Goal: Task Accomplishment & Management: Complete application form

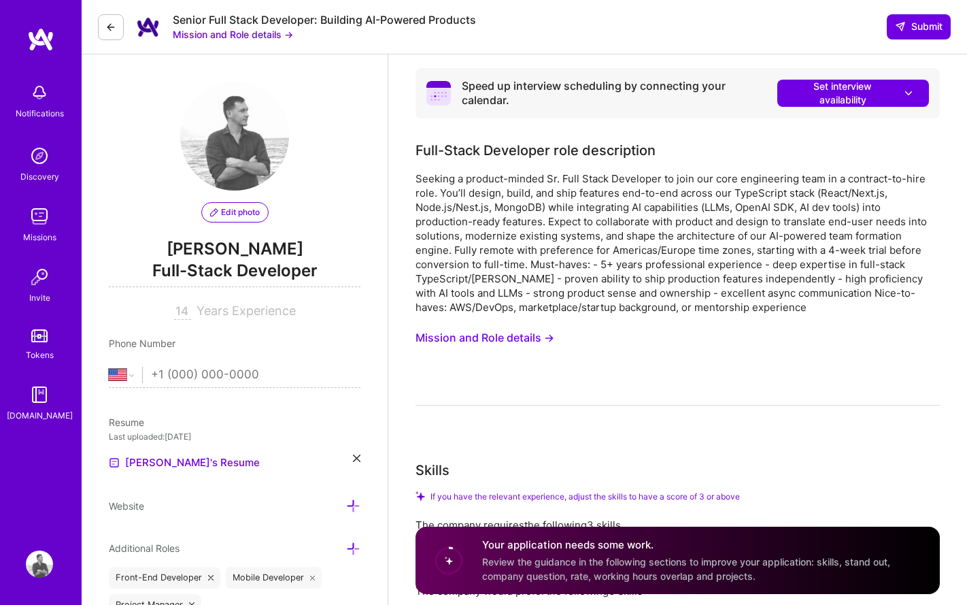
select select "US"
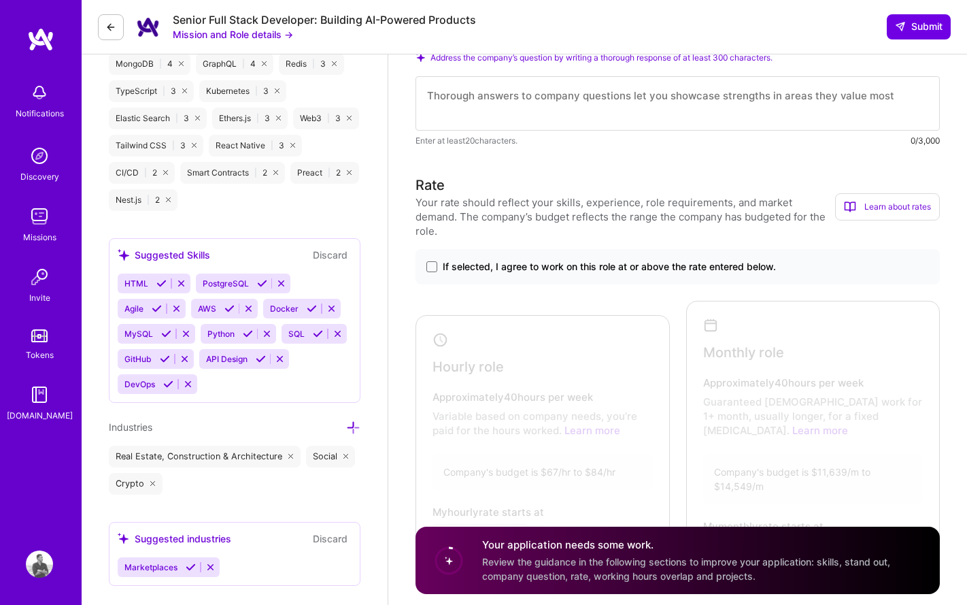
scroll to position [910, 0]
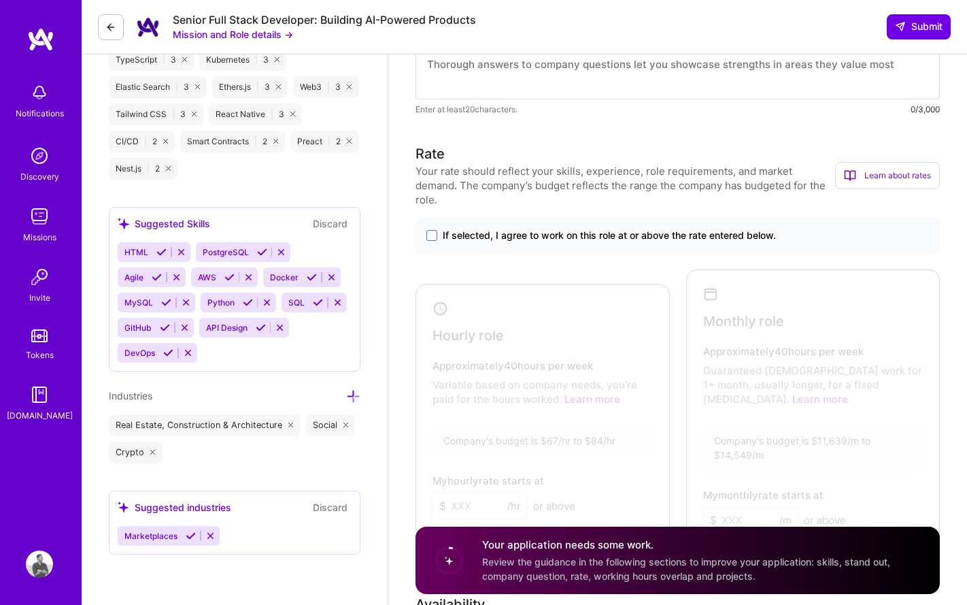
click at [598, 229] on span "If selected, I agree to work on this role at or above the rate entered below." at bounding box center [609, 236] width 333 height 14
click at [0, 0] on input "If selected, I agree to work on this role at or above the rate entered below." at bounding box center [0, 0] width 0 height 0
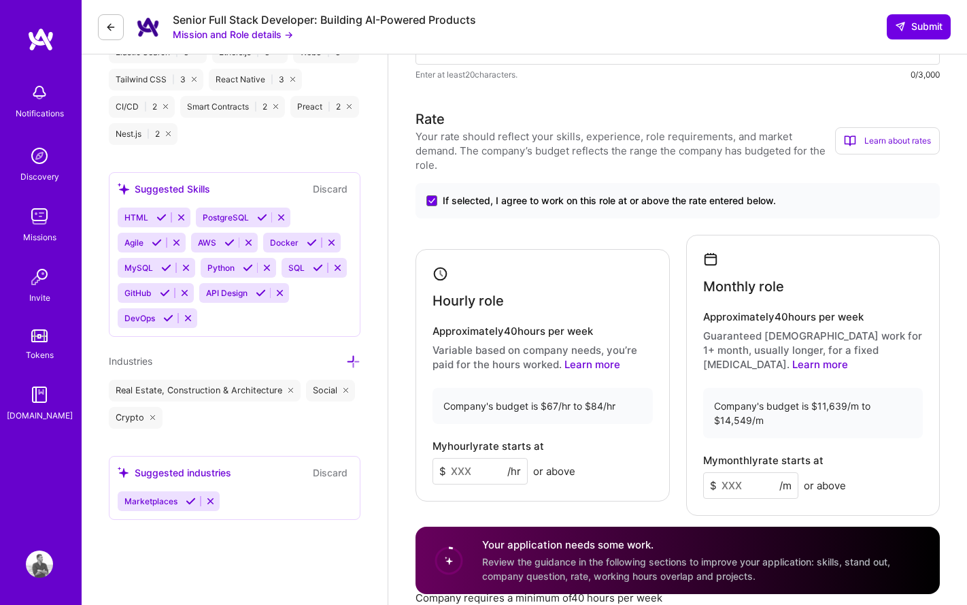
scroll to position [985, 0]
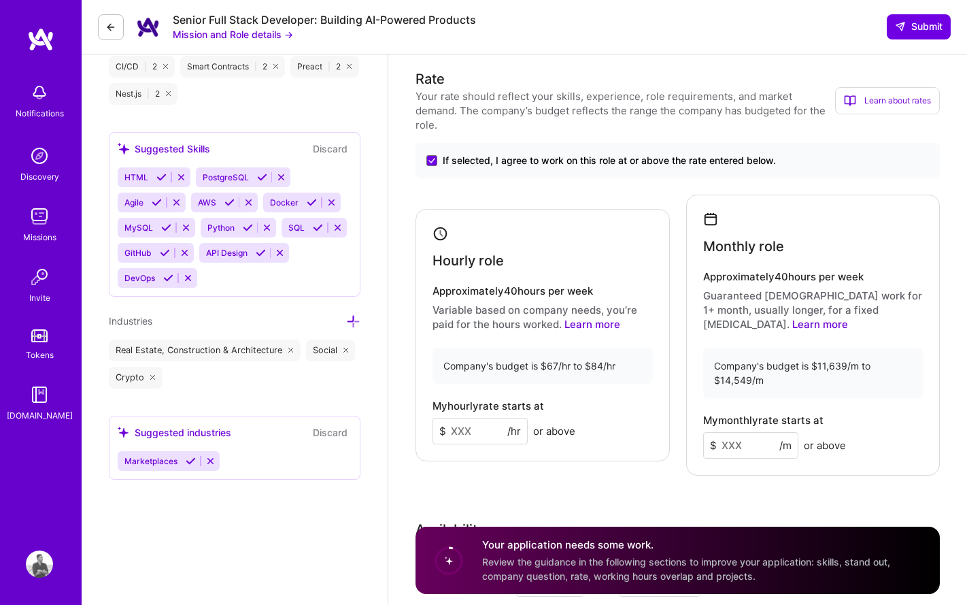
click at [475, 418] on input at bounding box center [480, 431] width 95 height 27
drag, startPoint x: 475, startPoint y: 418, endPoint x: 445, endPoint y: 418, distance: 29.9
click at [445, 418] on div "$ 50 /hr" at bounding box center [480, 431] width 95 height 27
type input "45"
click at [745, 432] on input at bounding box center [750, 445] width 95 height 27
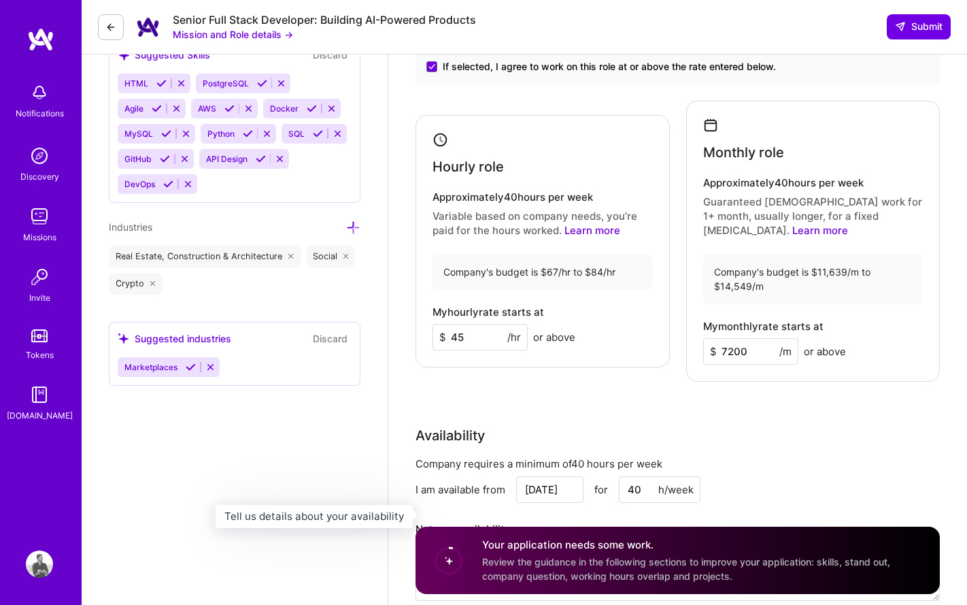
scroll to position [1204, 0]
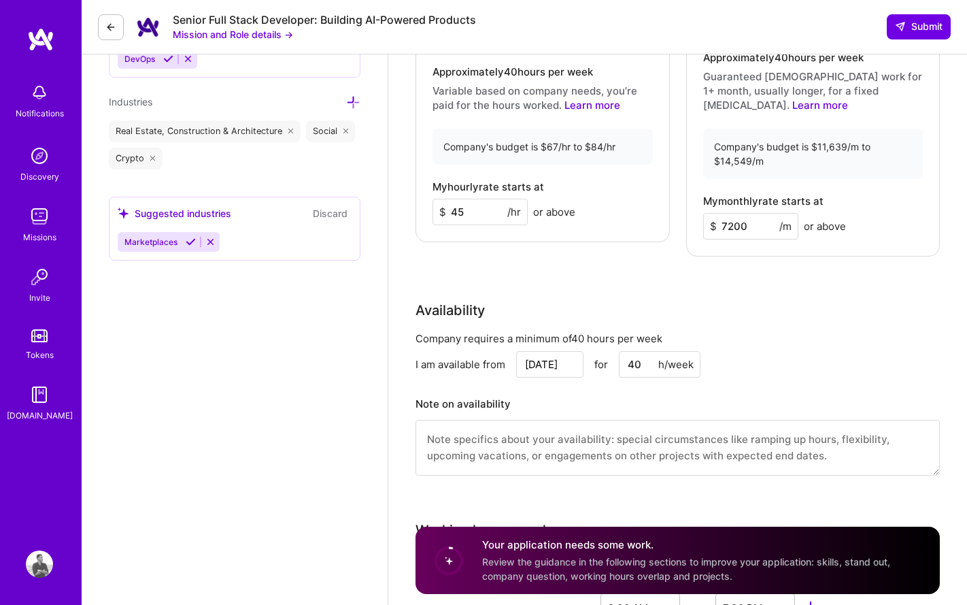
type input "7200"
click at [547, 351] on input "[DATE]" at bounding box center [549, 364] width 67 height 27
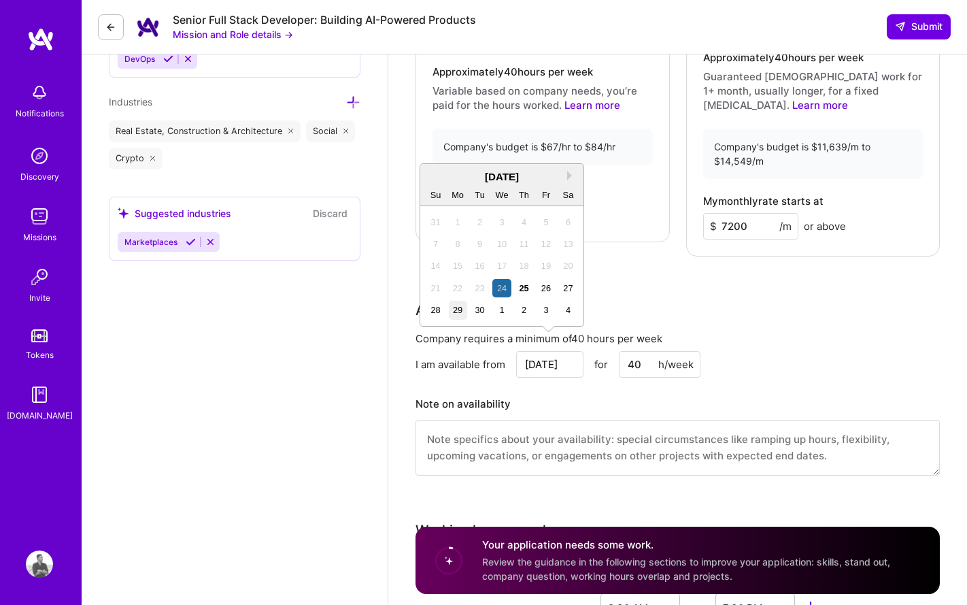
click at [460, 309] on div "29" at bounding box center [458, 310] width 18 height 18
type input "[DATE]"
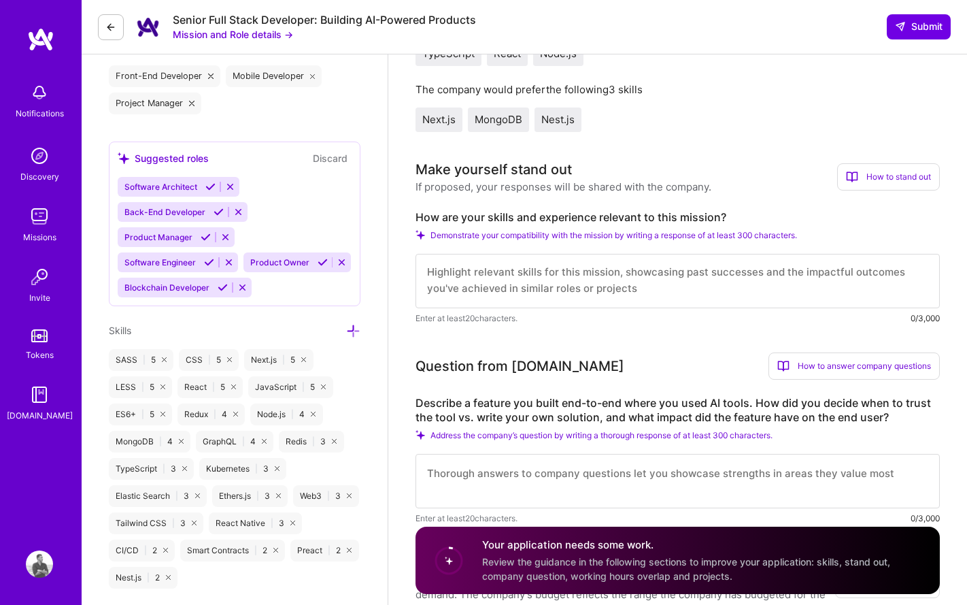
scroll to position [499, 0]
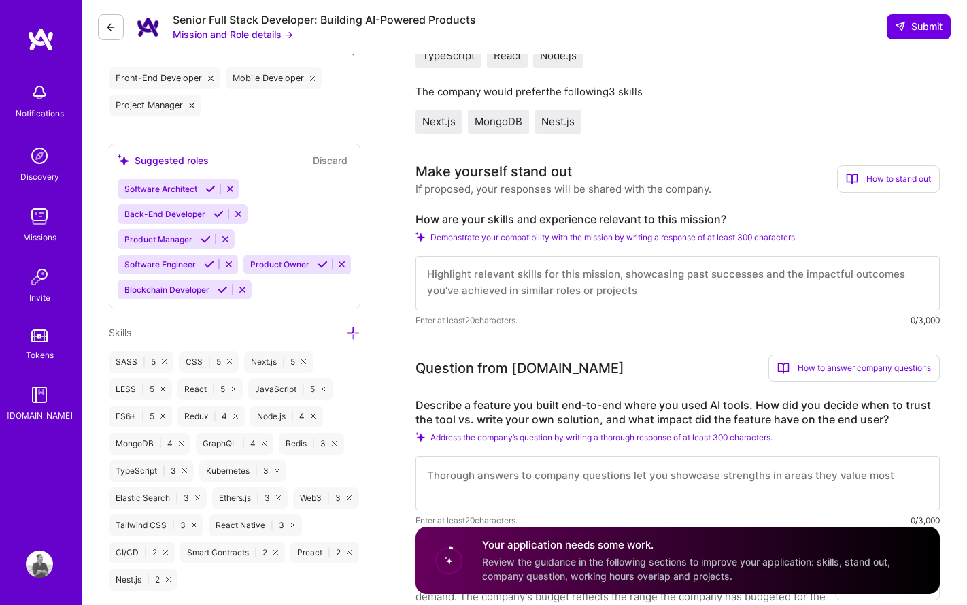
click at [632, 276] on textarea at bounding box center [678, 283] width 524 height 54
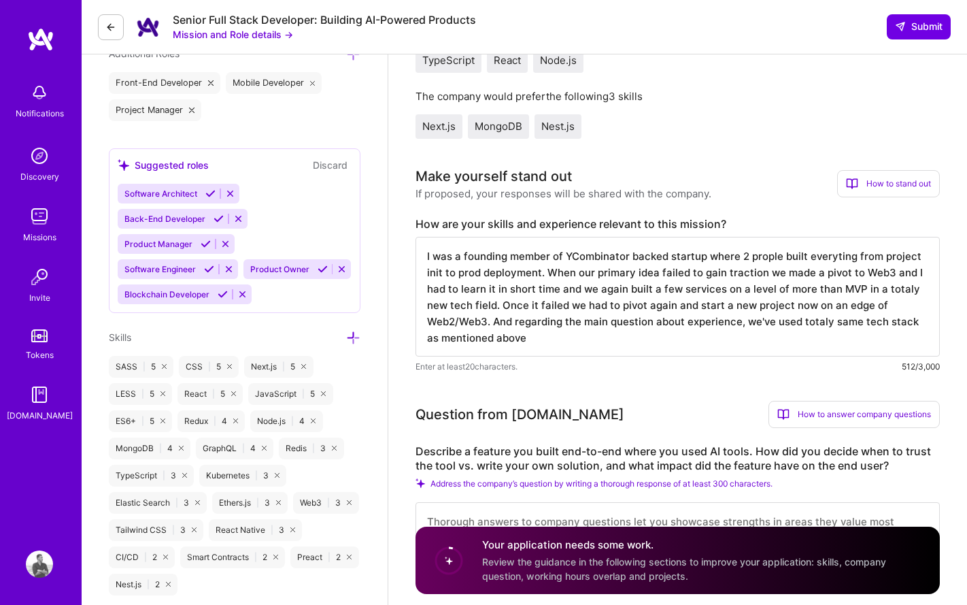
scroll to position [494, 0]
click at [771, 322] on textarea "I was a founding member of YCombinator backed startup where 2 prople built ever…" at bounding box center [678, 297] width 524 height 120
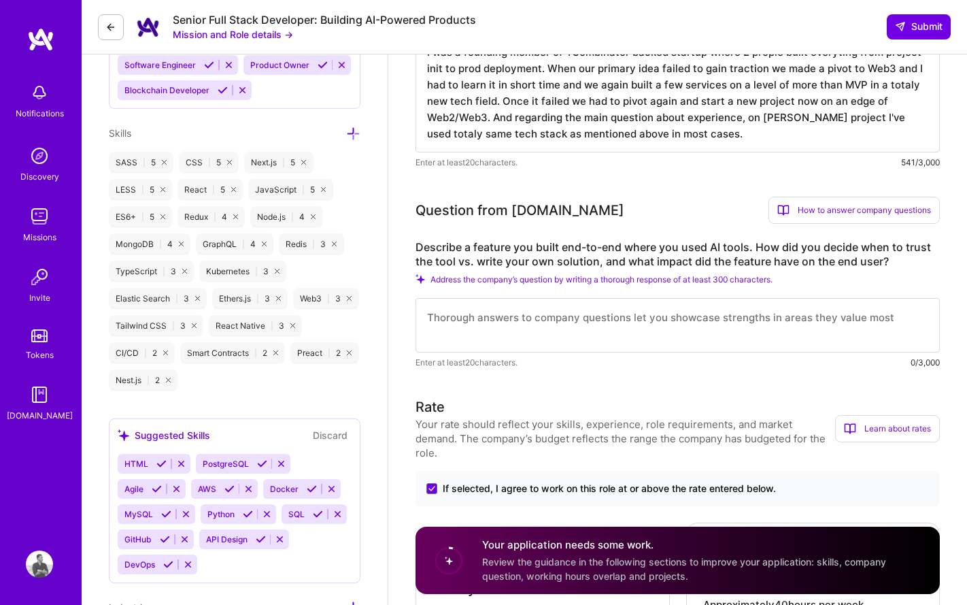
scroll to position [686, 0]
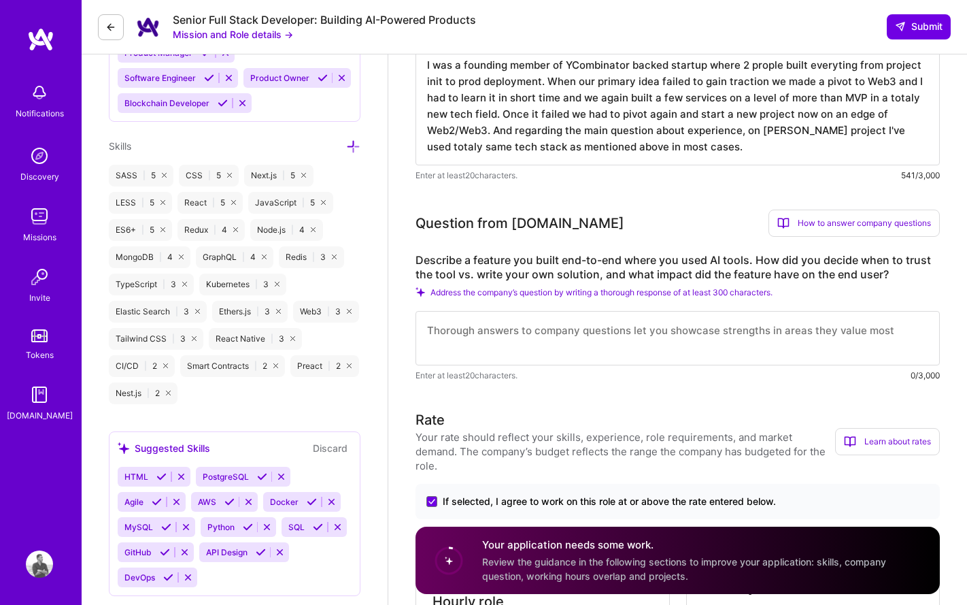
type textarea "I was a founding member of YCombinator backed startup where 2 prople built ever…"
click at [630, 336] on textarea at bounding box center [678, 338] width 524 height 54
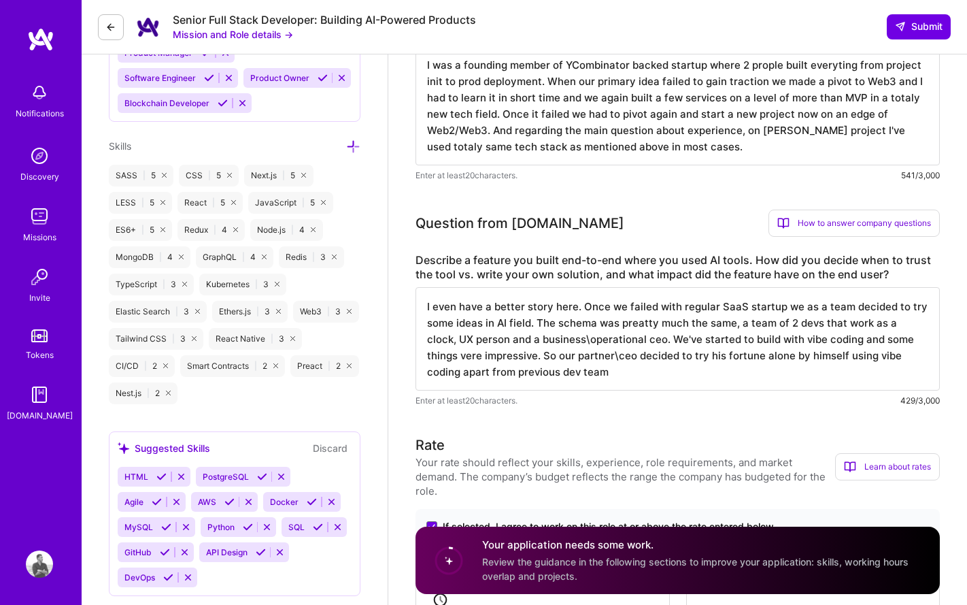
paste textarea "😁"
type textarea "I even have a better story here. Once we failed with regular SaaS startup we as…"
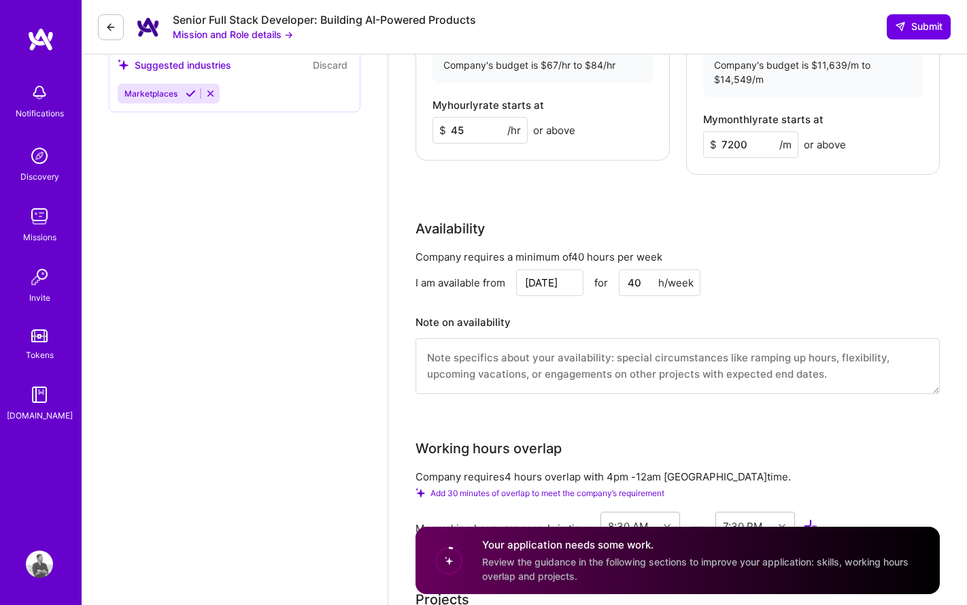
scroll to position [1507, 0]
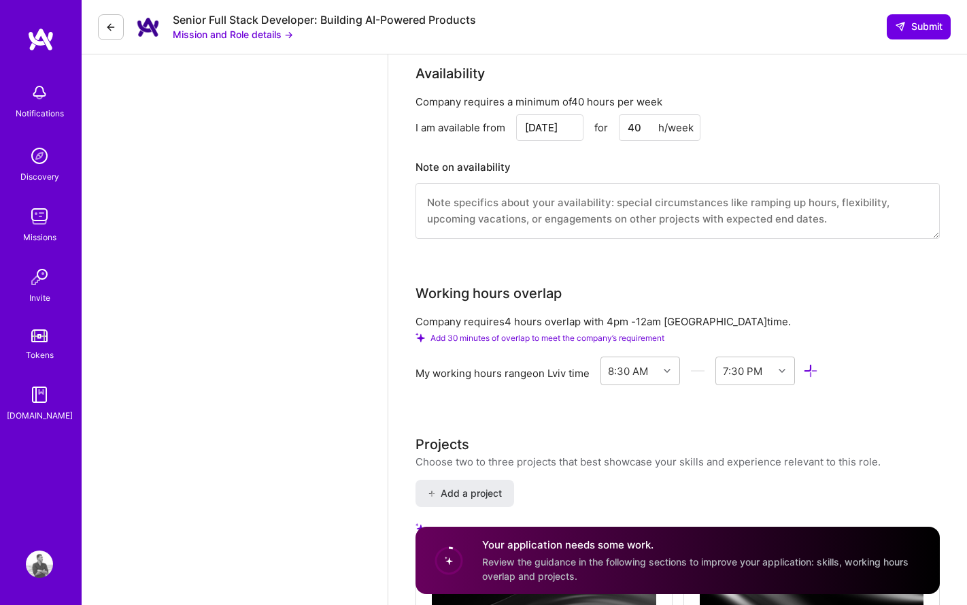
click at [576, 196] on textarea at bounding box center [678, 211] width 524 height 56
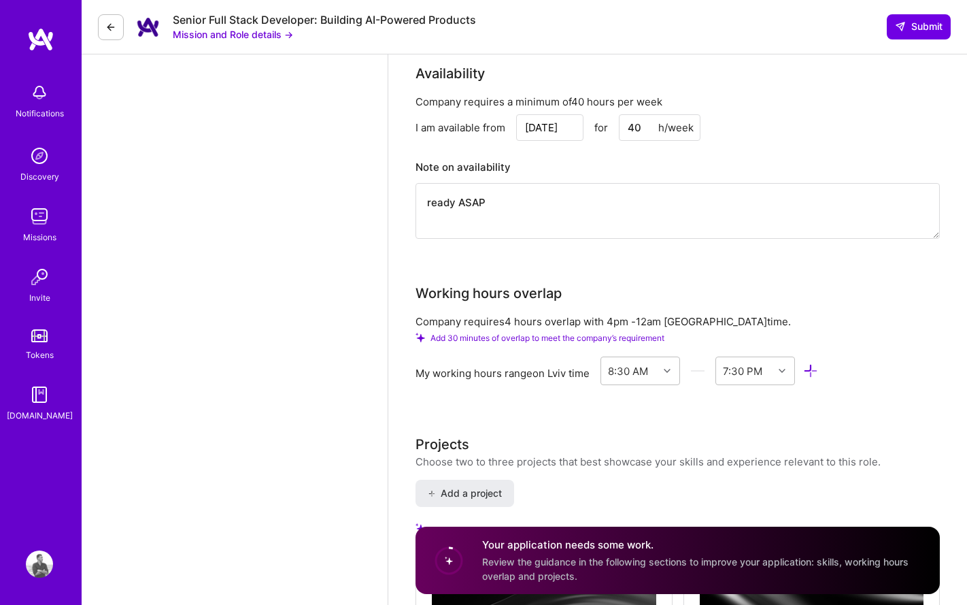
type textarea "ready ASAP"
click at [511, 333] on span "Add 30 minutes of overlap to meet the company’s requirement" at bounding box center [548, 338] width 234 height 10
click at [815, 363] on icon at bounding box center [811, 371] width 16 height 16
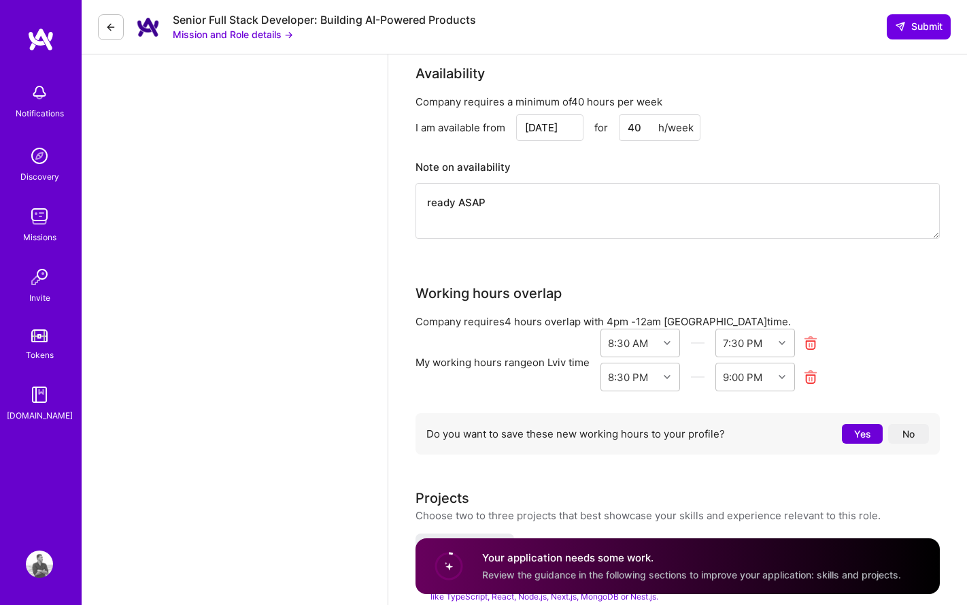
click at [815, 335] on icon at bounding box center [811, 343] width 16 height 16
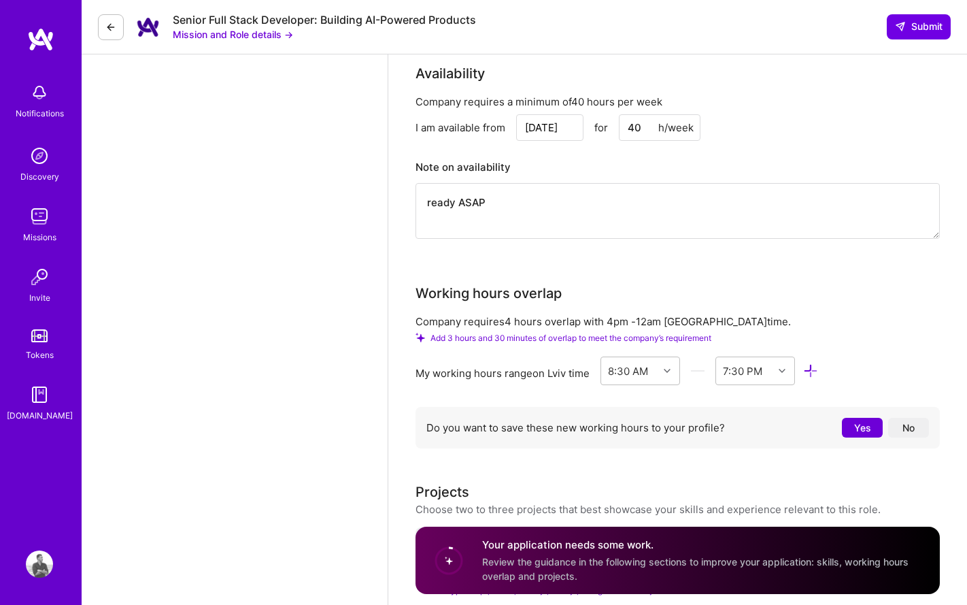
click at [815, 363] on icon at bounding box center [811, 371] width 16 height 16
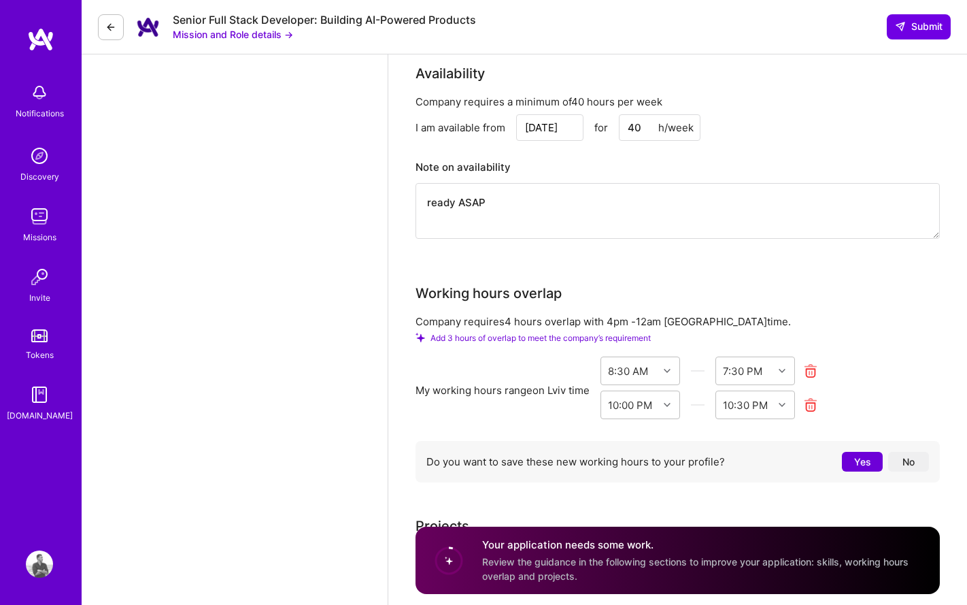
click at [817, 397] on icon at bounding box center [811, 405] width 16 height 16
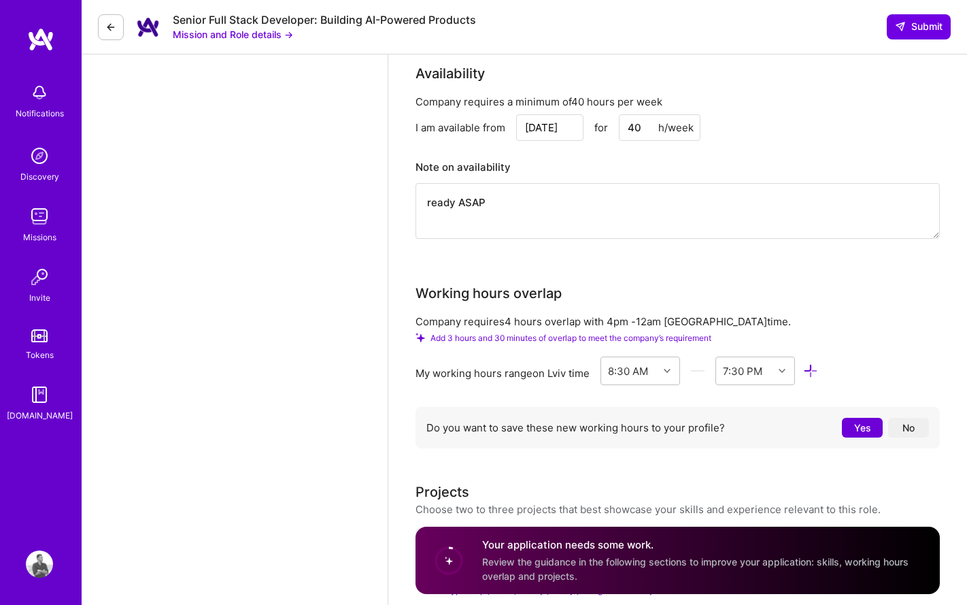
click at [862, 418] on button "Yes" at bounding box center [862, 428] width 41 height 20
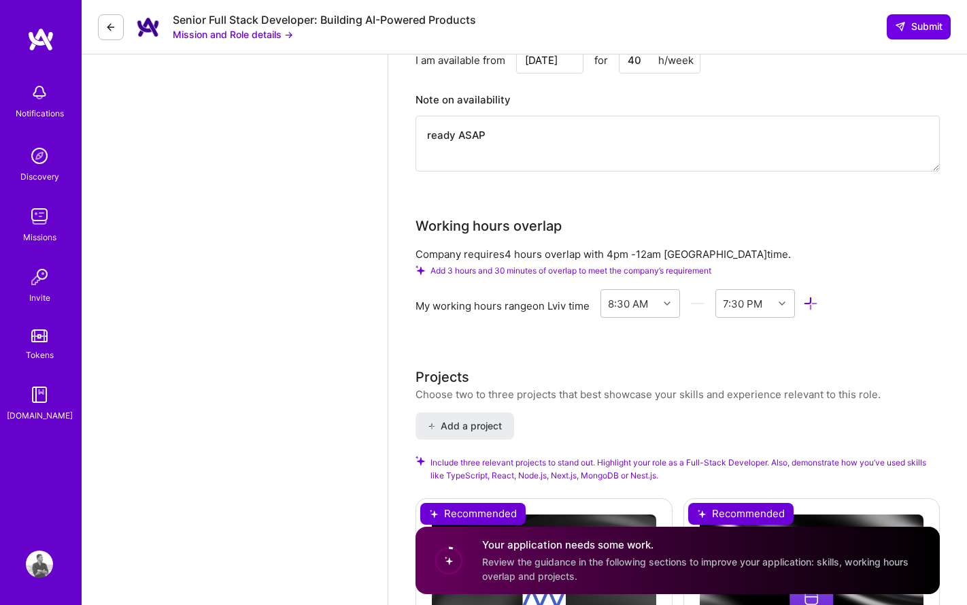
scroll to position [1632, 0]
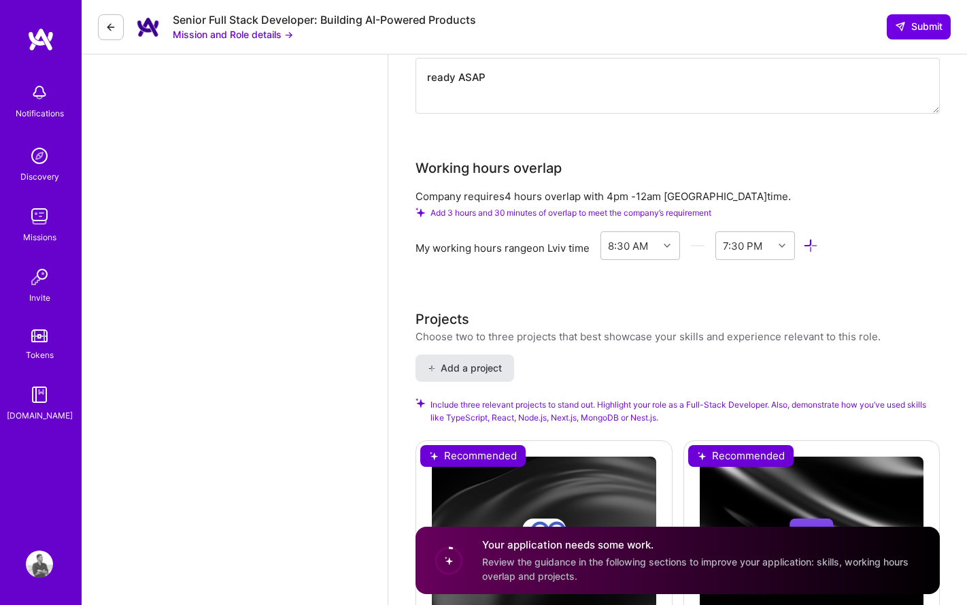
click at [484, 360] on button "Add a project" at bounding box center [465, 367] width 99 height 27
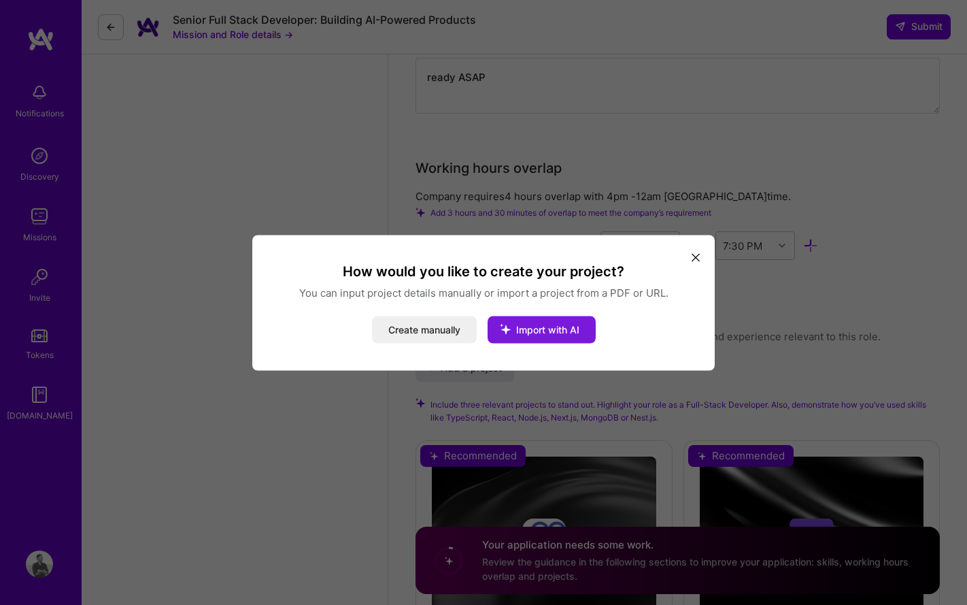
click at [558, 333] on span "Import with AI" at bounding box center [547, 329] width 63 height 12
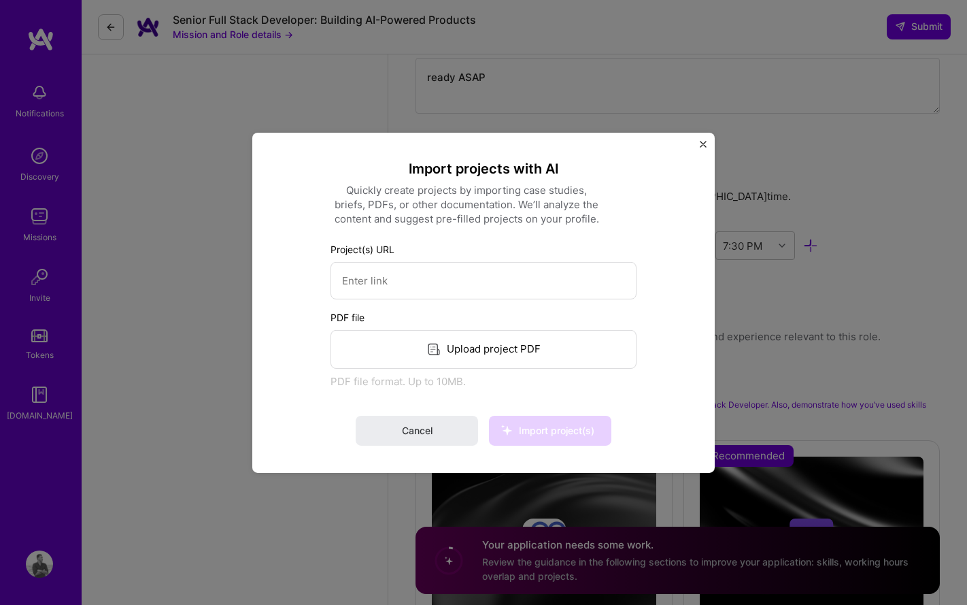
click at [701, 139] on div "Import projects with AI Quickly create projects by importing case studies, brie…" at bounding box center [483, 302] width 462 height 340
click at [701, 142] on img "Close" at bounding box center [703, 143] width 7 height 7
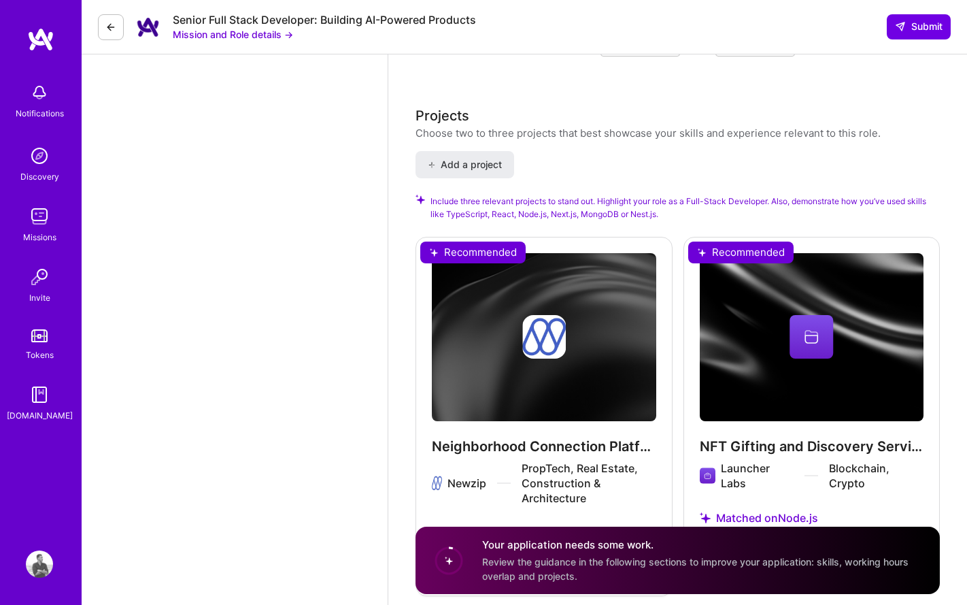
scroll to position [1902, 0]
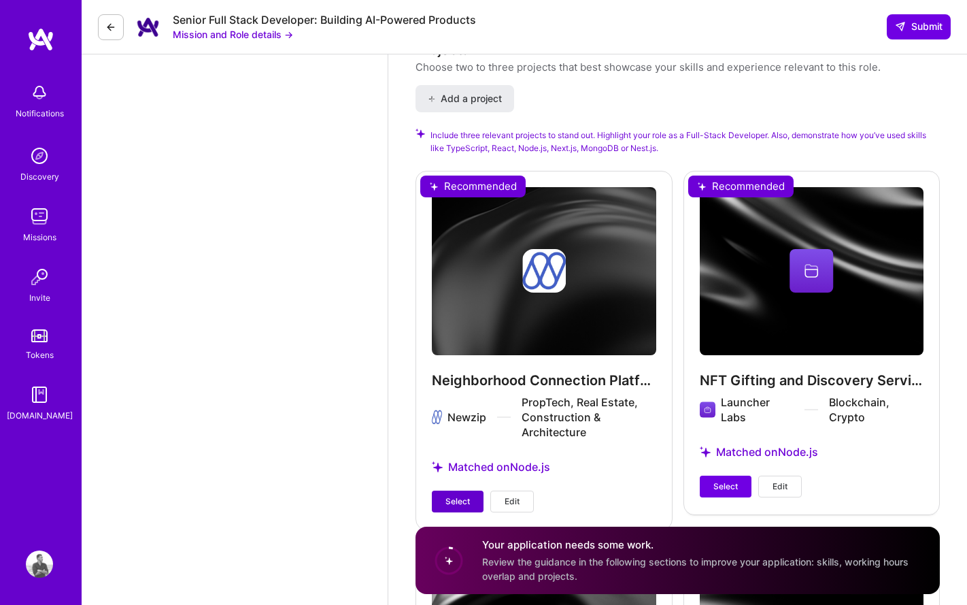
click at [455, 495] on span "Select" at bounding box center [457, 501] width 24 height 12
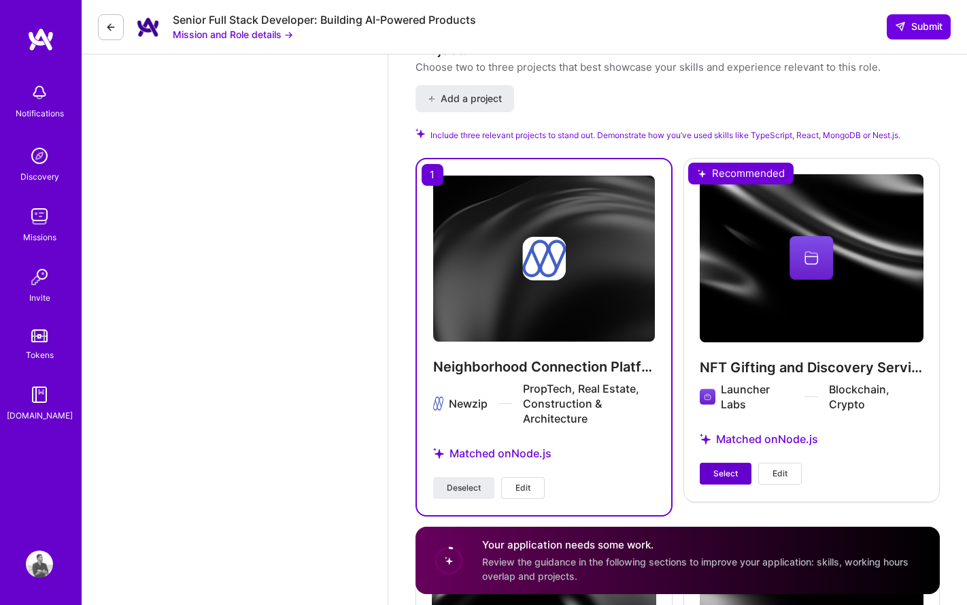
click at [728, 467] on span "Select" at bounding box center [725, 473] width 24 height 12
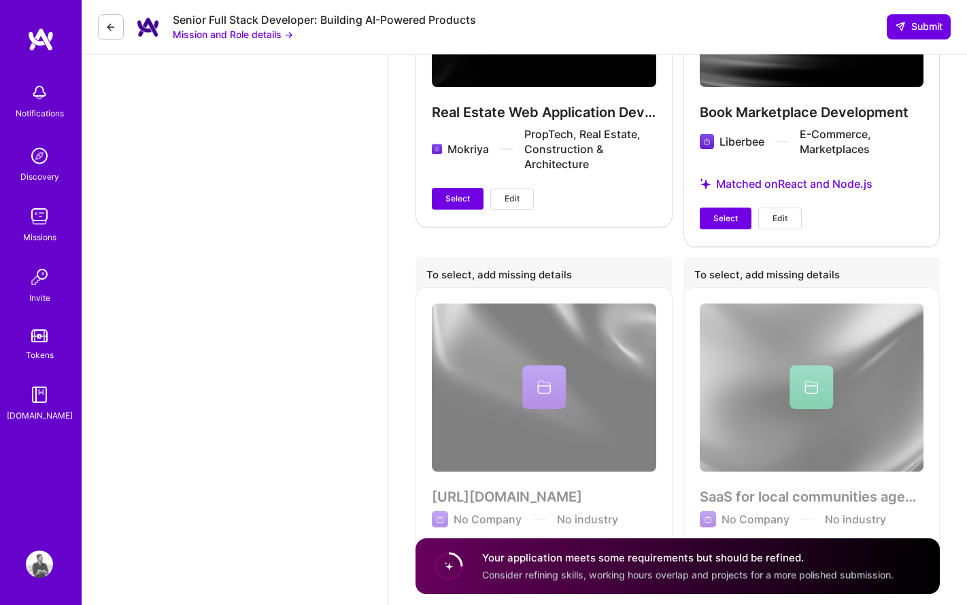
scroll to position [2585, 0]
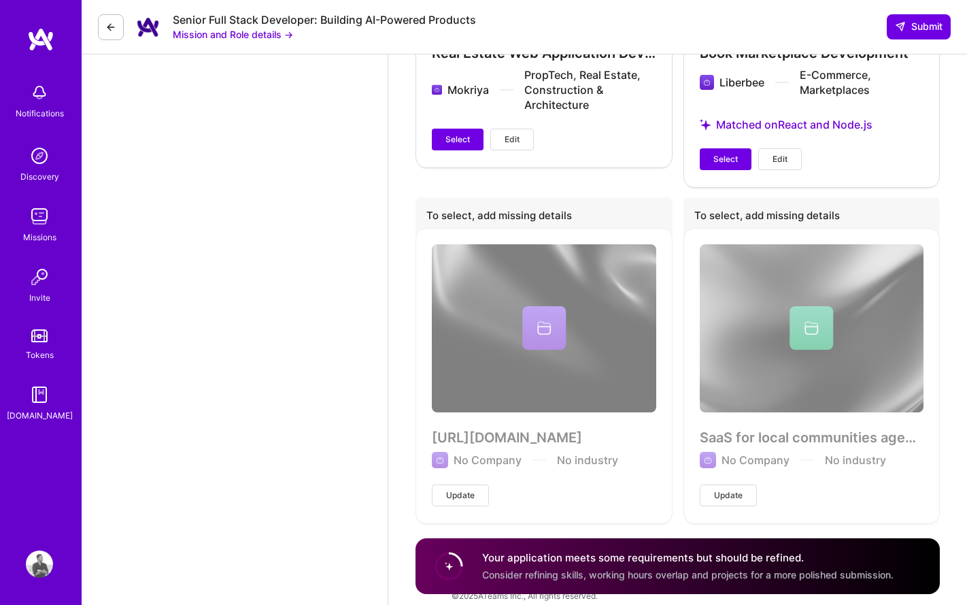
click at [469, 489] on span "Update" at bounding box center [460, 495] width 29 height 12
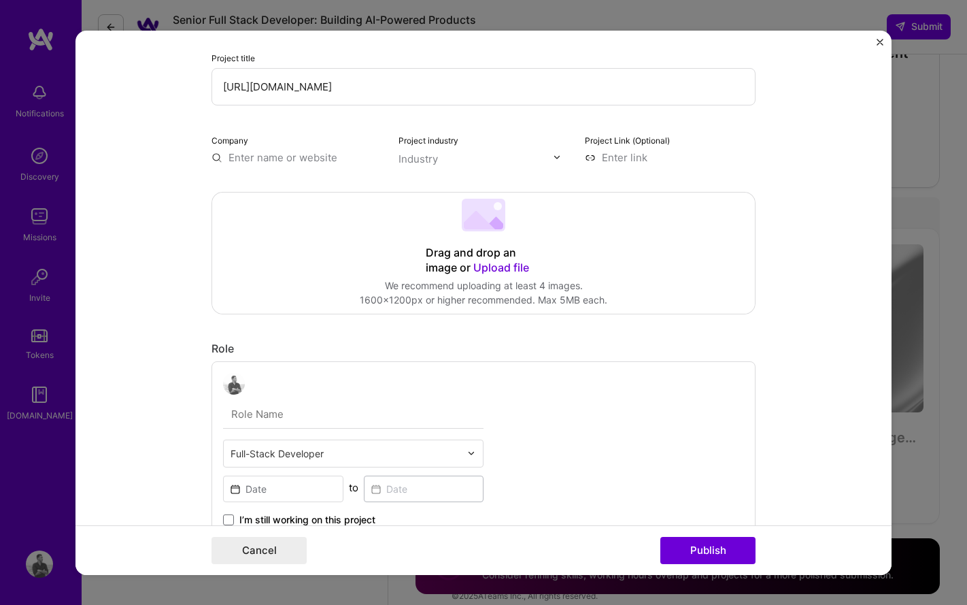
scroll to position [188, 0]
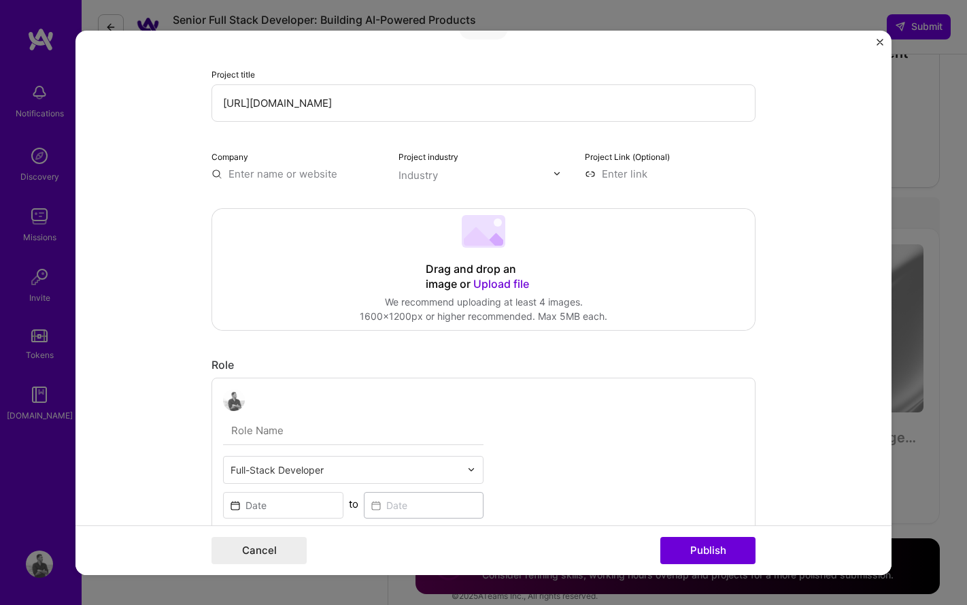
click at [319, 105] on input "[URL][DOMAIN_NAME]" at bounding box center [484, 102] width 544 height 37
click at [274, 172] on input "text" at bounding box center [297, 173] width 171 height 14
paste input "launchcaster"
click at [233, 174] on input "launchcaster" at bounding box center [297, 173] width 171 height 14
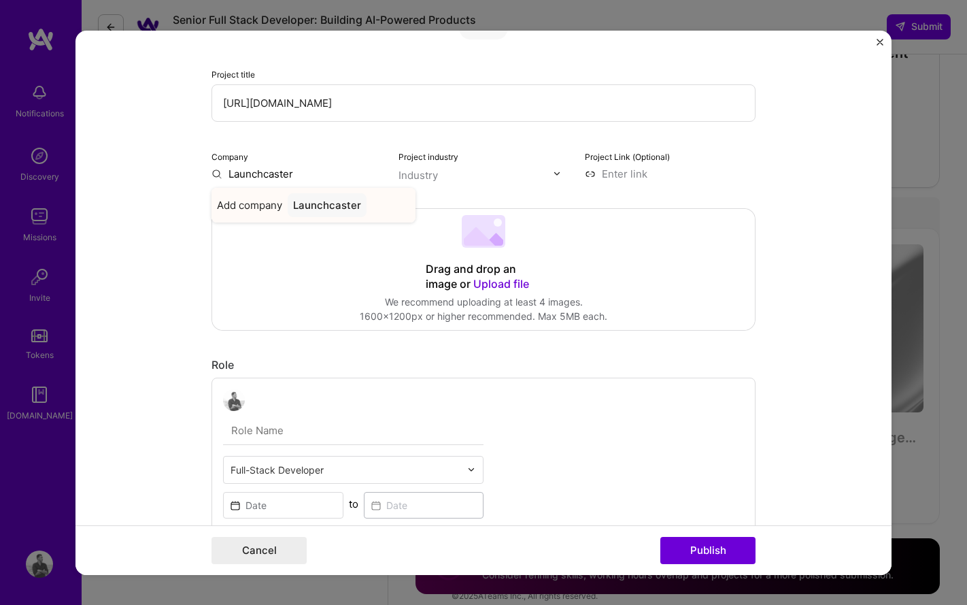
type input "Launchcaster"
click at [315, 204] on div "Launchcaster" at bounding box center [327, 204] width 79 height 24
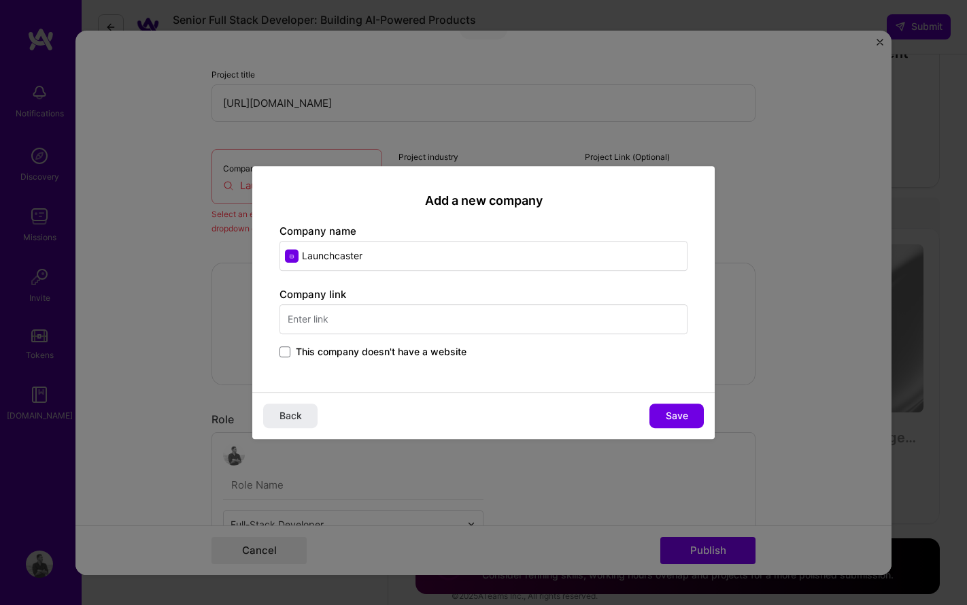
click at [373, 104] on div "Add a new company Company name Launchcaster Company link This company doesn't h…" at bounding box center [483, 302] width 967 height 605
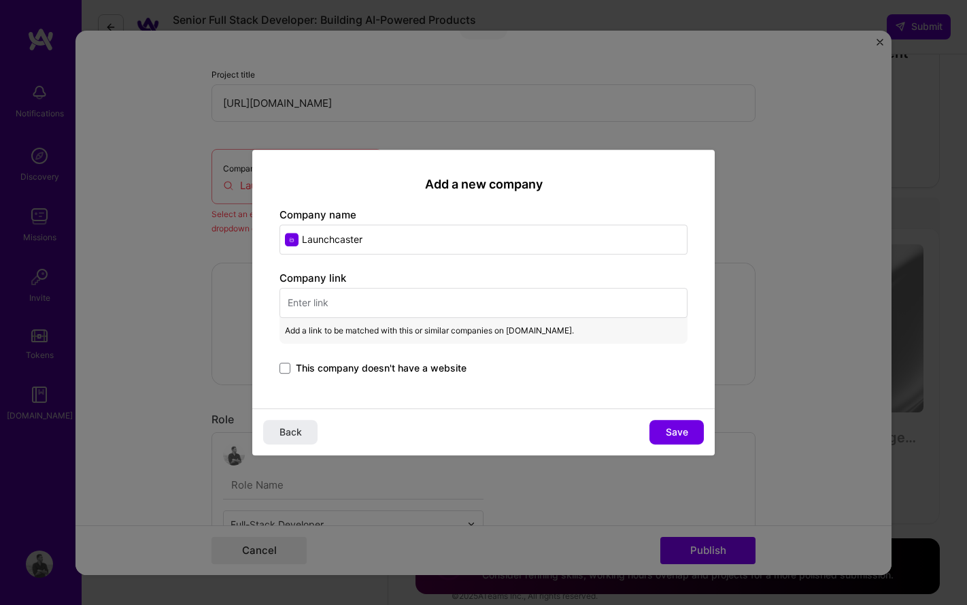
click at [349, 309] on input "text" at bounding box center [484, 303] width 408 height 30
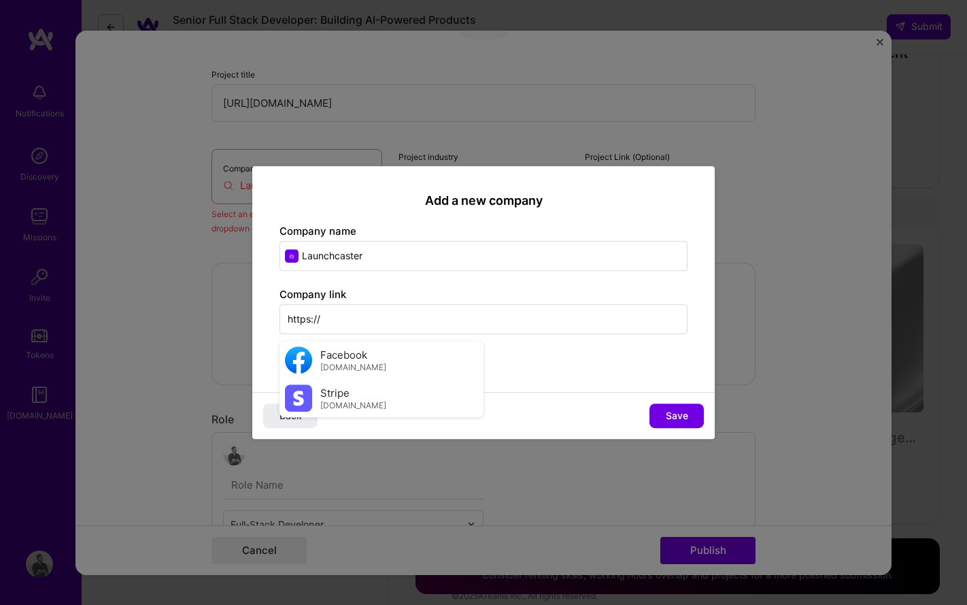
paste input "launchcaster"
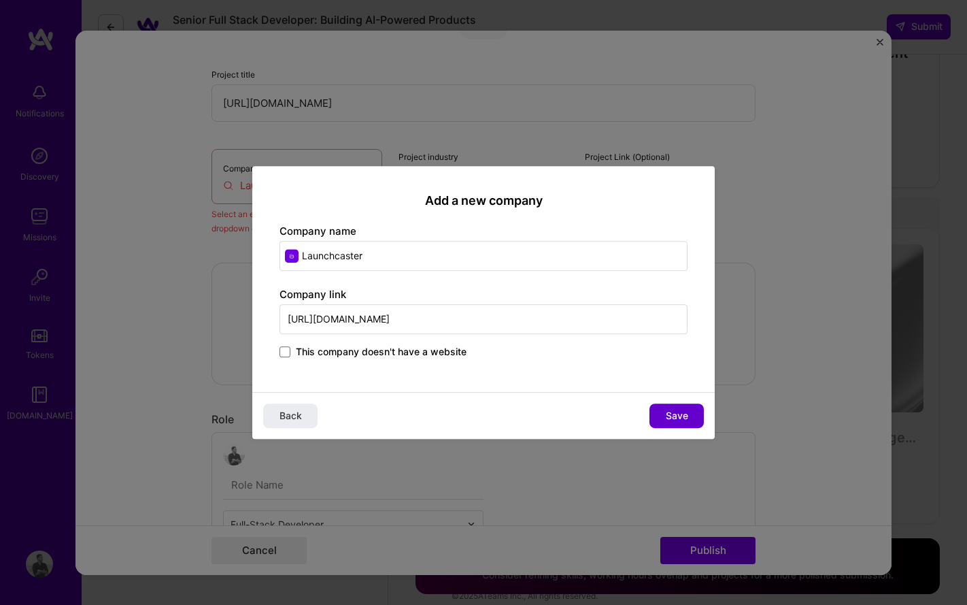
type input "[URL][DOMAIN_NAME]"
click at [673, 414] on span "Save" at bounding box center [677, 416] width 22 height 14
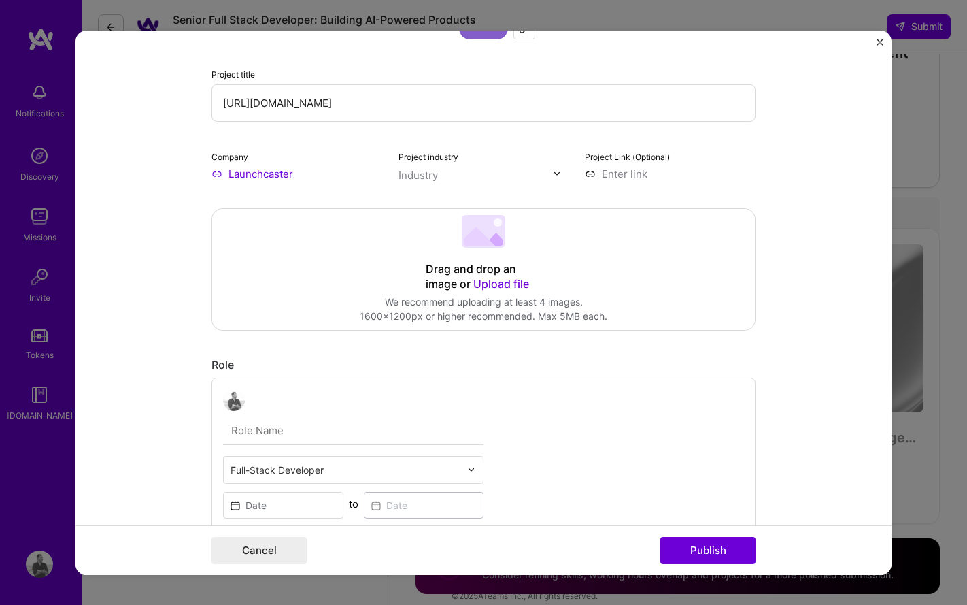
click at [420, 110] on input "[URL][DOMAIN_NAME]" at bounding box center [484, 102] width 544 height 37
type input "Launchcaster"
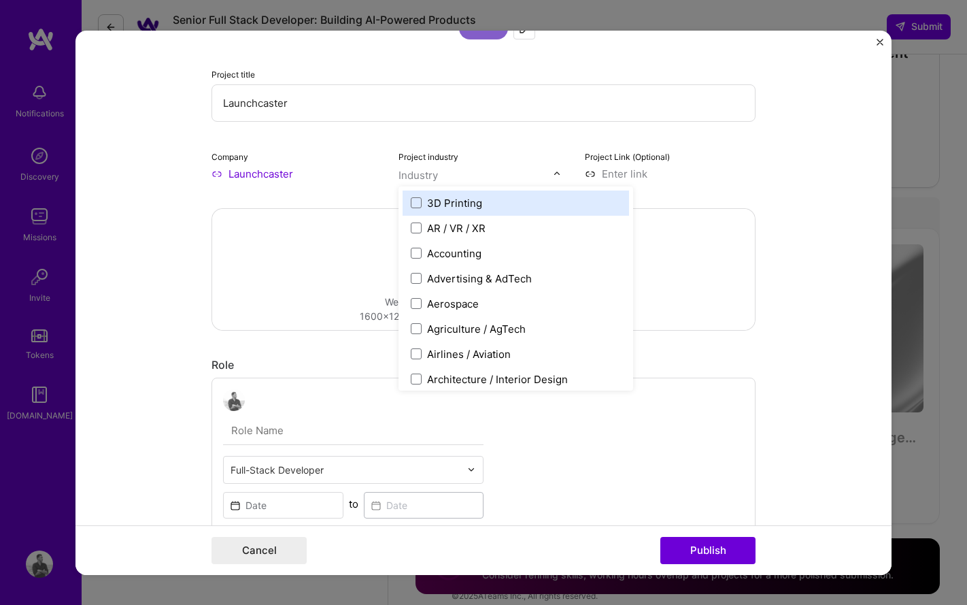
click at [465, 178] on input "text" at bounding box center [476, 174] width 155 height 14
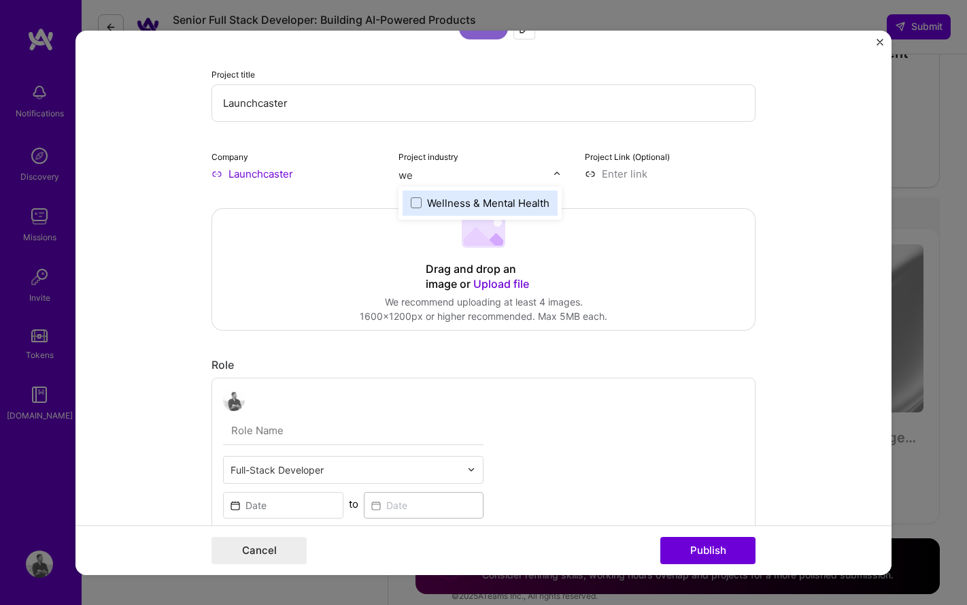
type input "w"
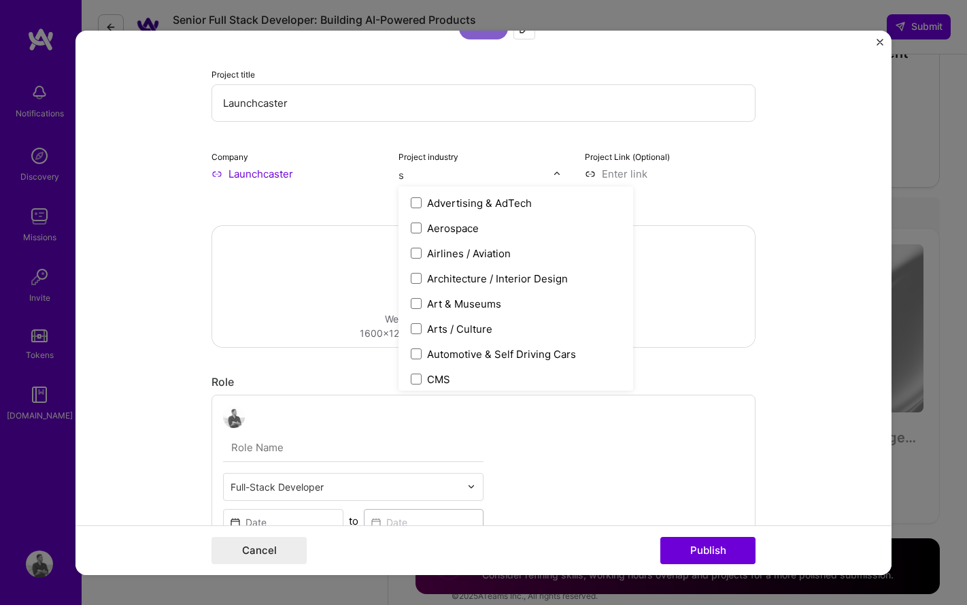
type input "so"
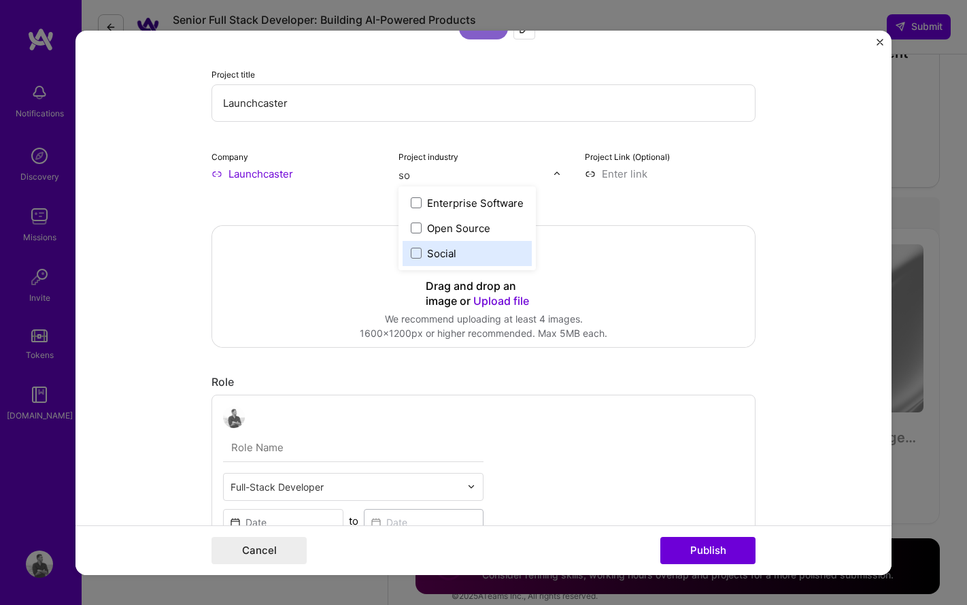
click at [457, 256] on label "Social" at bounding box center [467, 253] width 113 height 14
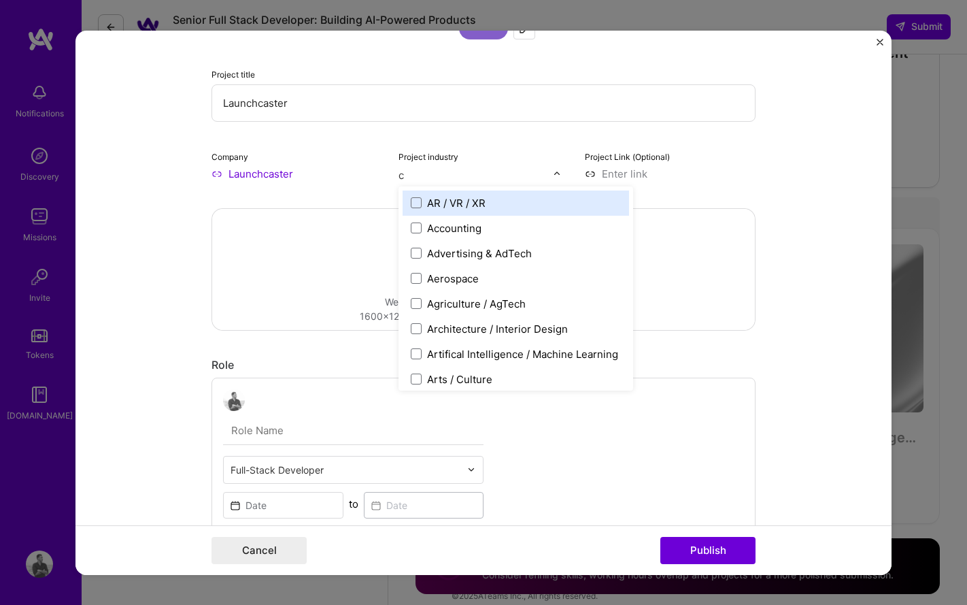
type input "cr"
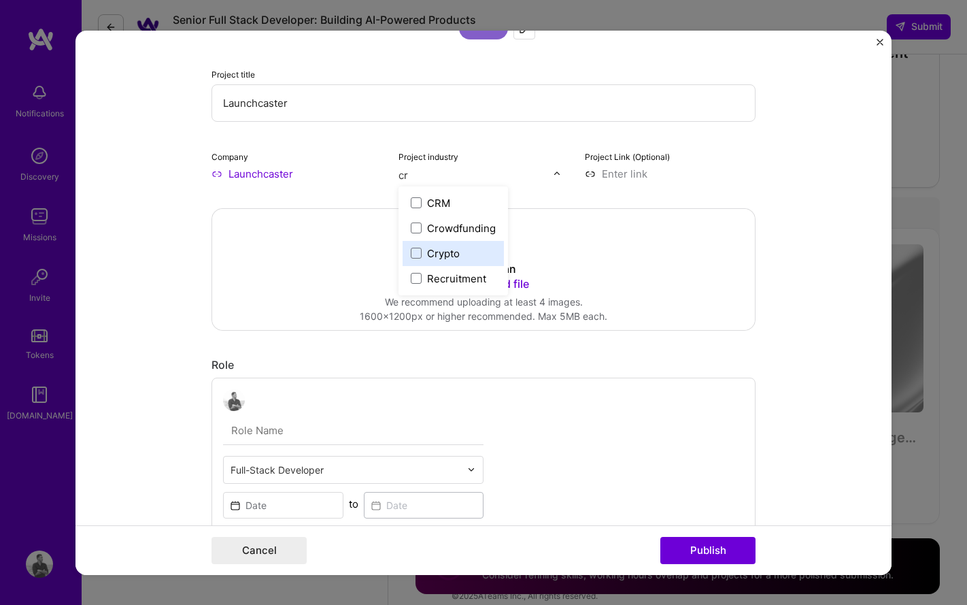
click at [441, 253] on div "Crypto" at bounding box center [443, 253] width 33 height 14
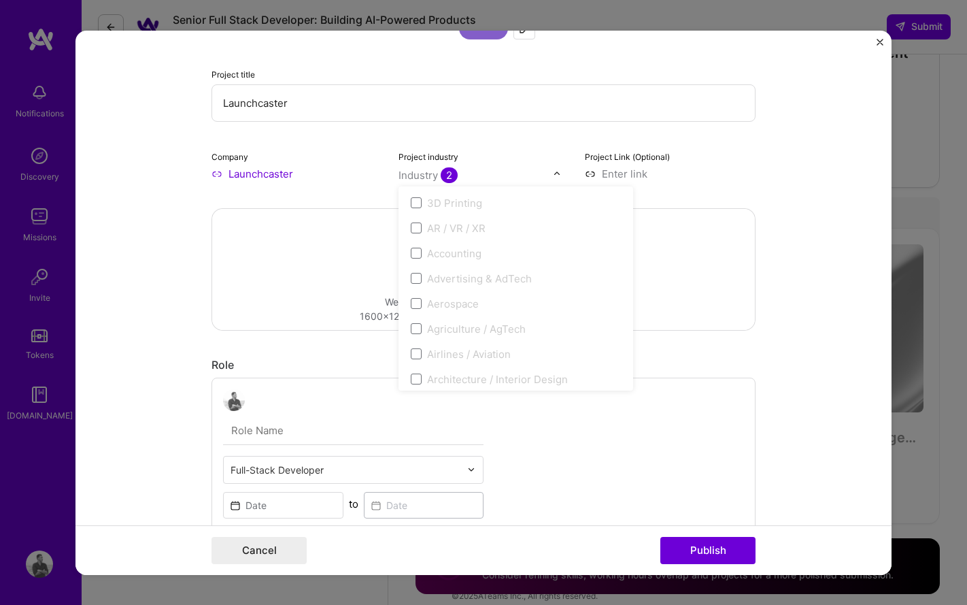
click at [371, 209] on div "Drag and drop an image or Upload file Upload file We recommend uploading at lea…" at bounding box center [483, 268] width 543 height 121
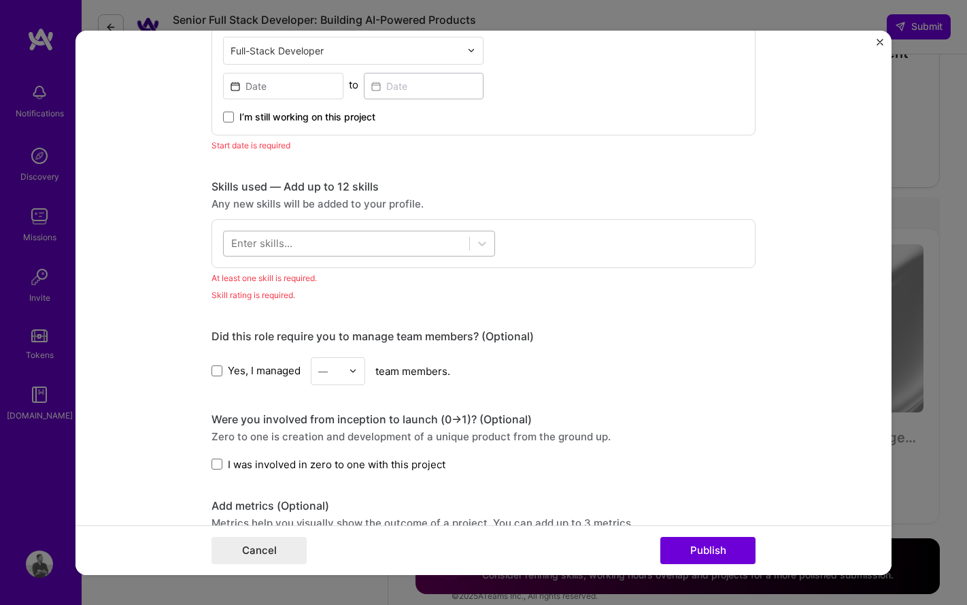
scroll to position [640, 0]
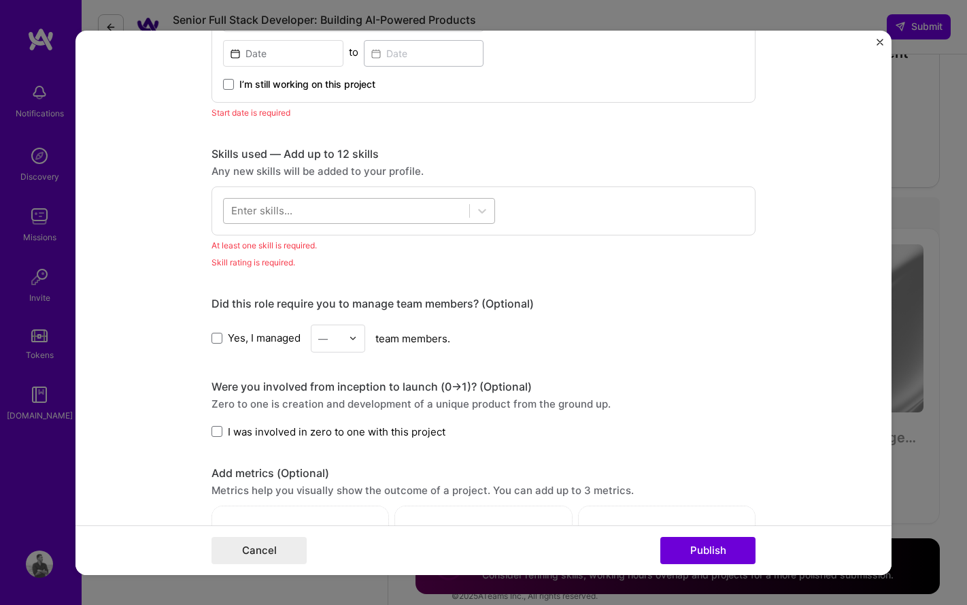
click at [360, 215] on div at bounding box center [347, 210] width 246 height 22
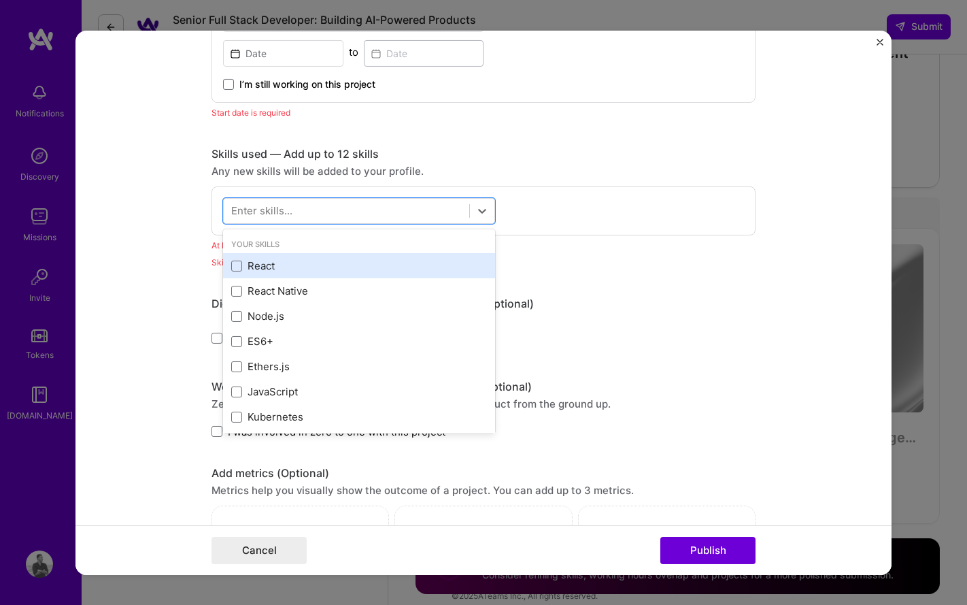
click at [267, 267] on div "React" at bounding box center [359, 265] width 256 height 14
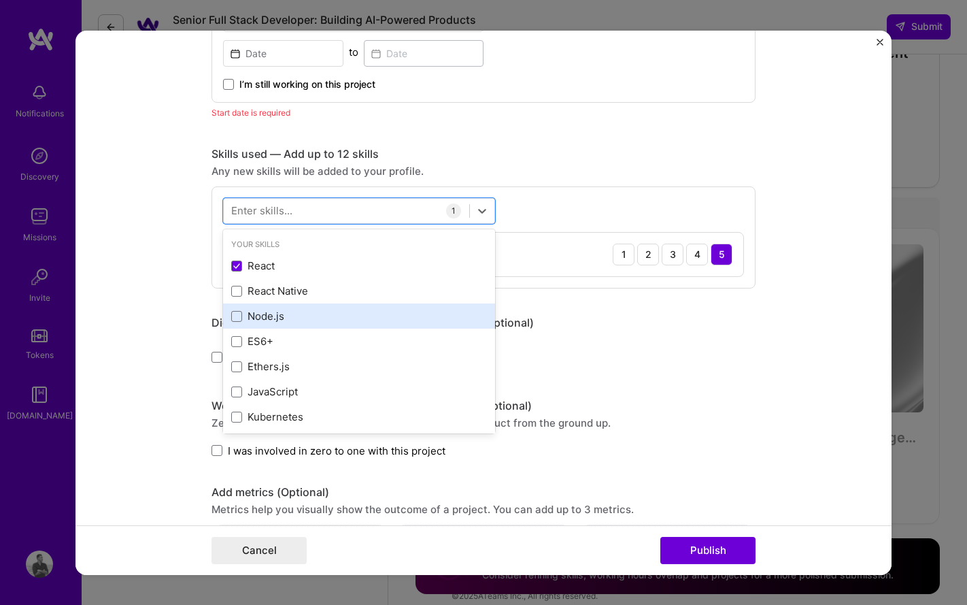
click at [273, 320] on div "Node.js" at bounding box center [359, 316] width 256 height 14
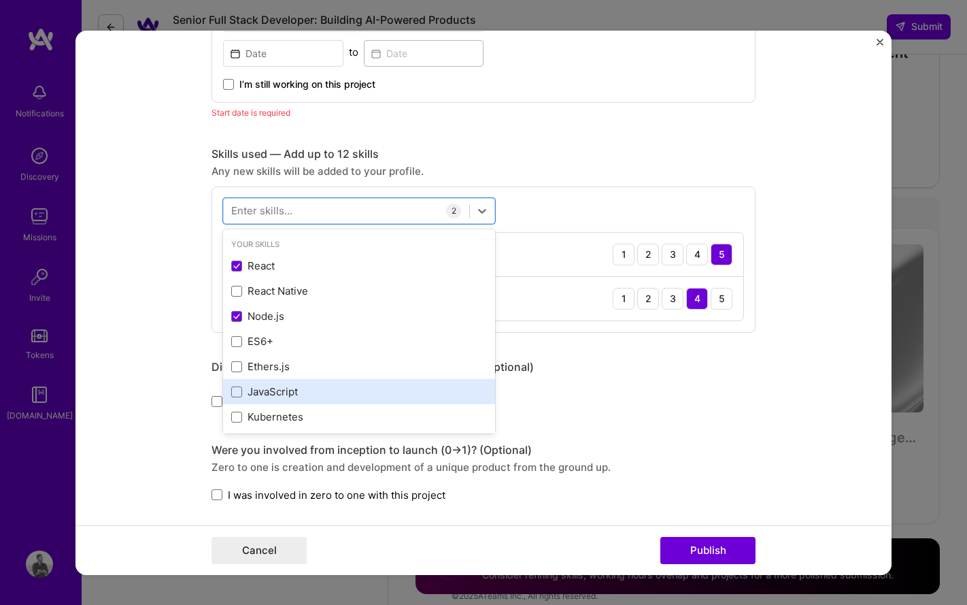
click at [269, 390] on div "JavaScript" at bounding box center [359, 391] width 256 height 14
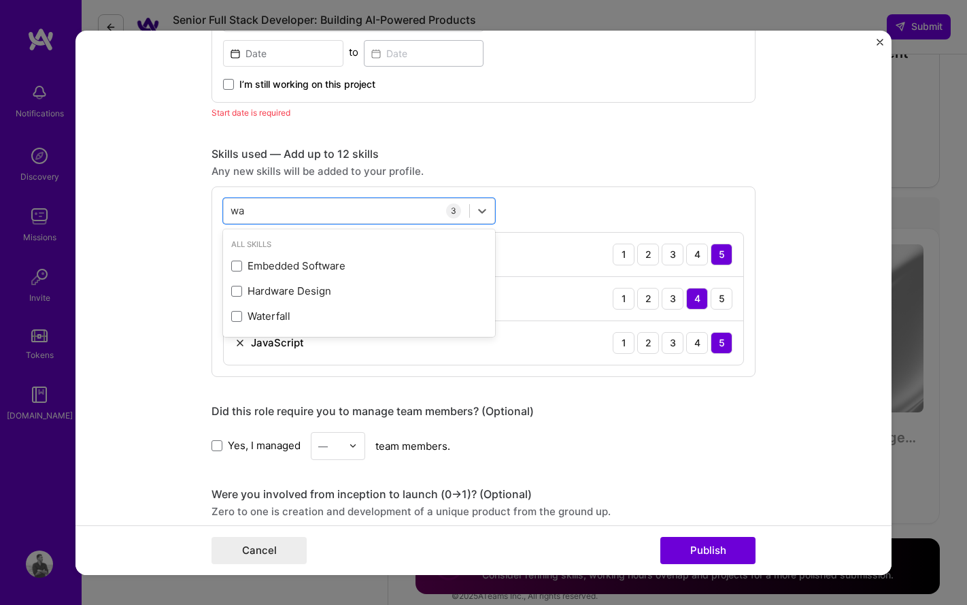
type input "w"
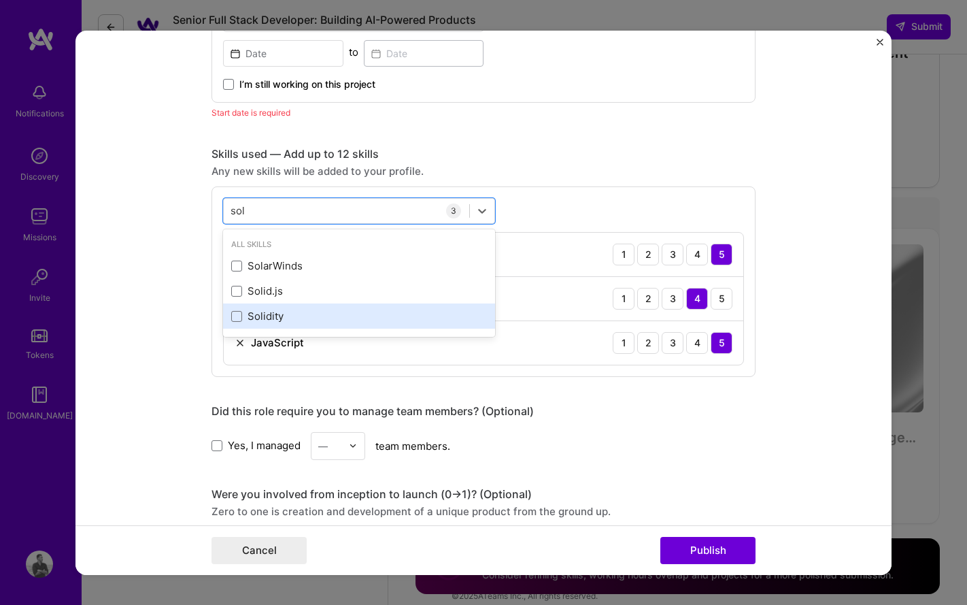
click at [276, 316] on div "Solidity" at bounding box center [359, 316] width 256 height 14
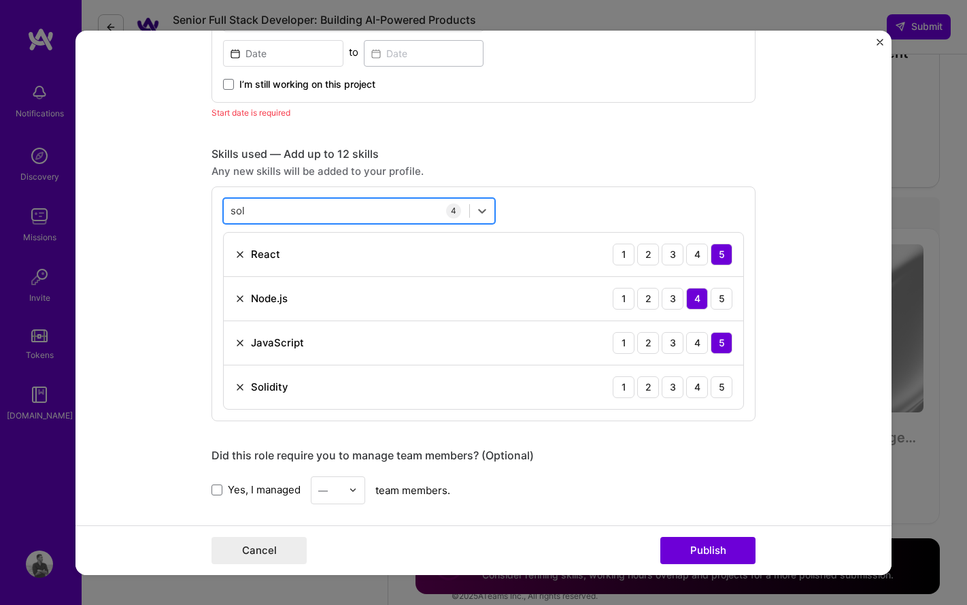
click at [286, 207] on div "sol sol" at bounding box center [347, 210] width 246 height 22
click at [237, 212] on input "sol" at bounding box center [238, 210] width 15 height 14
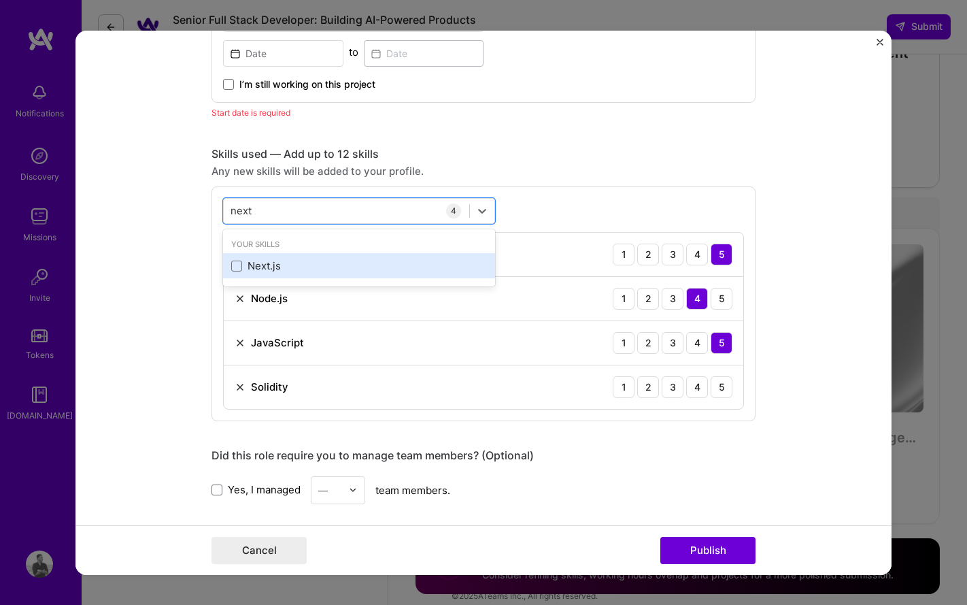
click at [252, 258] on div "Next.js" at bounding box center [359, 265] width 256 height 14
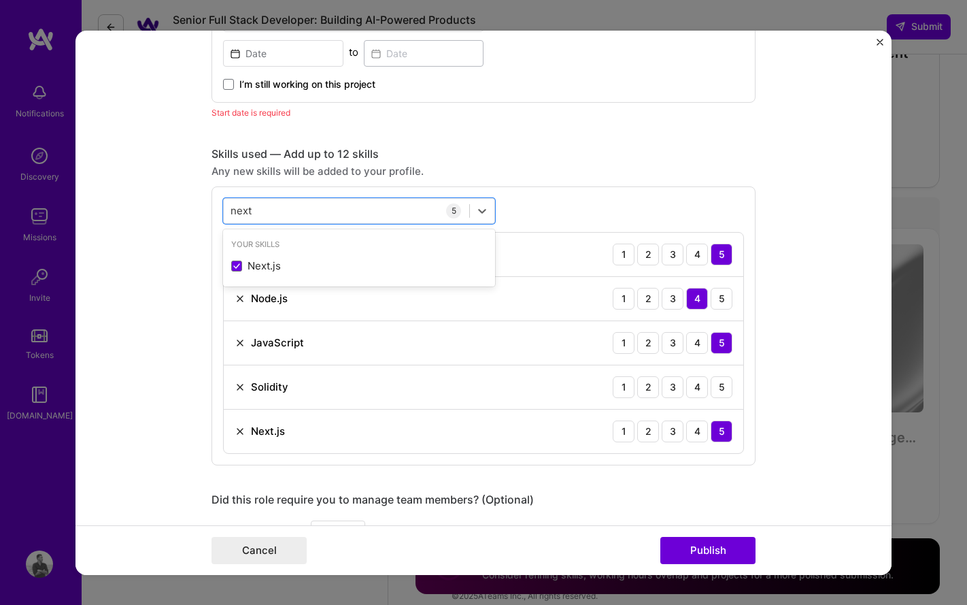
type input "next"
click at [185, 289] on form "This project is missing details. To be able to apply to missions with this proj…" at bounding box center [483, 302] width 816 height 544
click at [673, 388] on div "3" at bounding box center [673, 386] width 22 height 22
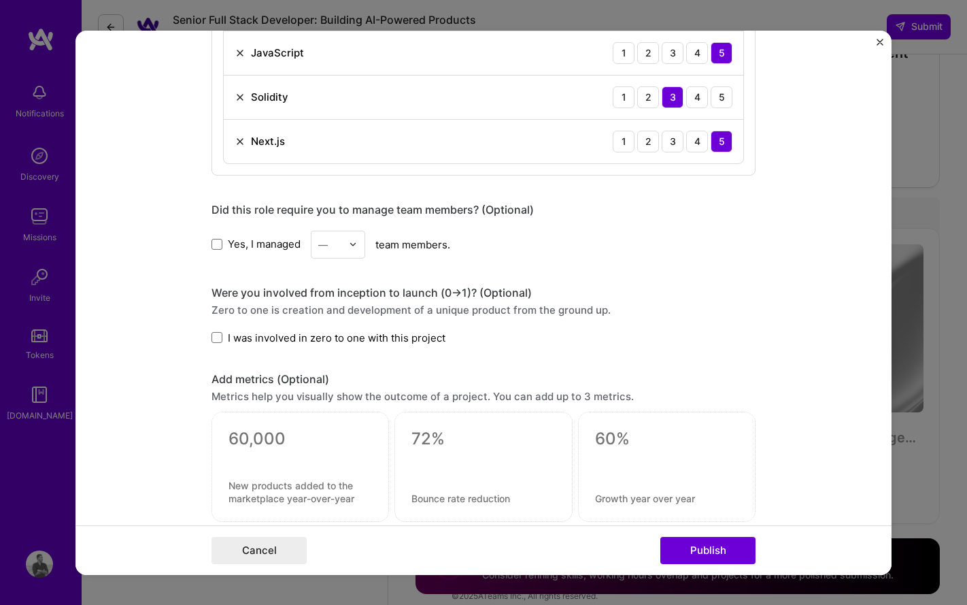
scroll to position [930, 0]
click at [407, 331] on span "I was involved in zero to one with this project" at bounding box center [337, 336] width 218 height 14
click at [0, 0] on input "I was involved in zero to one with this project" at bounding box center [0, 0] width 0 height 0
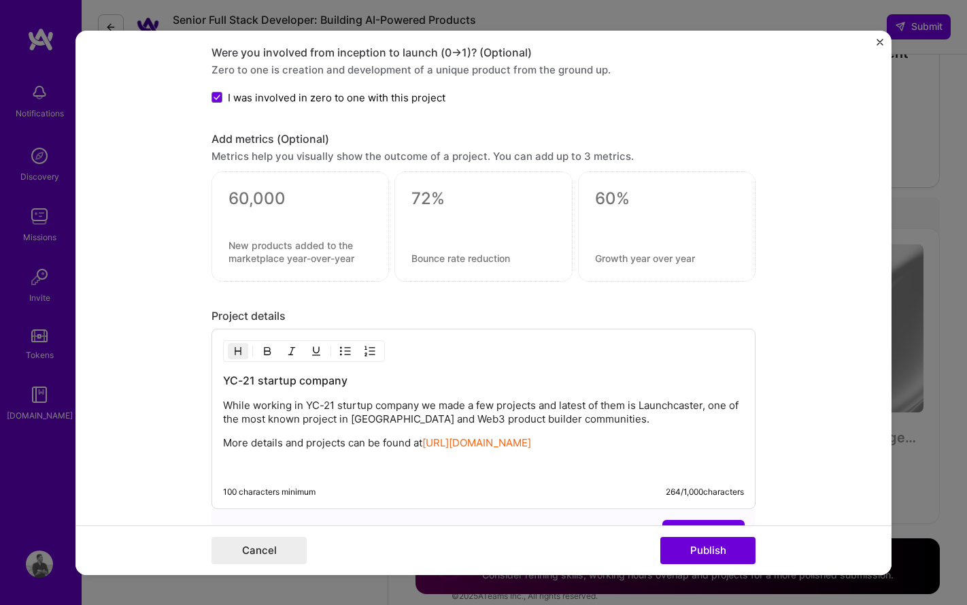
scroll to position [1355, 0]
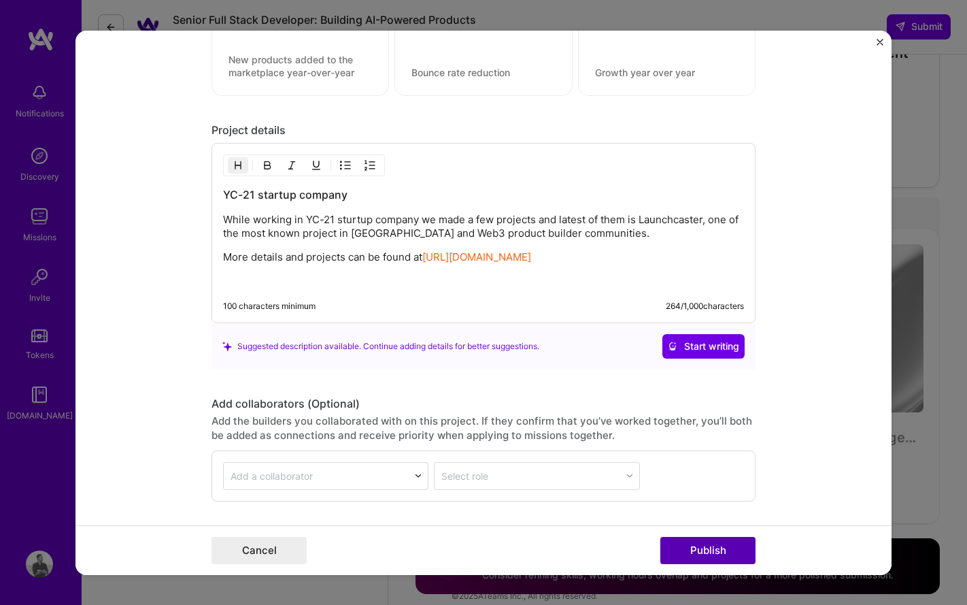
click at [707, 555] on button "Publish" at bounding box center [707, 550] width 95 height 27
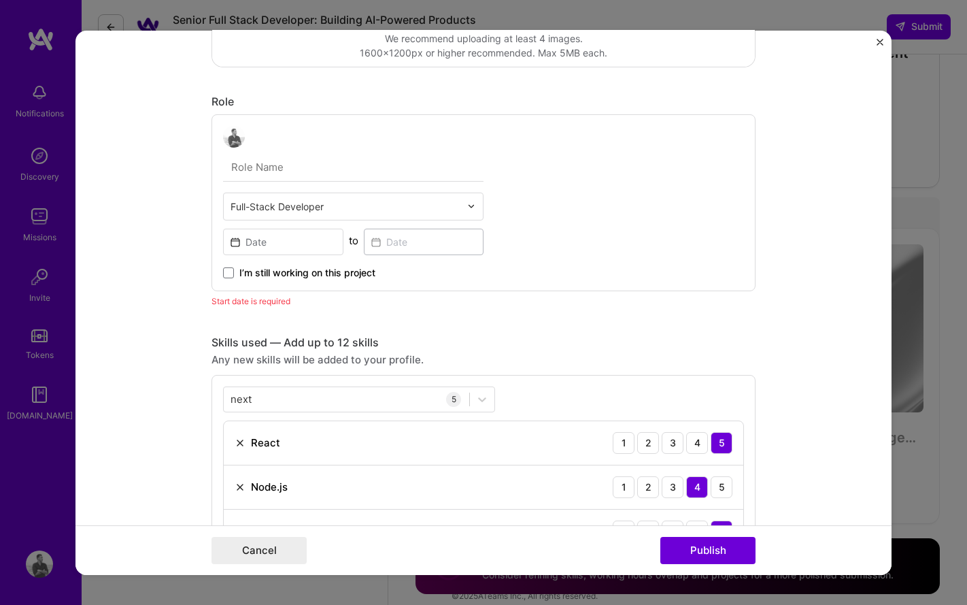
scroll to position [429, 0]
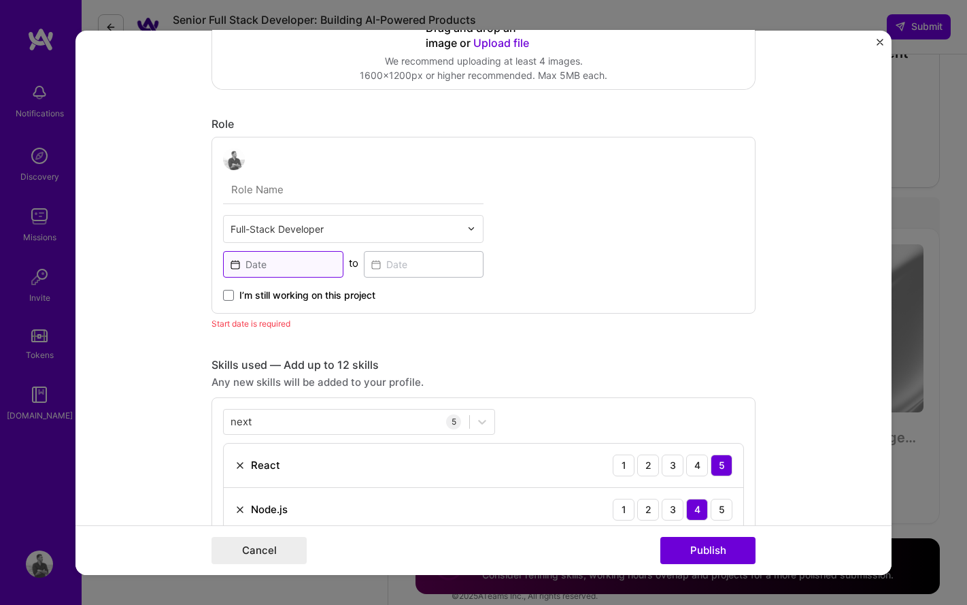
click at [277, 254] on input at bounding box center [283, 263] width 120 height 27
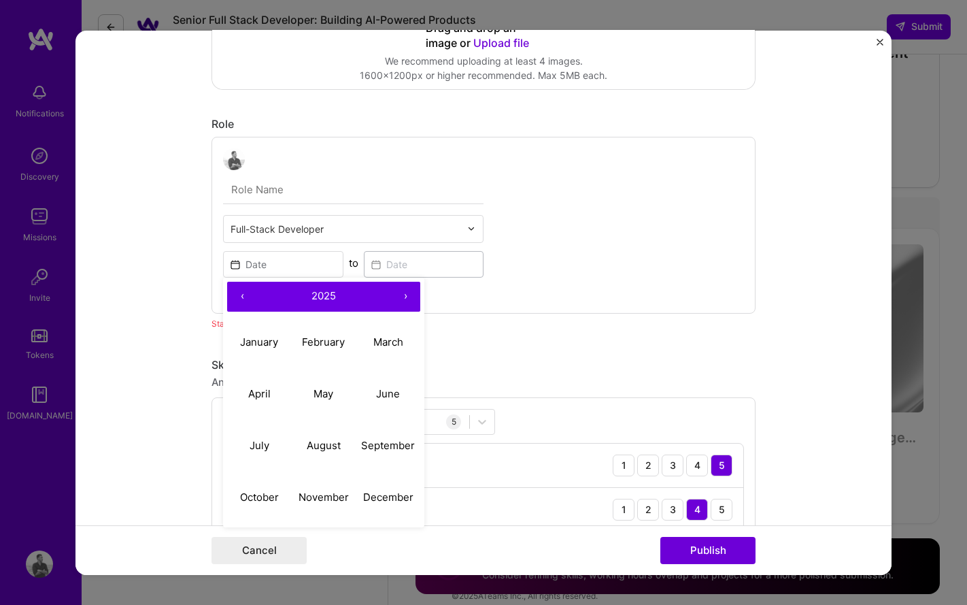
click at [241, 293] on button "‹" at bounding box center [242, 296] width 30 height 30
click at [263, 348] on button "January" at bounding box center [259, 342] width 65 height 52
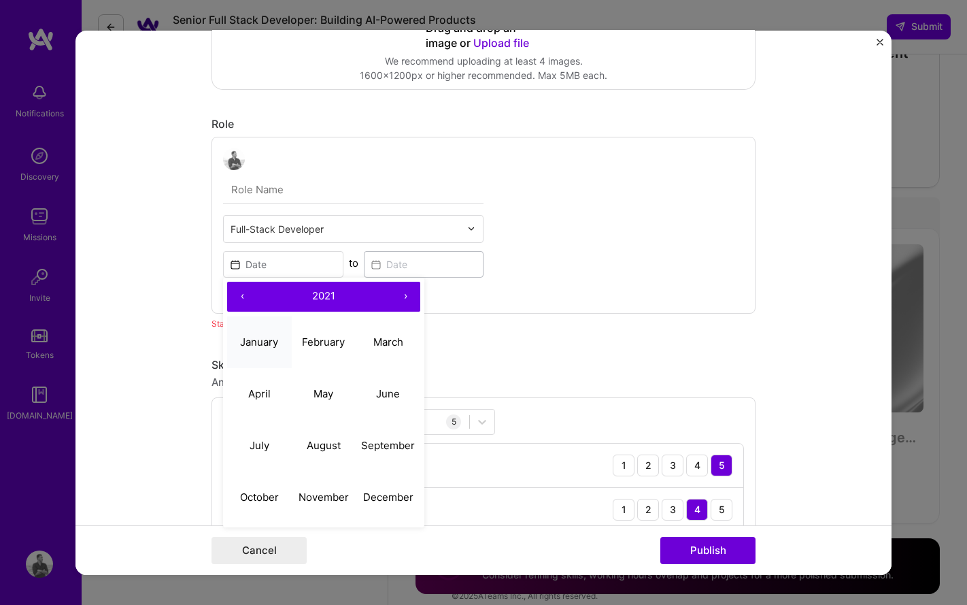
type input "[DATE]"
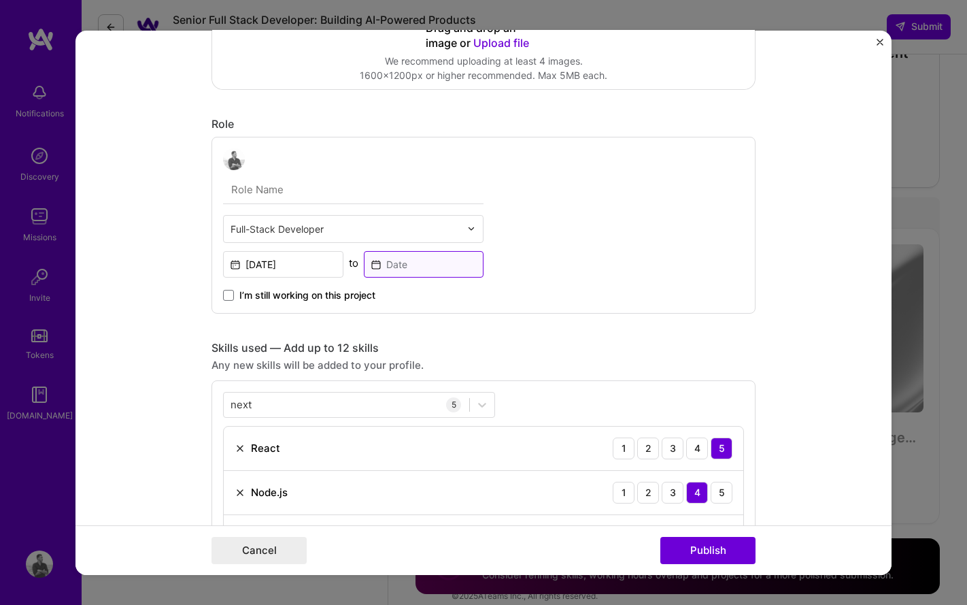
click at [411, 263] on input at bounding box center [424, 263] width 120 height 27
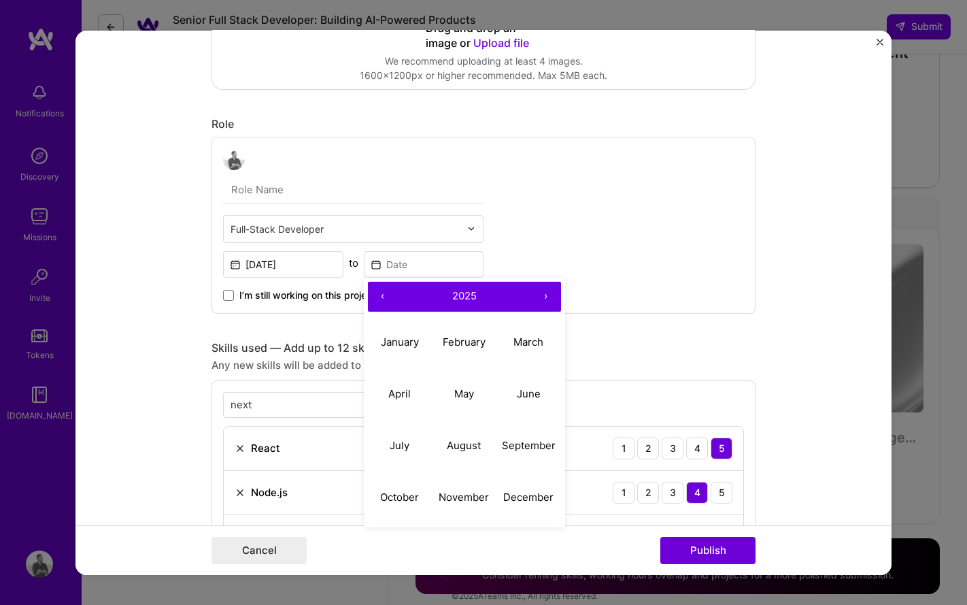
click at [382, 294] on button "‹" at bounding box center [383, 296] width 30 height 30
click at [475, 441] on abbr "August" at bounding box center [464, 445] width 34 height 13
type input "[DATE]"
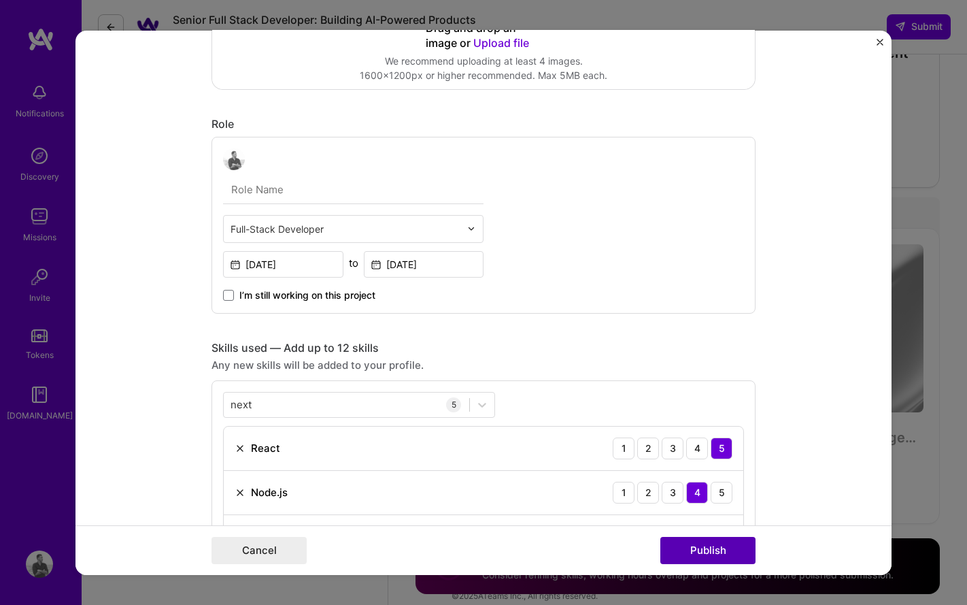
click at [701, 555] on button "Publish" at bounding box center [707, 550] width 95 height 27
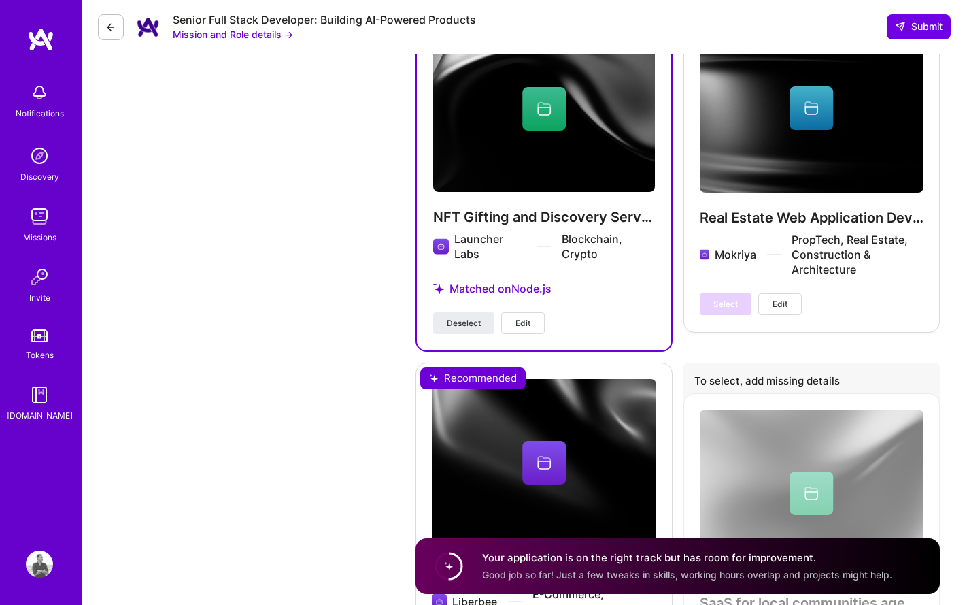
scroll to position [2616, 0]
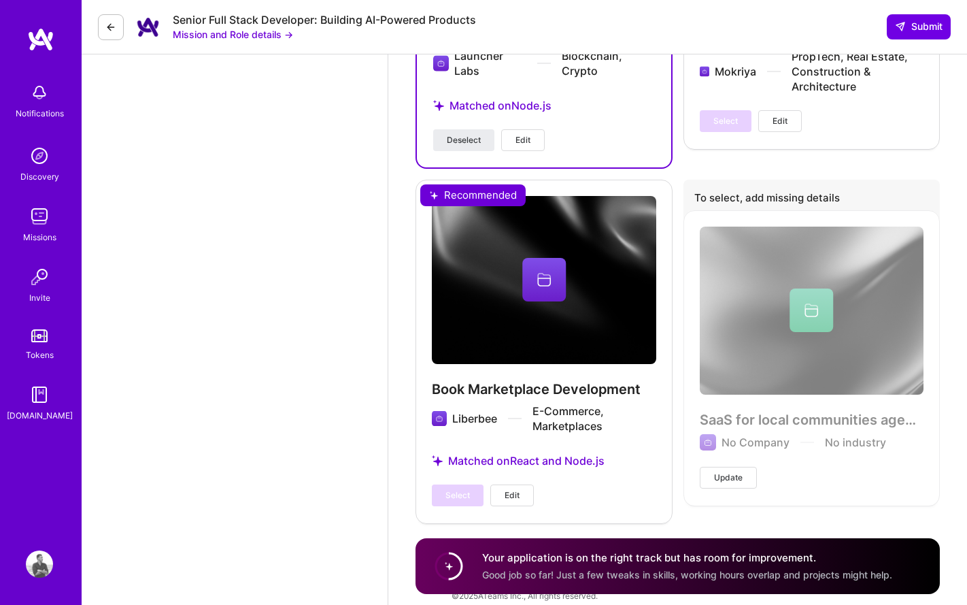
click at [672, 571] on span "Good job so far! Just a few tweaks in skills, working hours overlap and project…" at bounding box center [687, 575] width 410 height 12
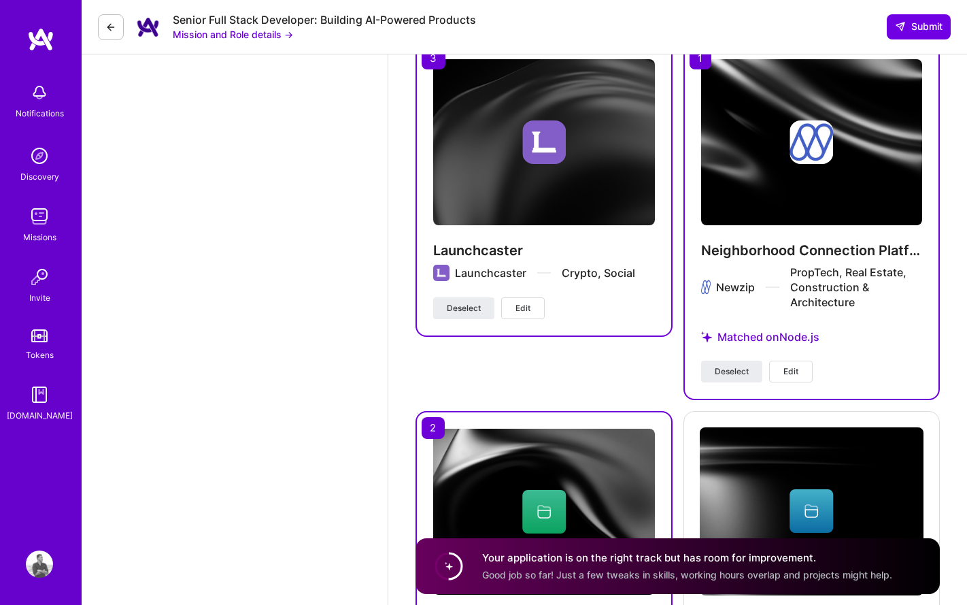
scroll to position [2061, 0]
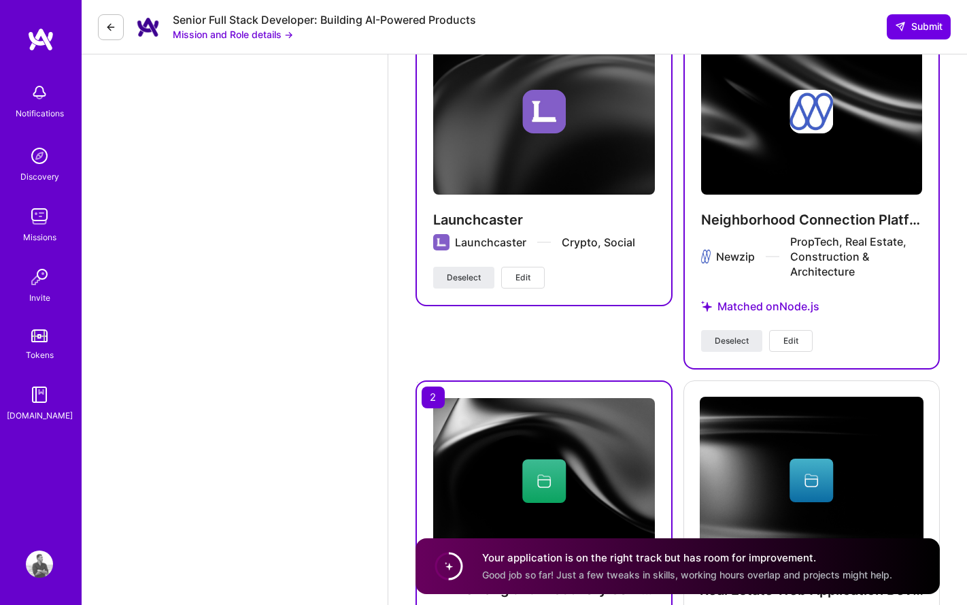
click at [526, 271] on span "Edit" at bounding box center [523, 277] width 15 height 12
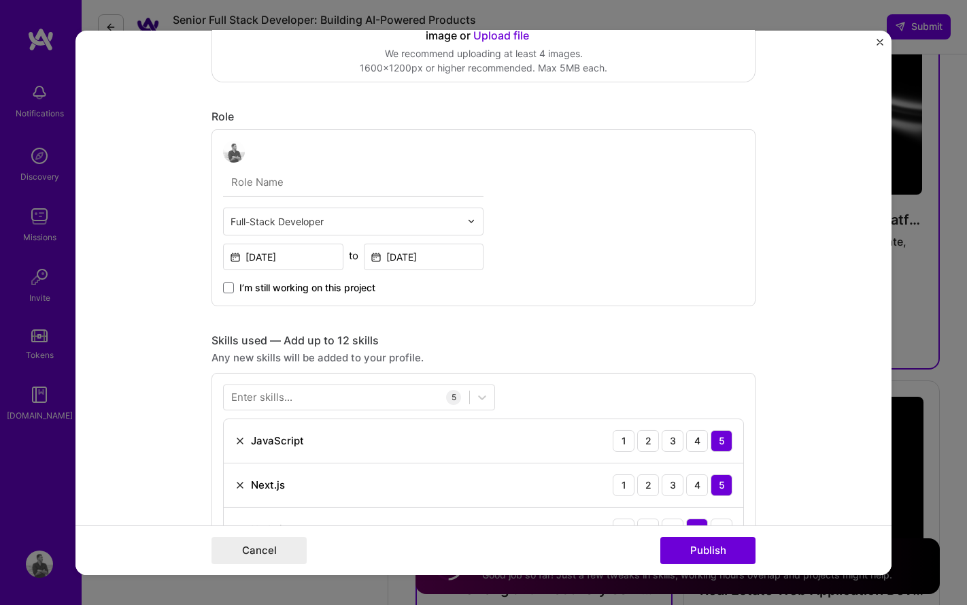
scroll to position [382, 0]
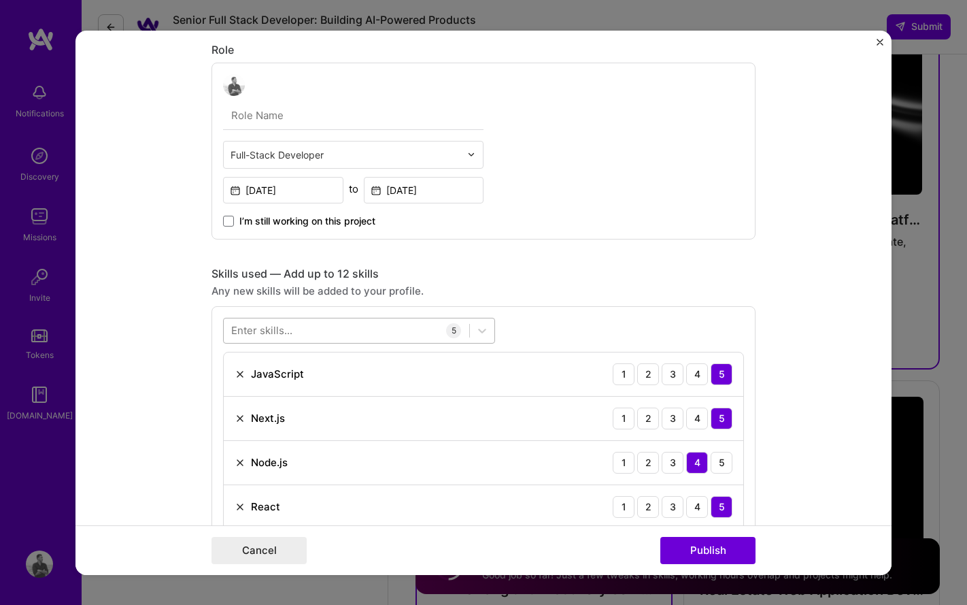
click at [355, 326] on div at bounding box center [347, 330] width 246 height 22
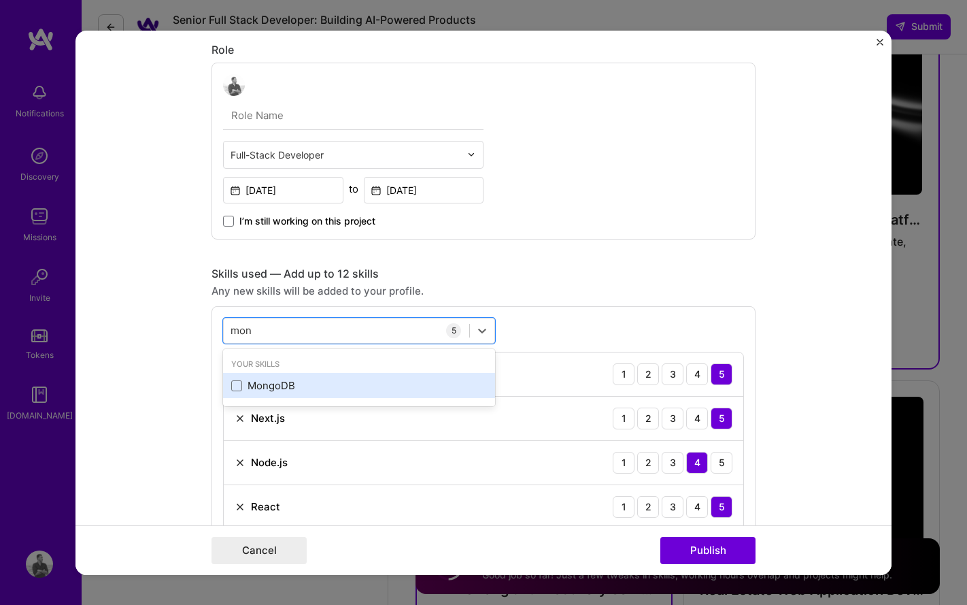
click at [317, 384] on div "MongoDB" at bounding box center [359, 385] width 256 height 14
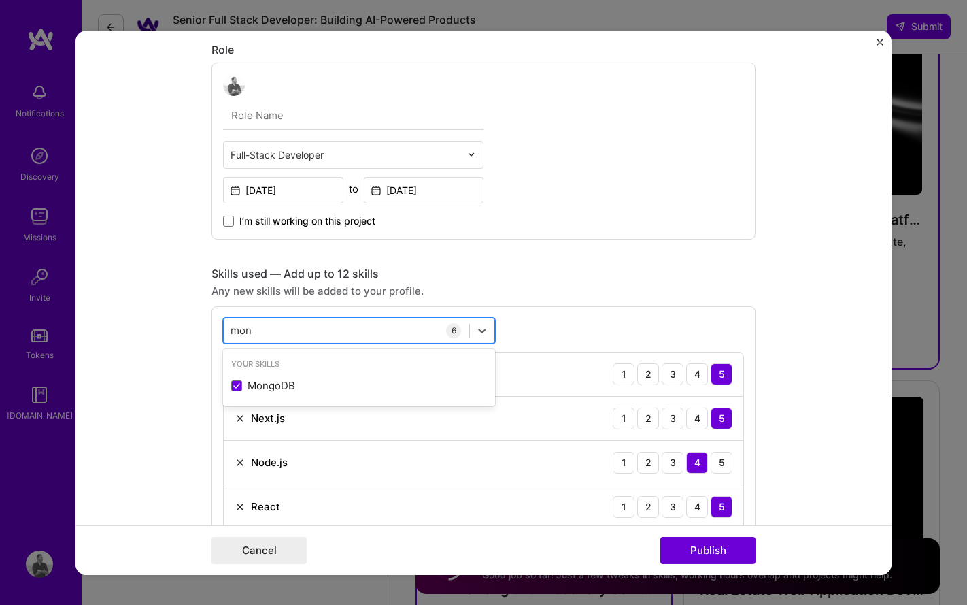
click at [336, 328] on div "mon mon" at bounding box center [347, 330] width 246 height 22
click at [237, 329] on input "mon" at bounding box center [242, 330] width 22 height 14
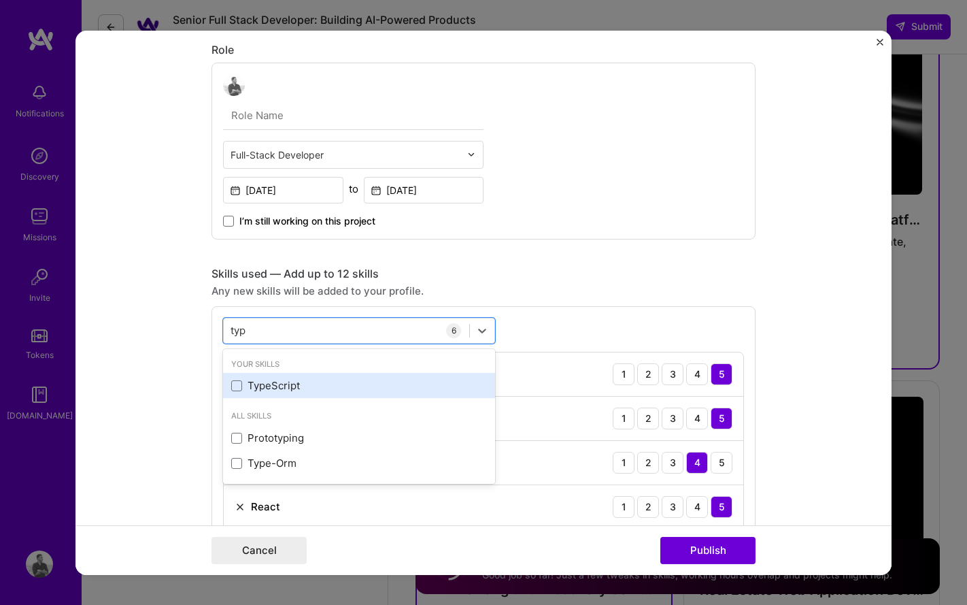
click at [283, 392] on div "TypeScript" at bounding box center [359, 385] width 256 height 14
type input "typ"
click at [609, 260] on div "Project title Launchcaster Company Launchcaster Project industry Industry 2 Pro…" at bounding box center [484, 598] width 544 height 1846
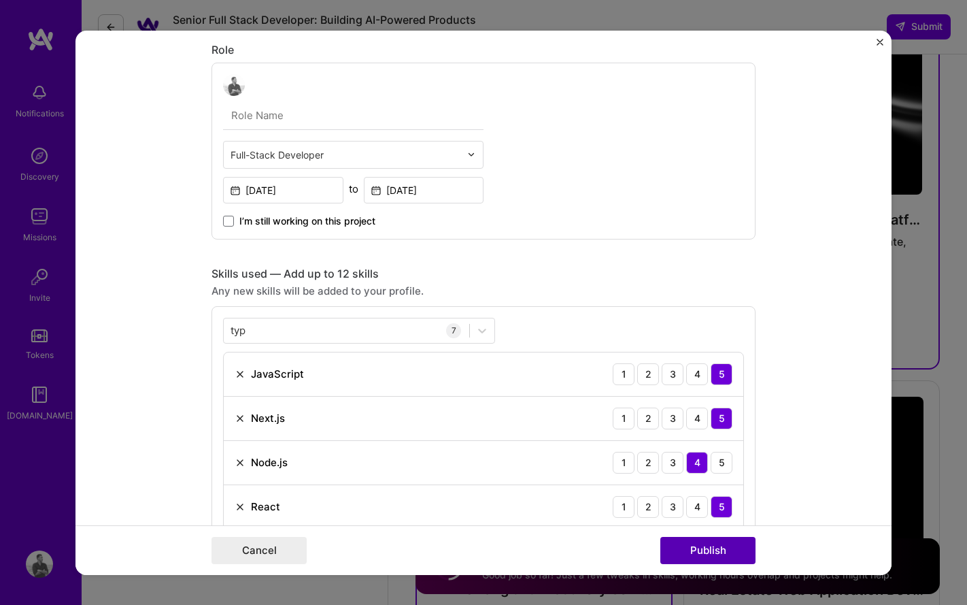
click at [707, 558] on button "Publish" at bounding box center [707, 550] width 95 height 27
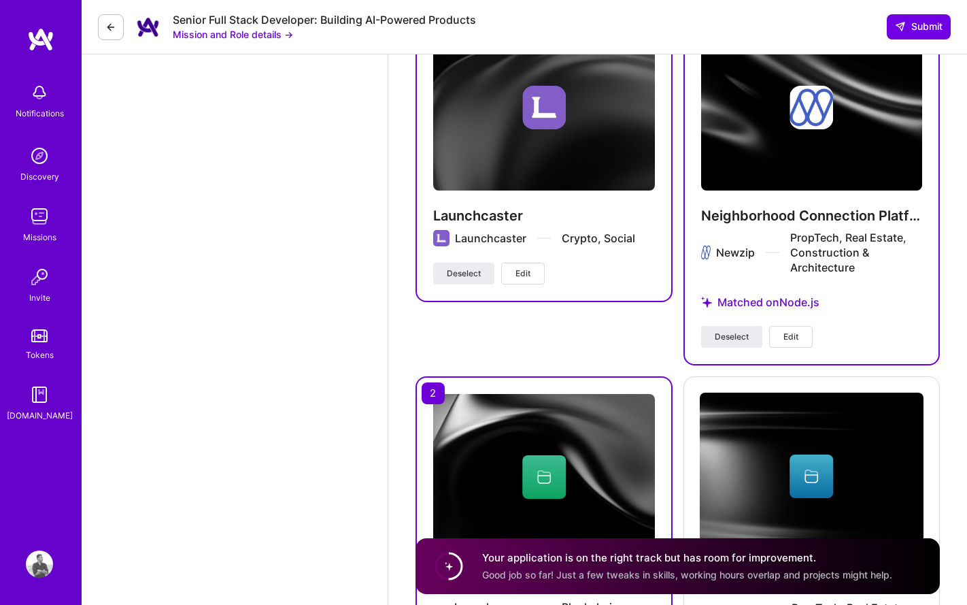
scroll to position [2051, 0]
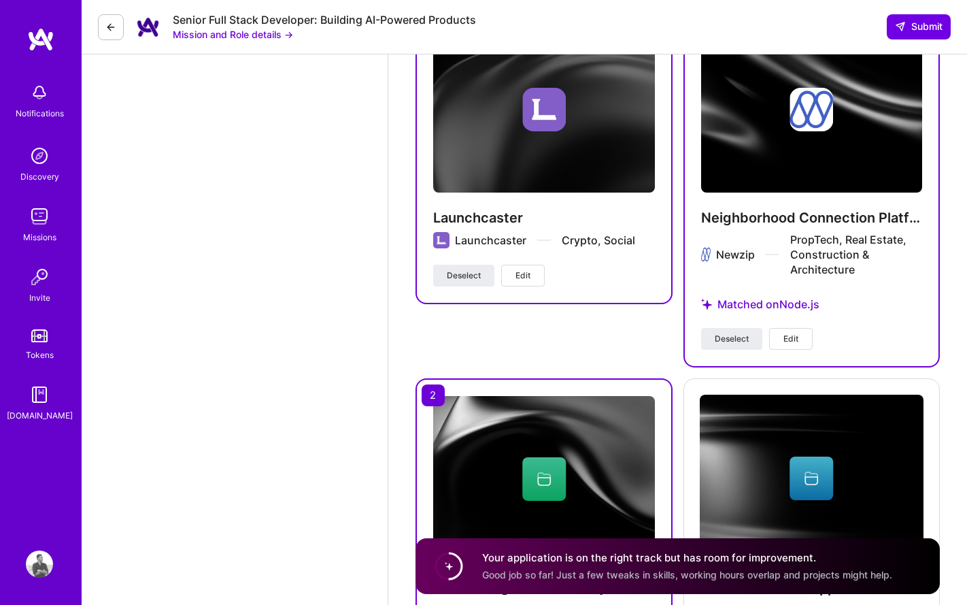
click at [806, 328] on button "Edit" at bounding box center [791, 339] width 44 height 22
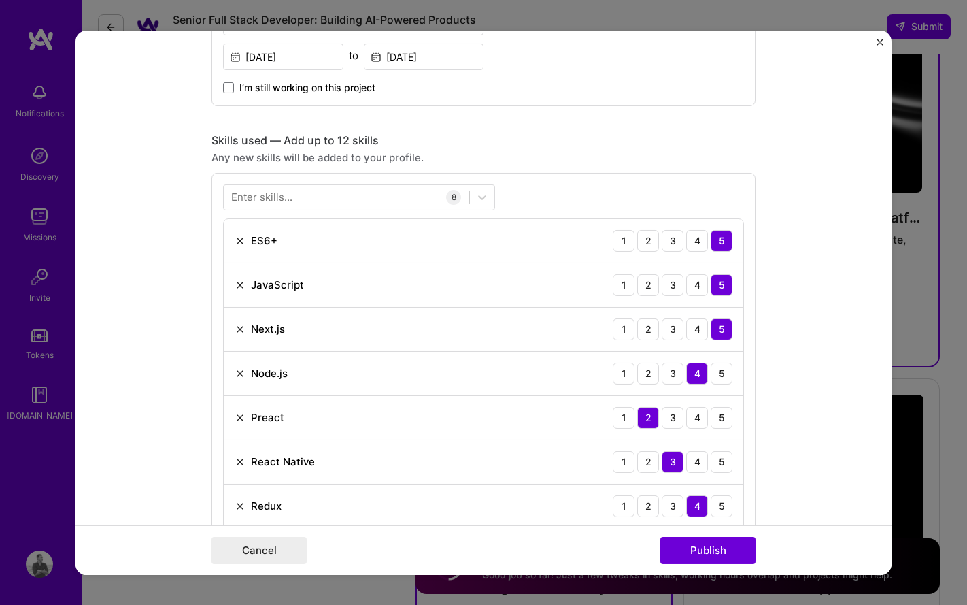
scroll to position [532, 0]
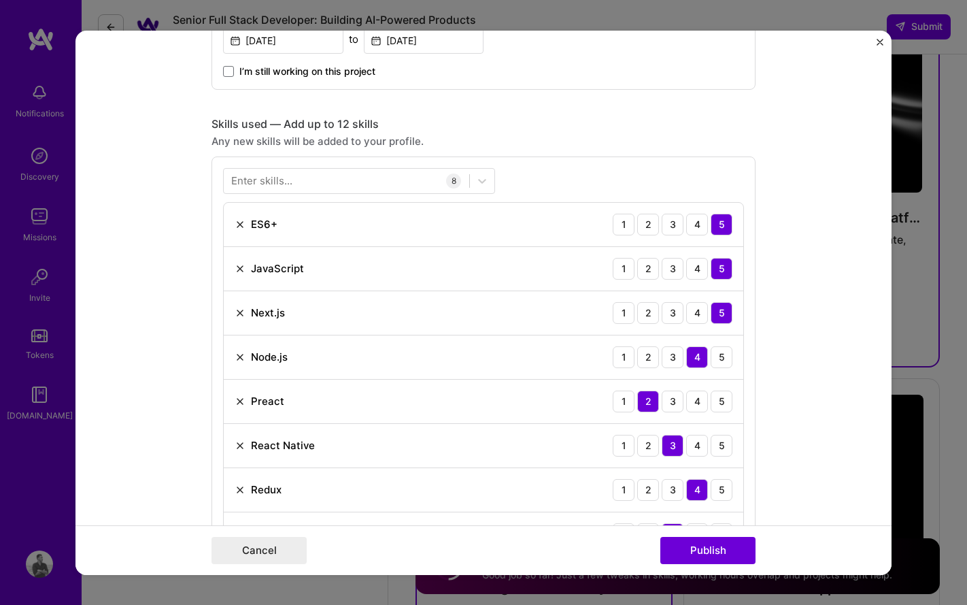
click at [238, 401] on img at bounding box center [240, 400] width 11 height 11
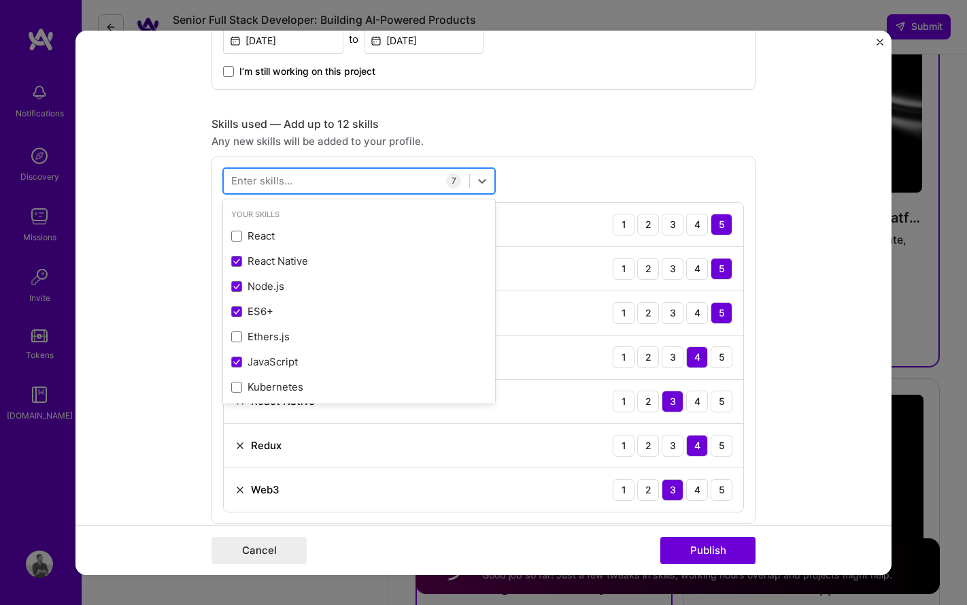
click at [316, 175] on div at bounding box center [347, 180] width 246 height 22
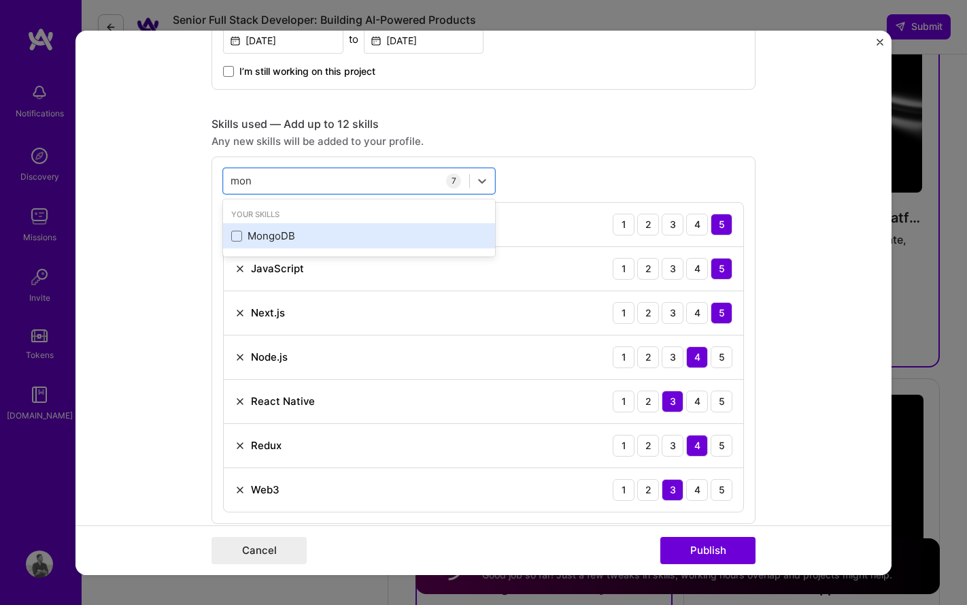
click at [285, 237] on div "MongoDB" at bounding box center [359, 236] width 256 height 14
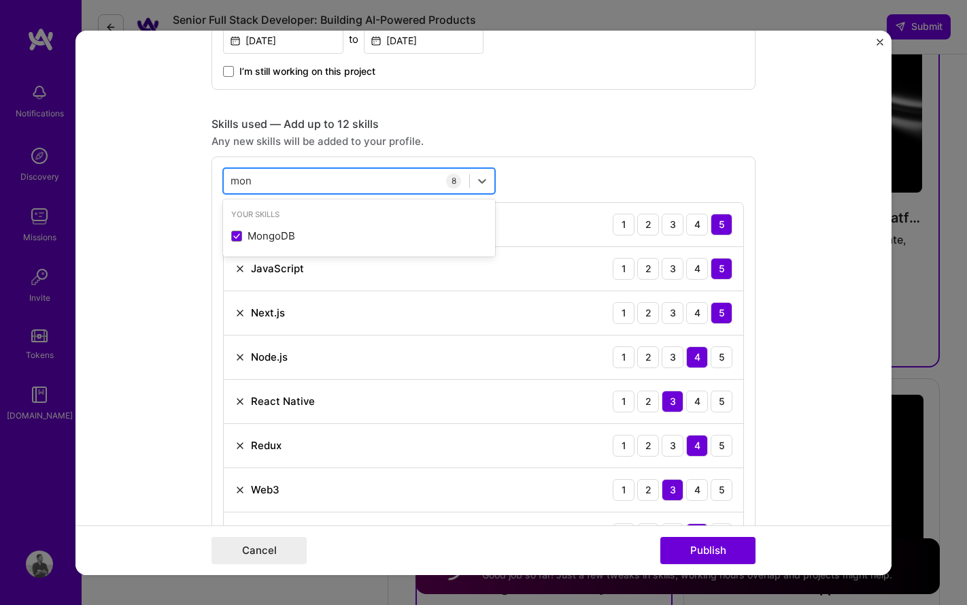
click at [311, 175] on div "mon mon" at bounding box center [347, 180] width 246 height 22
click at [250, 182] on input "mon" at bounding box center [242, 180] width 22 height 14
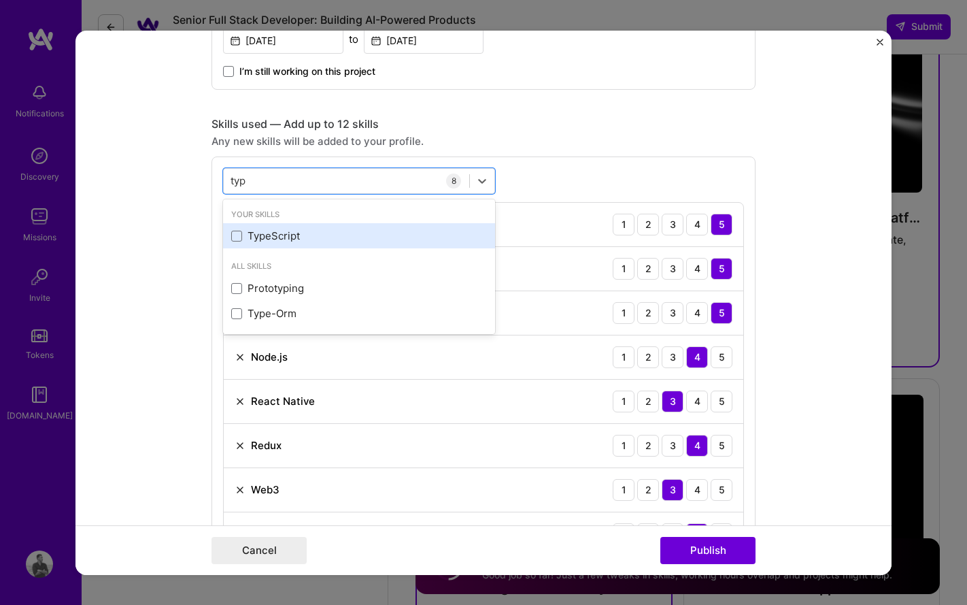
click at [264, 239] on div "TypeScript" at bounding box center [359, 236] width 256 height 14
type input "typ"
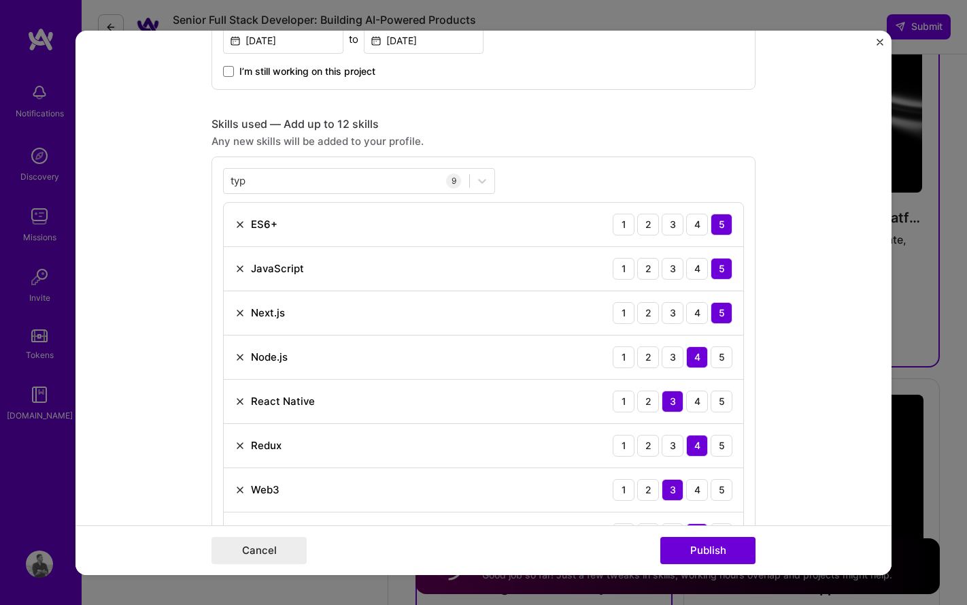
click at [539, 155] on div "Skills used — Add up to 12 skills Any new skills will be added to your profile.…" at bounding box center [484, 363] width 544 height 495
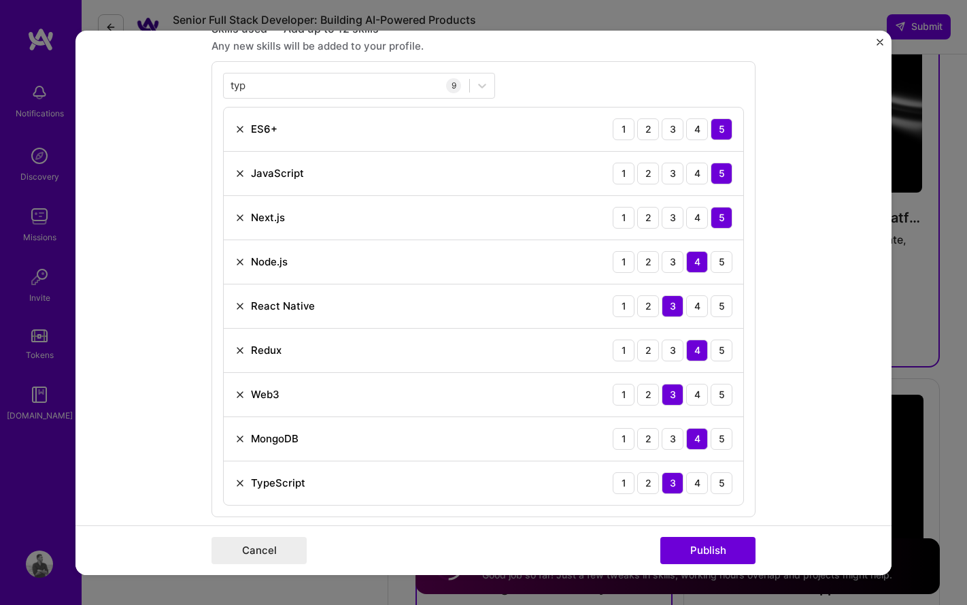
scroll to position [656, 0]
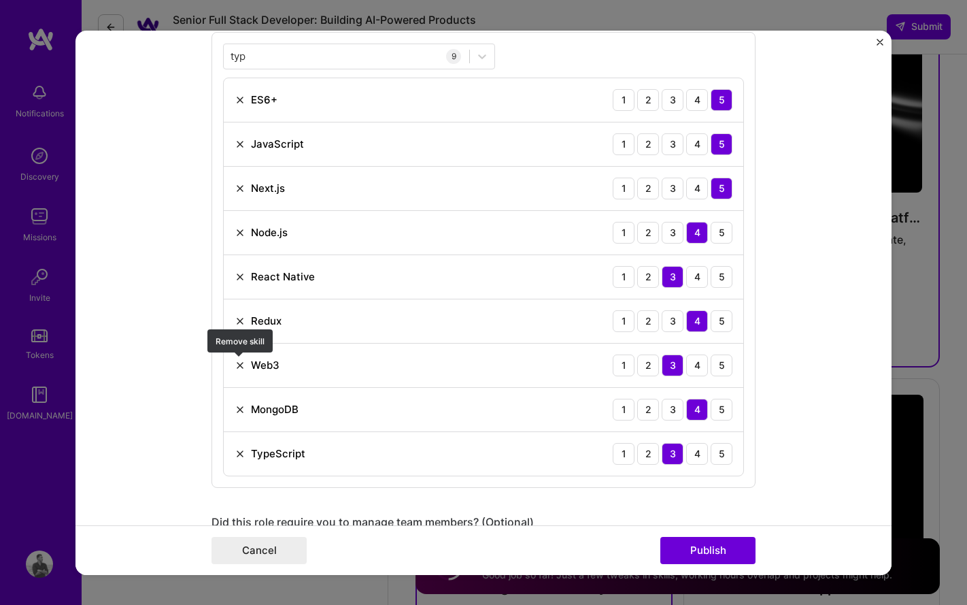
click at [241, 362] on img at bounding box center [240, 364] width 11 height 11
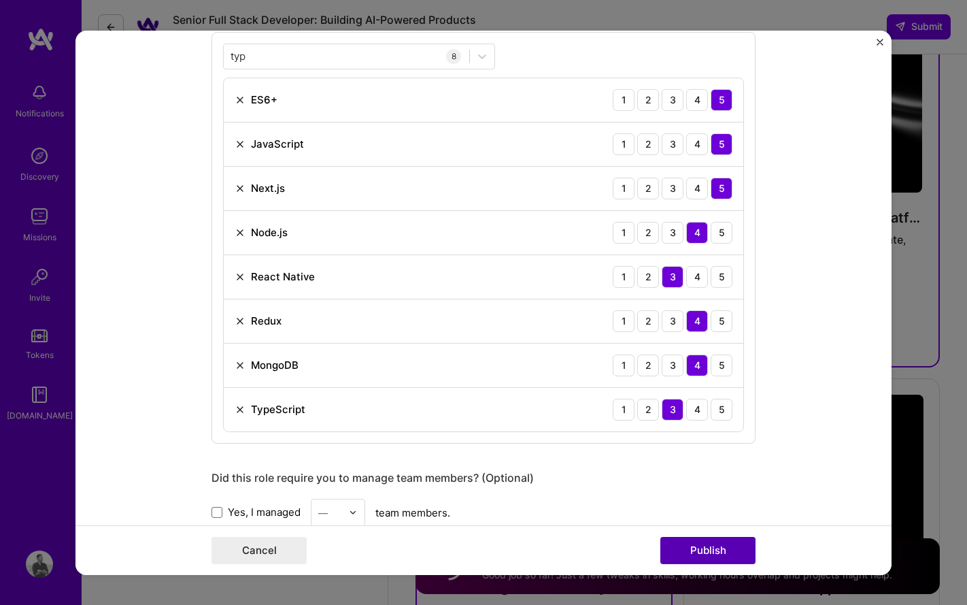
click at [718, 552] on button "Publish" at bounding box center [707, 550] width 95 height 27
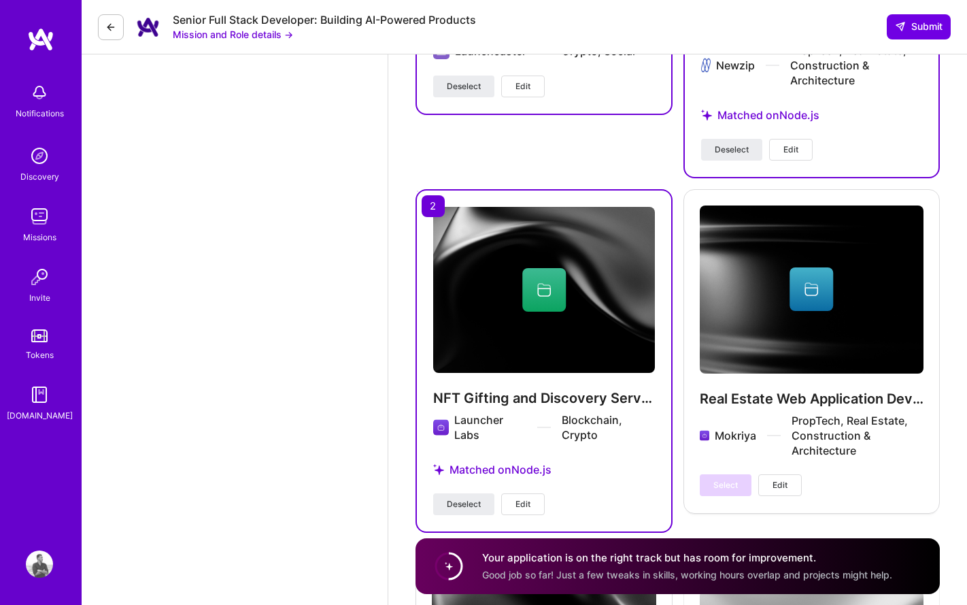
scroll to position [2248, 0]
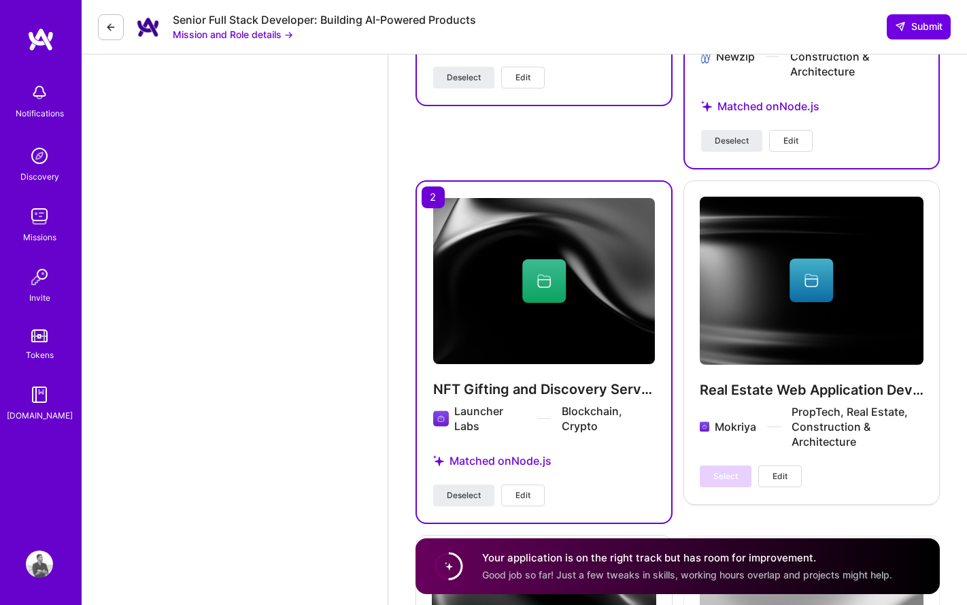
click at [530, 489] on span "Edit" at bounding box center [523, 495] width 15 height 12
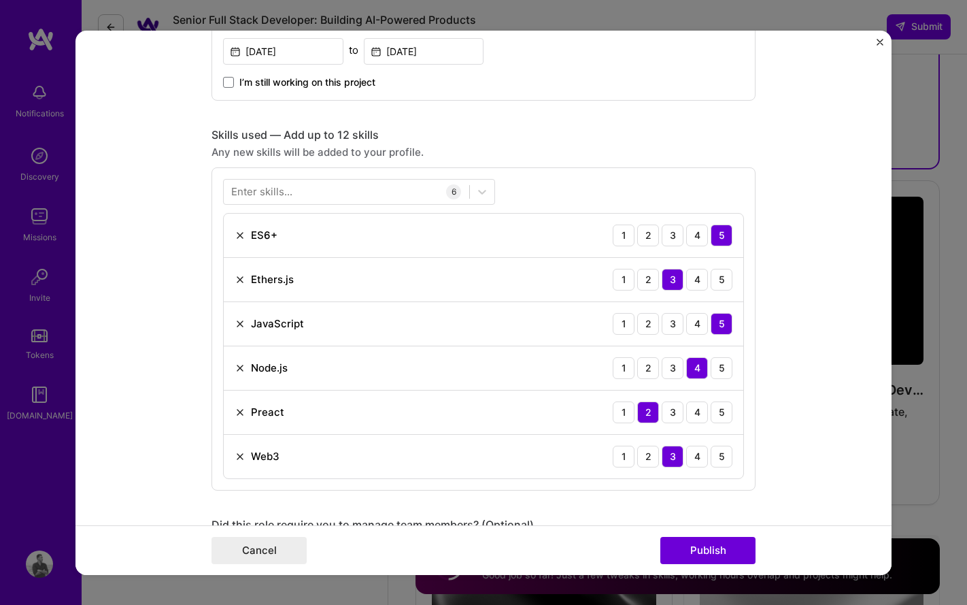
scroll to position [541, 0]
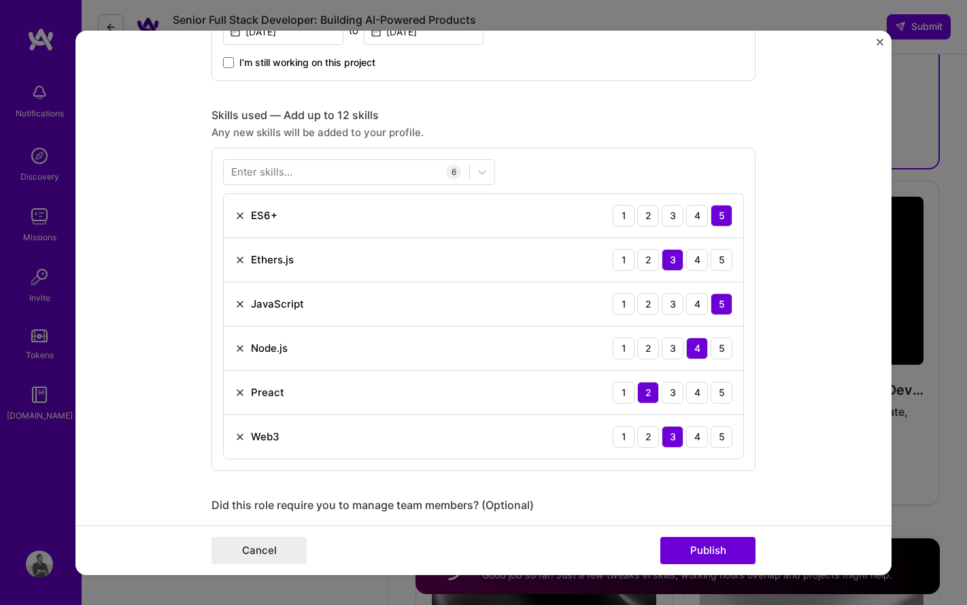
click at [240, 391] on img at bounding box center [240, 391] width 11 height 11
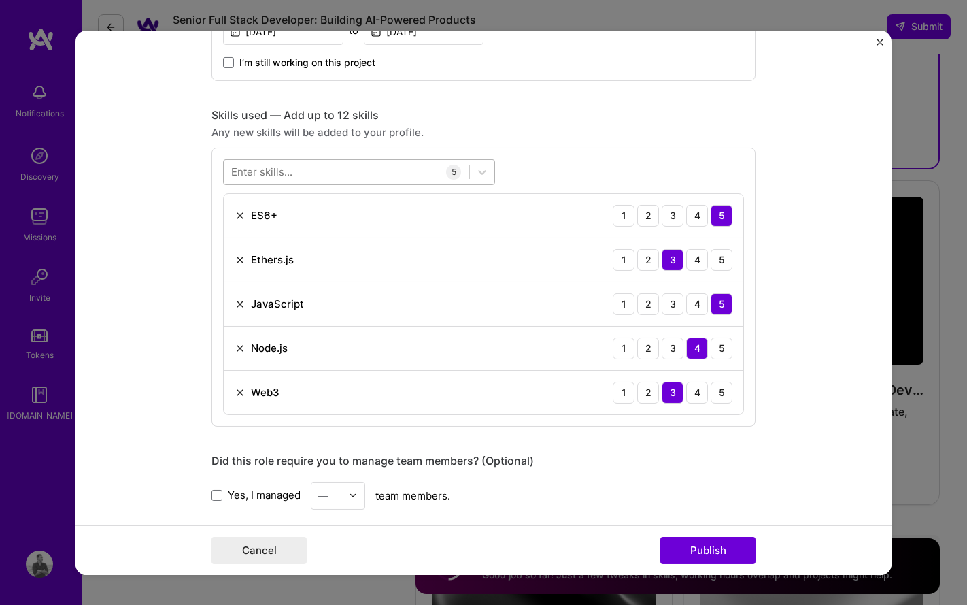
click at [368, 171] on div at bounding box center [347, 172] width 246 height 22
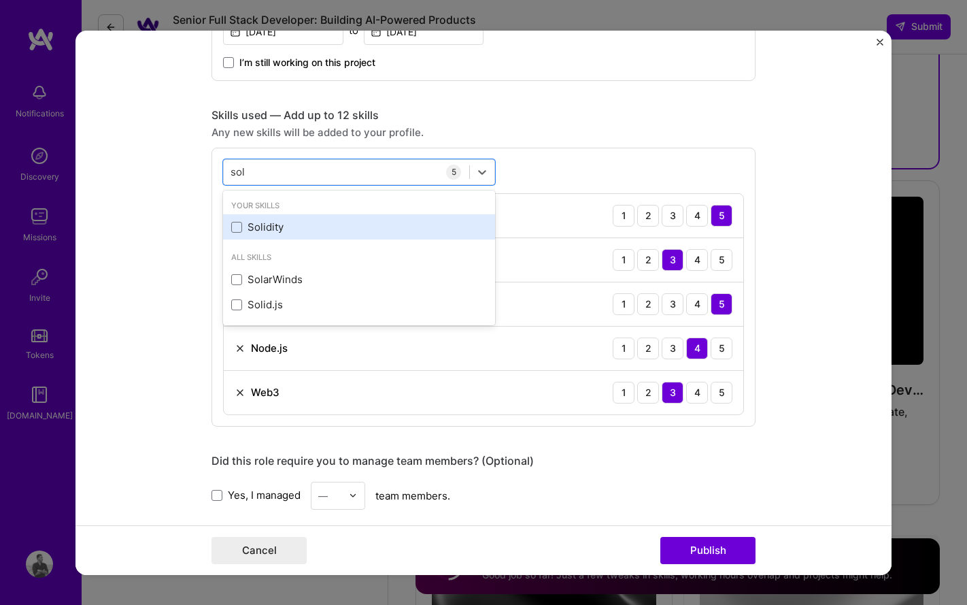
click at [265, 224] on div "Solidity" at bounding box center [359, 227] width 256 height 14
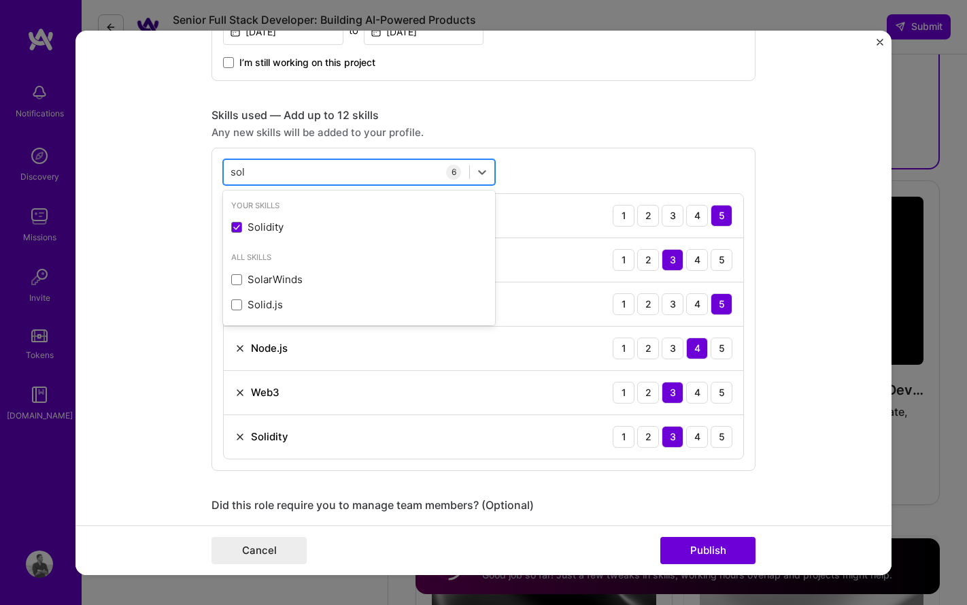
click at [288, 176] on div "sol sol" at bounding box center [347, 172] width 246 height 22
click at [241, 173] on input "sol" at bounding box center [238, 172] width 15 height 14
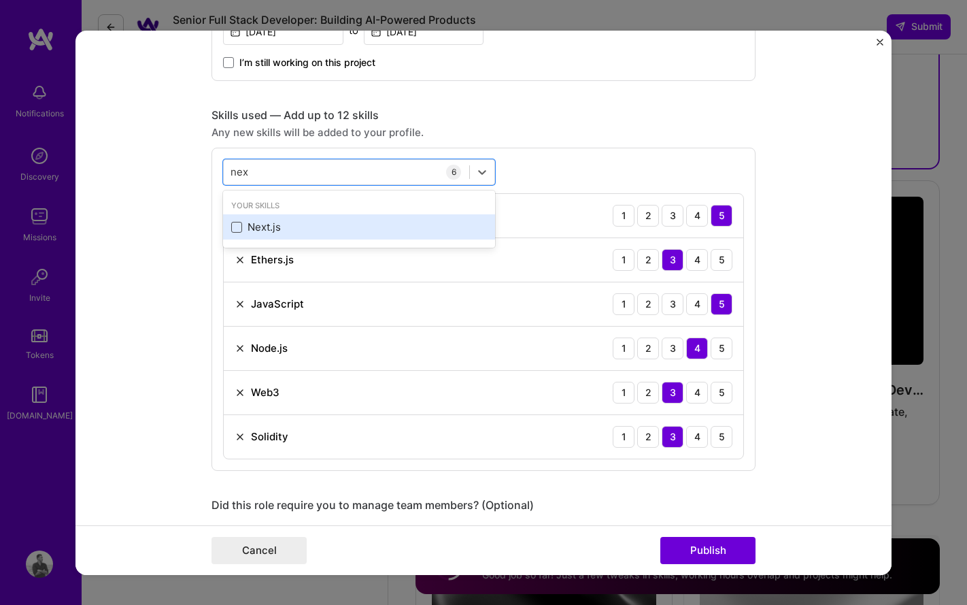
click at [237, 224] on span at bounding box center [236, 227] width 11 height 11
click at [0, 0] on input "checkbox" at bounding box center [0, 0] width 0 height 0
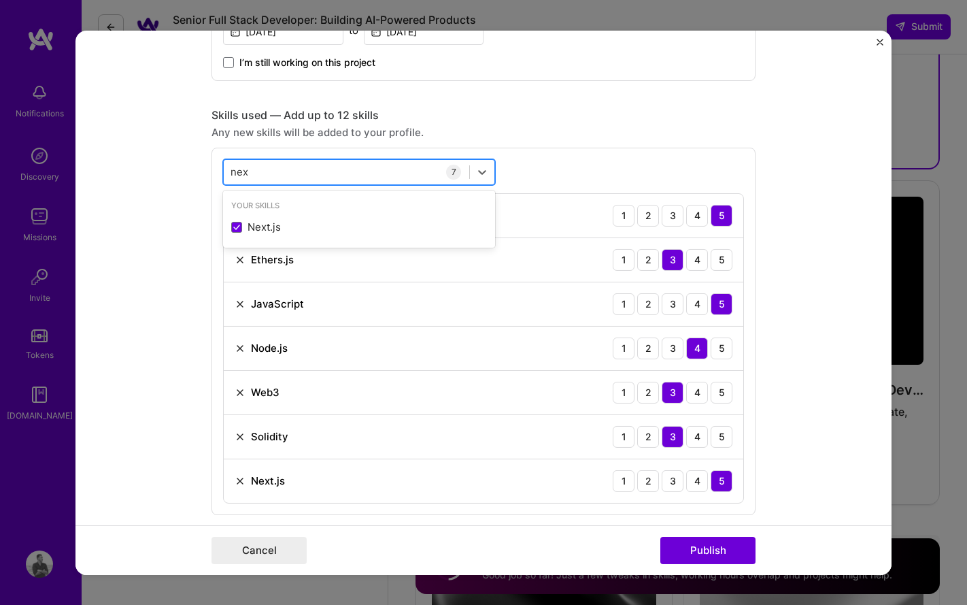
click at [238, 170] on input "nex" at bounding box center [240, 172] width 18 height 14
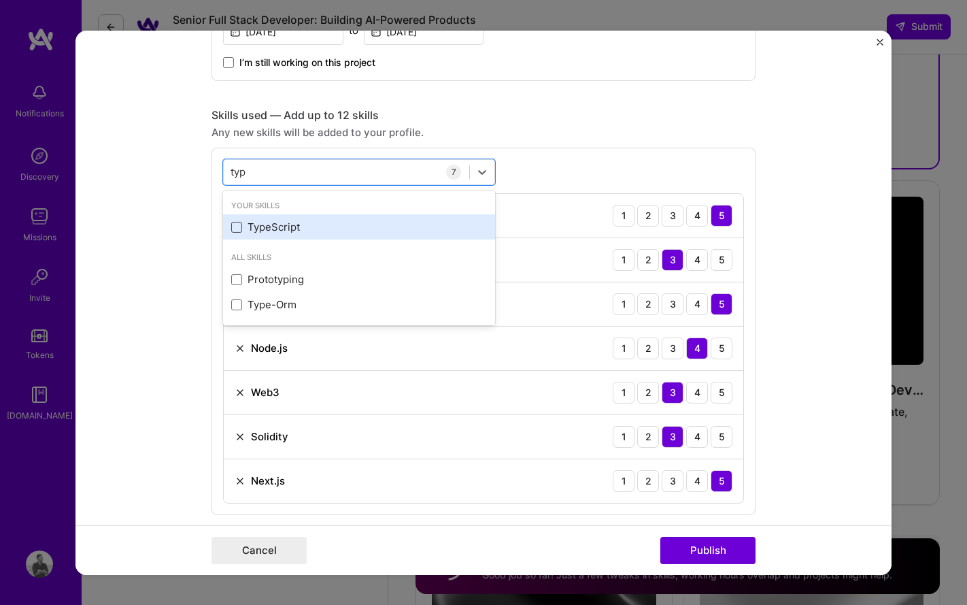
click at [239, 222] on span at bounding box center [236, 227] width 11 height 11
click at [0, 0] on input "checkbox" at bounding box center [0, 0] width 0 height 0
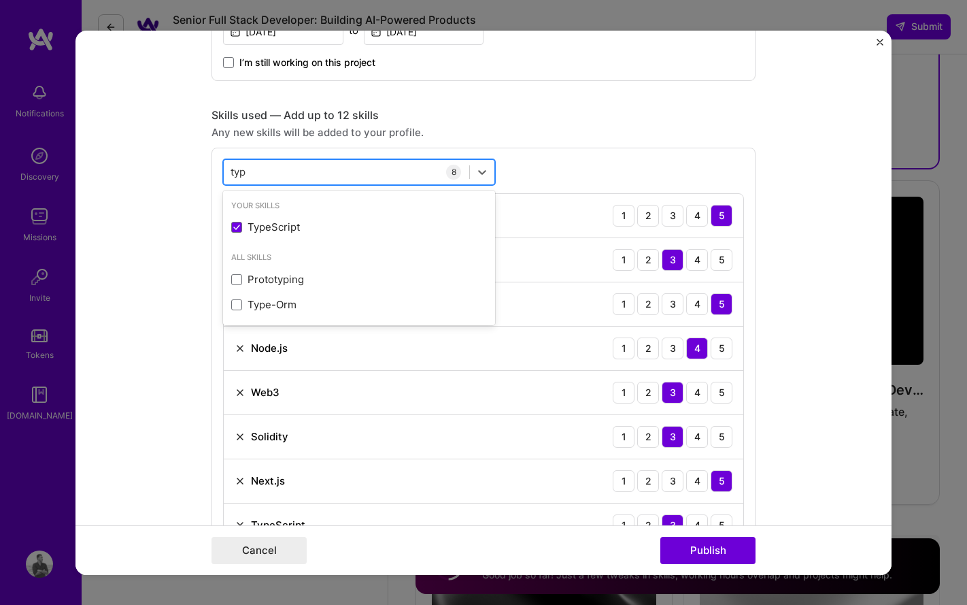
click at [237, 172] on input "typ" at bounding box center [239, 172] width 17 height 14
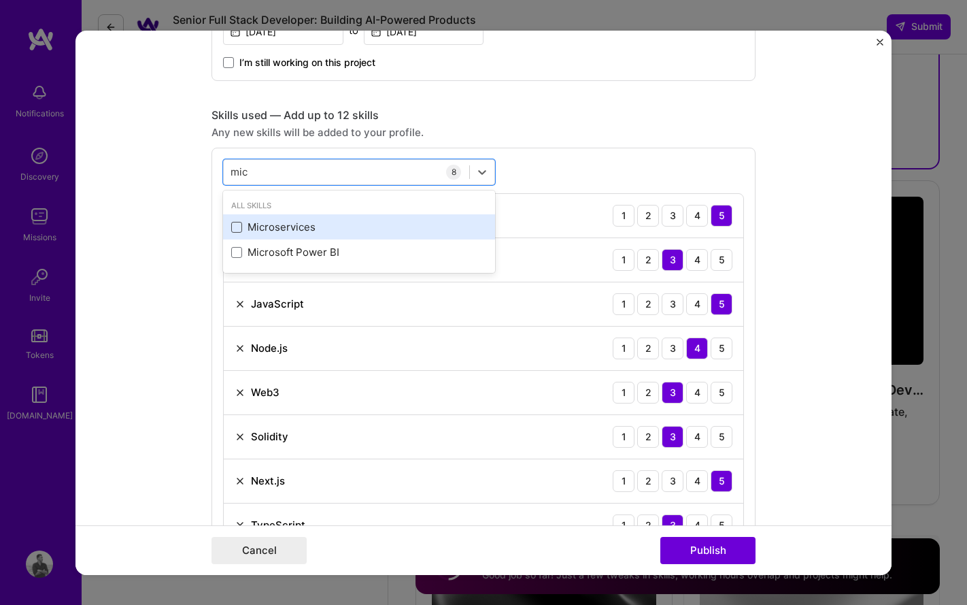
click at [237, 226] on span at bounding box center [236, 227] width 11 height 11
click at [0, 0] on input "checkbox" at bounding box center [0, 0] width 0 height 0
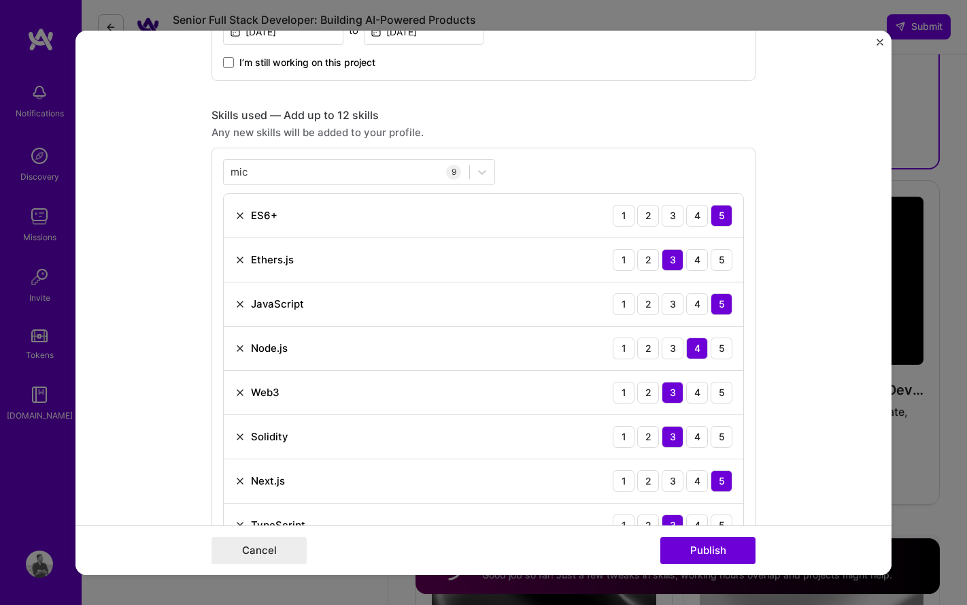
click at [533, 112] on div "Skills used — Add up to 12 skills" at bounding box center [484, 114] width 544 height 14
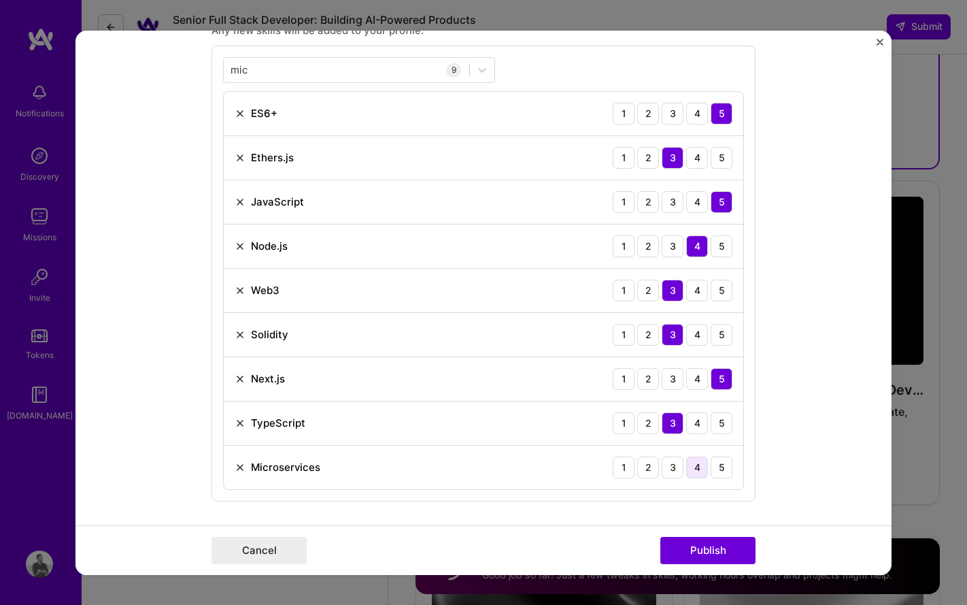
click at [693, 464] on div "4" at bounding box center [697, 467] width 22 height 22
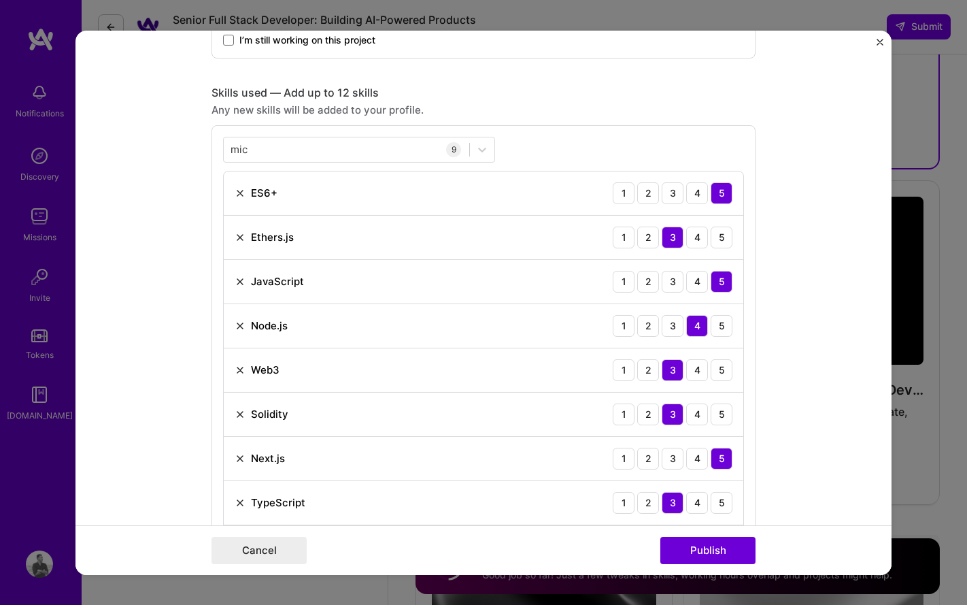
scroll to position [561, 0]
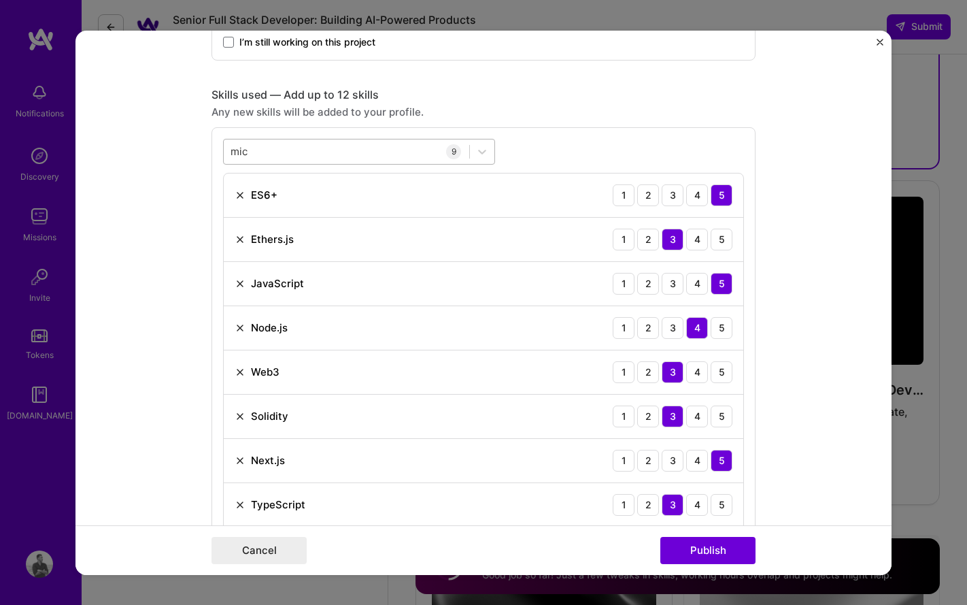
click at [290, 148] on div "mic mic" at bounding box center [347, 151] width 246 height 22
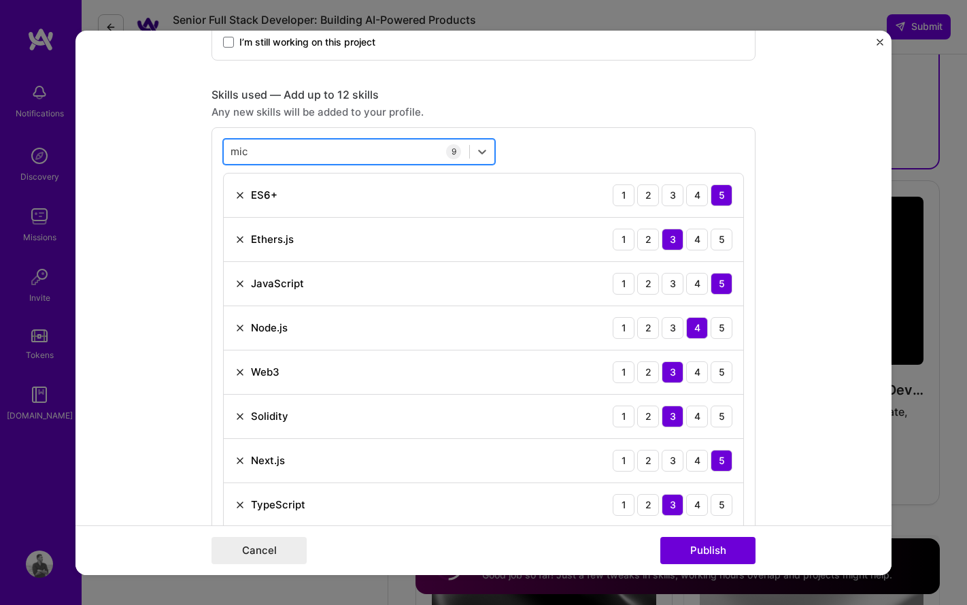
click at [290, 148] on div "mic mic" at bounding box center [347, 151] width 246 height 22
click at [238, 152] on input "mic" at bounding box center [240, 151] width 18 height 14
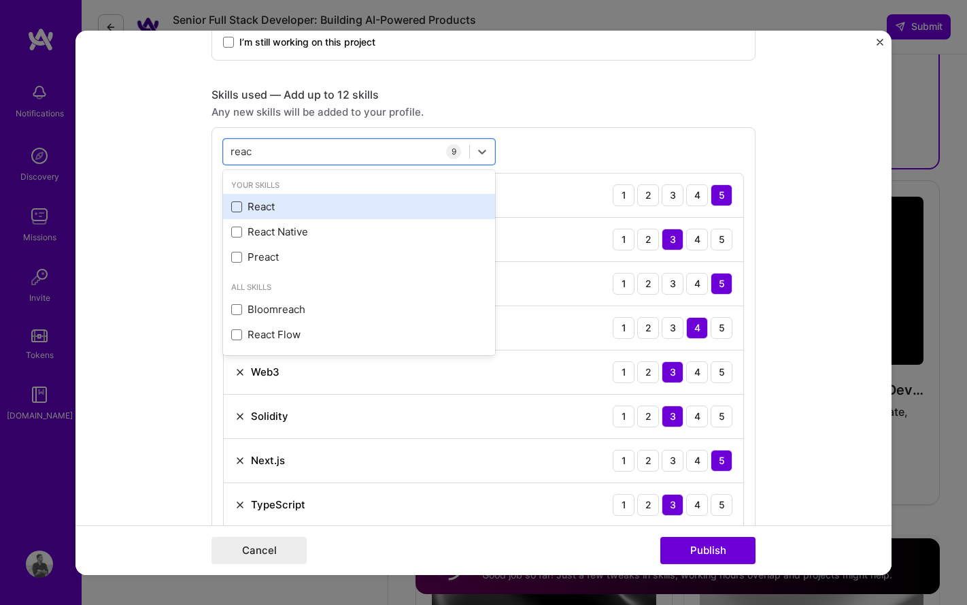
click at [237, 208] on span at bounding box center [236, 206] width 11 height 11
click at [0, 0] on input "checkbox" at bounding box center [0, 0] width 0 height 0
type input "reac"
click at [596, 120] on div "Skills used — Add up to 12 skills Any new skills will be added to your profile.…" at bounding box center [484, 356] width 544 height 539
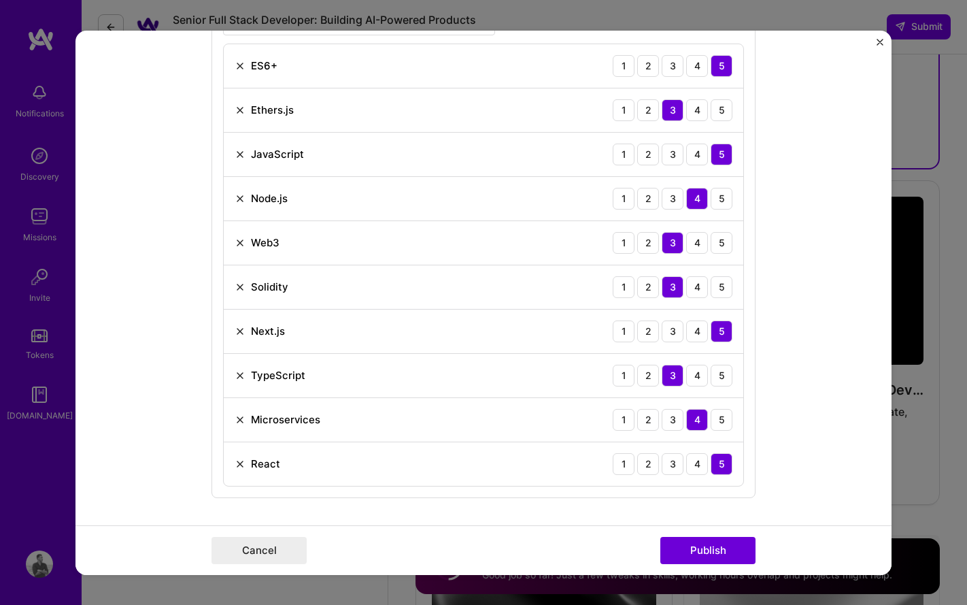
scroll to position [694, 0]
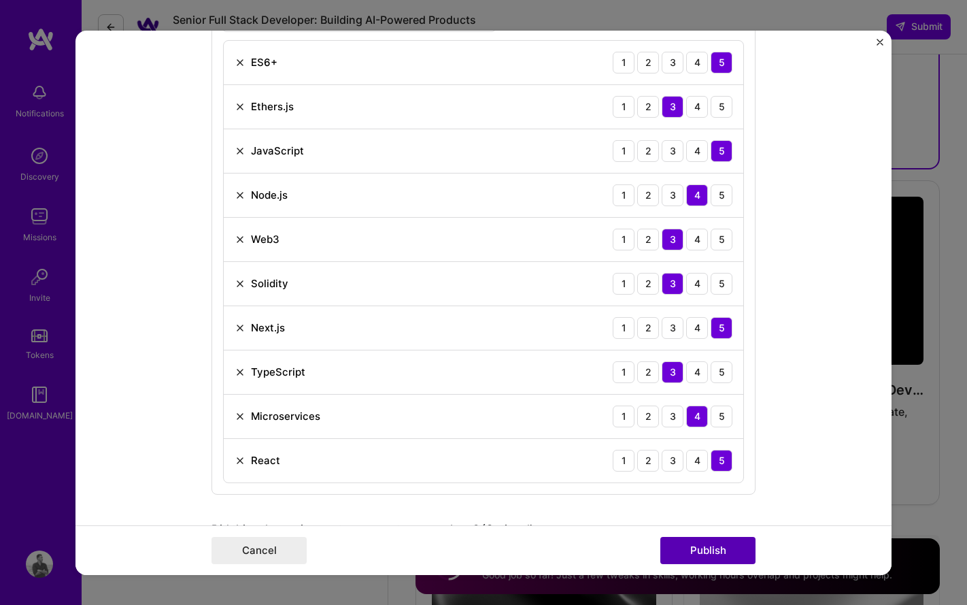
click at [701, 548] on button "Publish" at bounding box center [707, 550] width 95 height 27
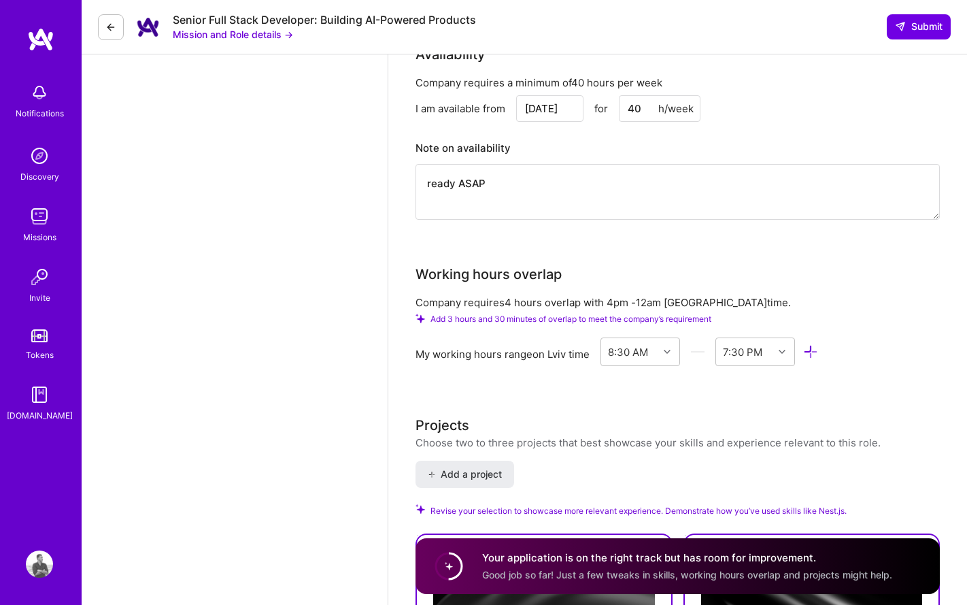
scroll to position [1616, 0]
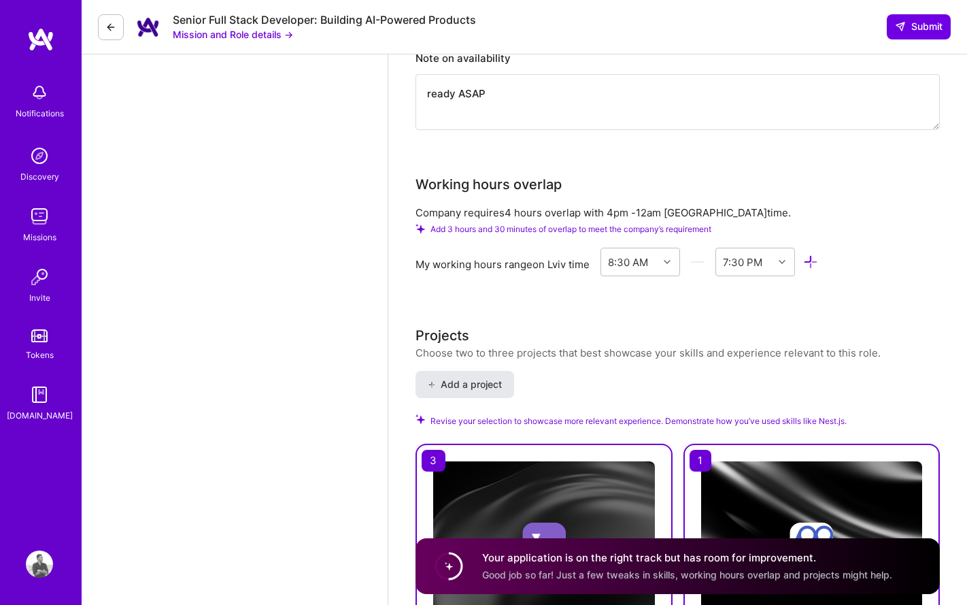
click at [473, 377] on span "Add a project" at bounding box center [465, 384] width 74 height 14
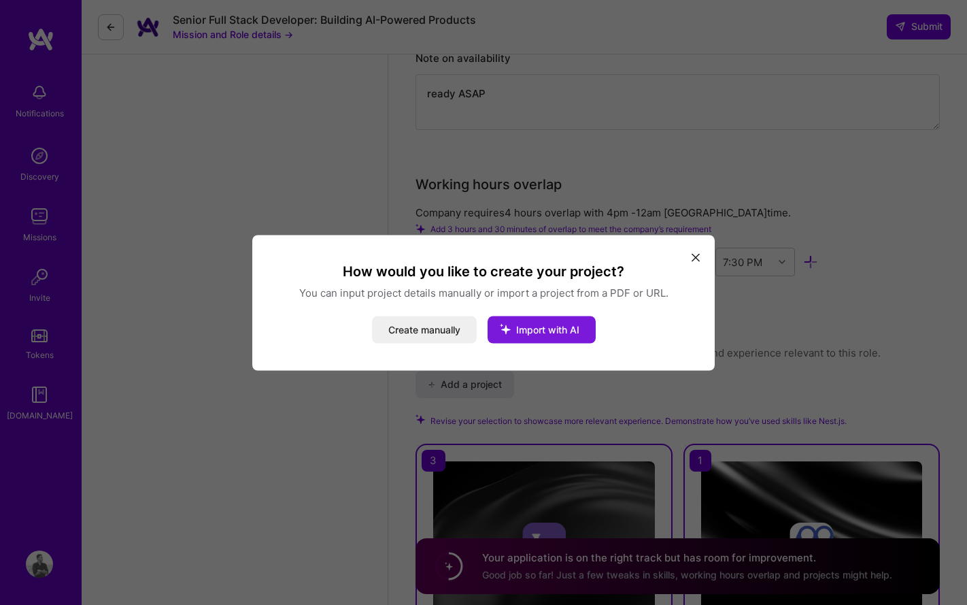
click at [540, 323] on span "Import with AI" at bounding box center [547, 329] width 63 height 12
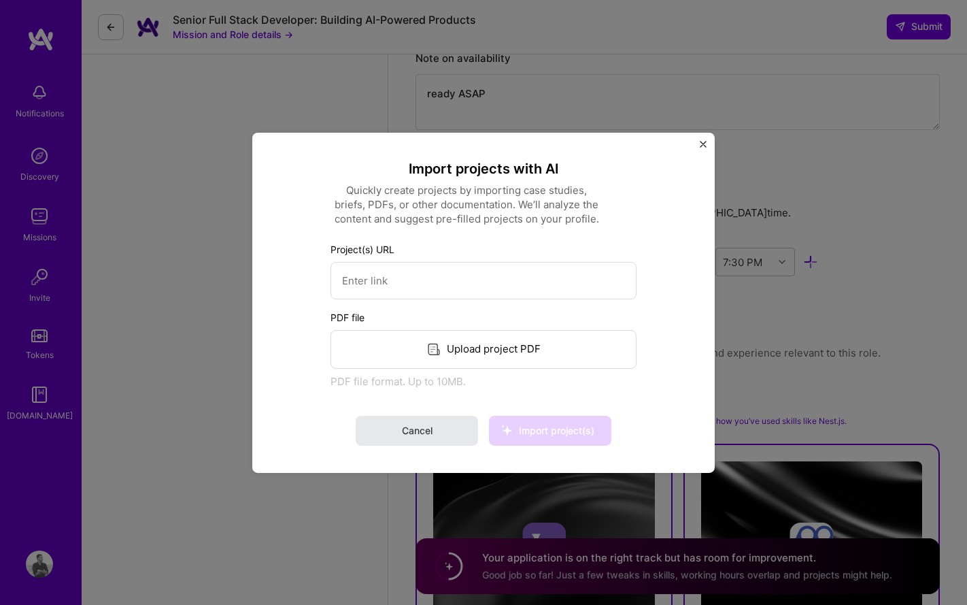
click at [425, 433] on span "Cancel" at bounding box center [417, 431] width 31 height 14
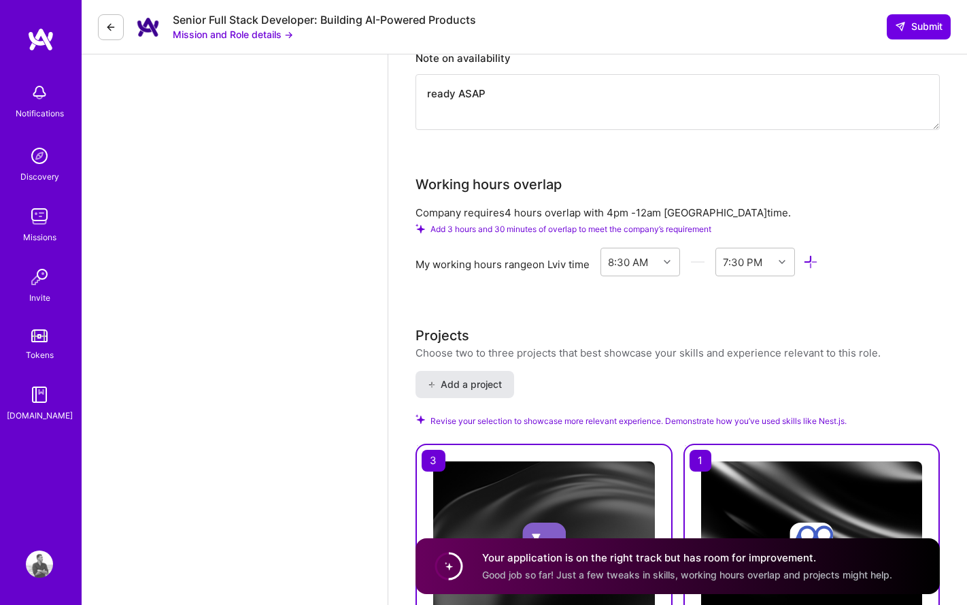
click at [462, 377] on span "Add a project" at bounding box center [465, 384] width 74 height 14
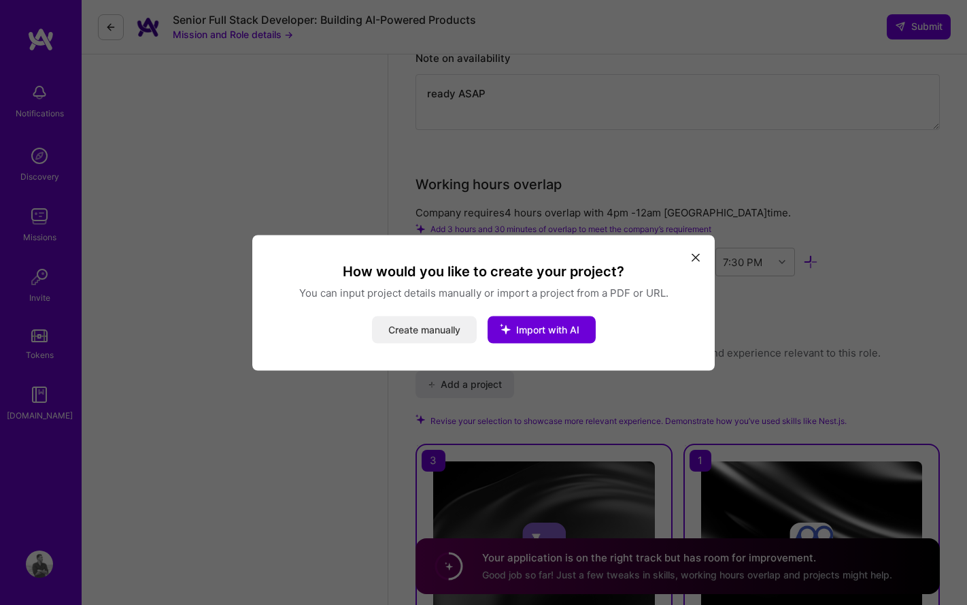
click at [430, 331] on button "Create manually" at bounding box center [424, 329] width 105 height 27
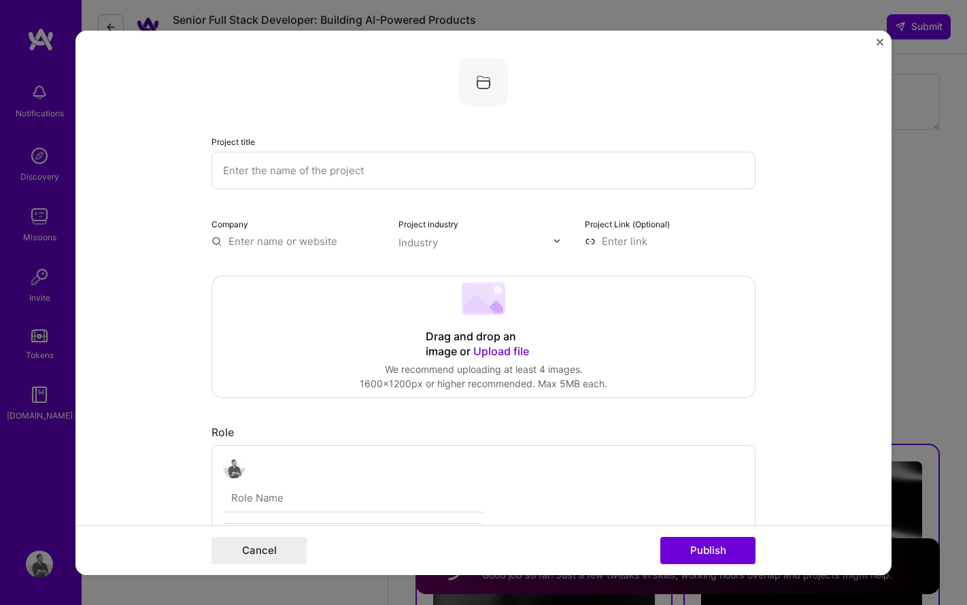
click at [338, 175] on input "text" at bounding box center [484, 169] width 544 height 37
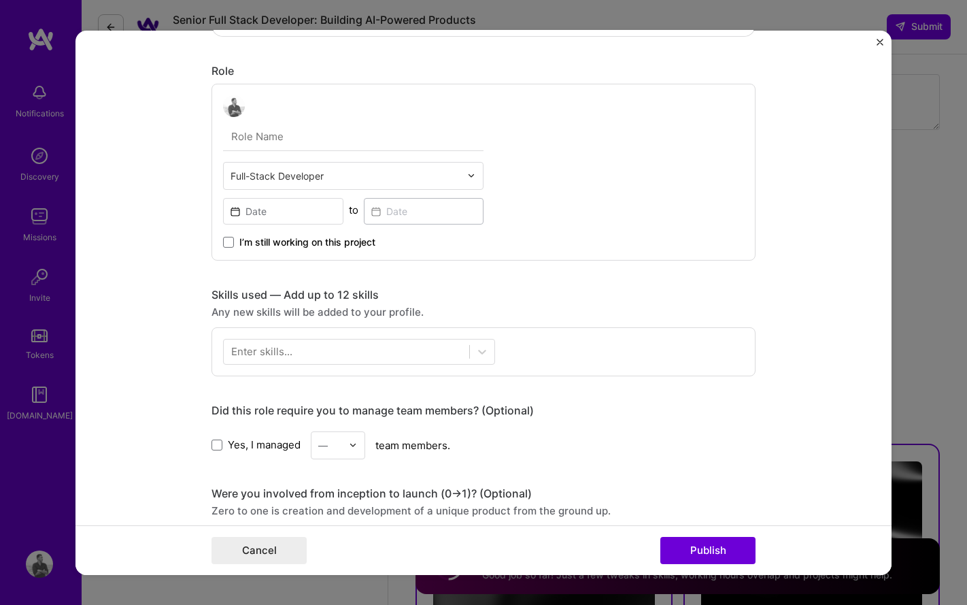
scroll to position [569, 0]
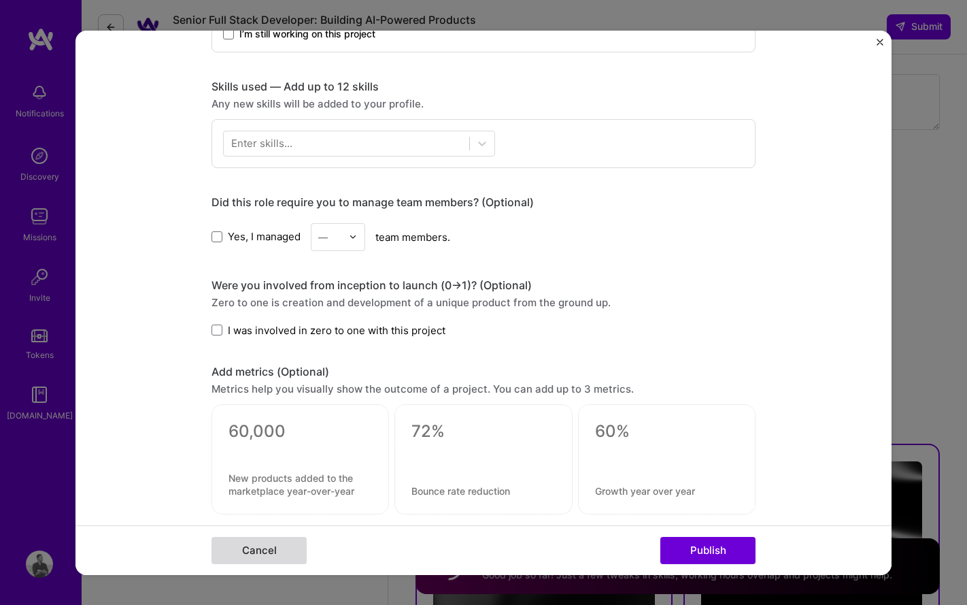
click at [261, 547] on button "Cancel" at bounding box center [259, 550] width 95 height 27
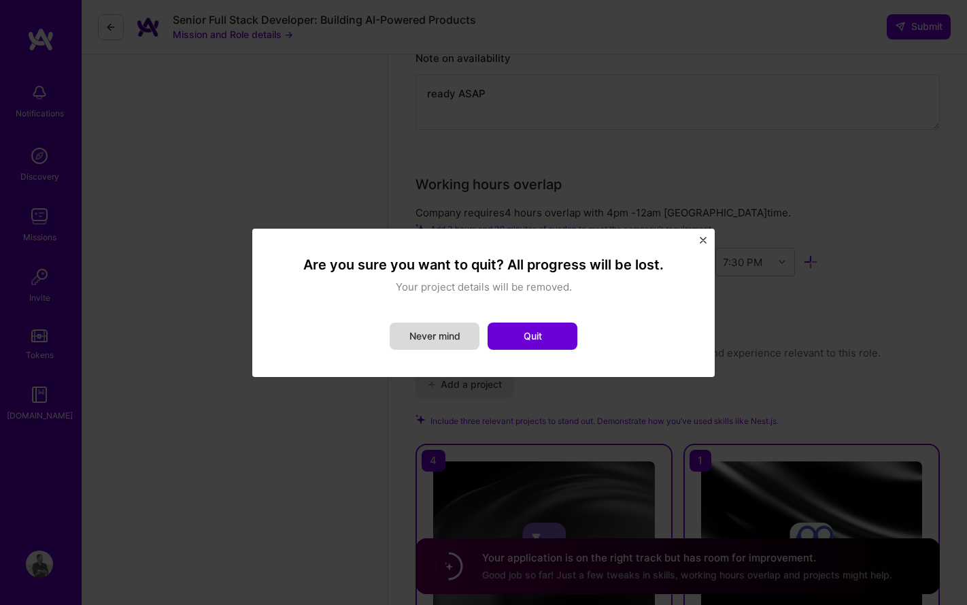
click at [444, 335] on button "Never mind" at bounding box center [435, 335] width 90 height 27
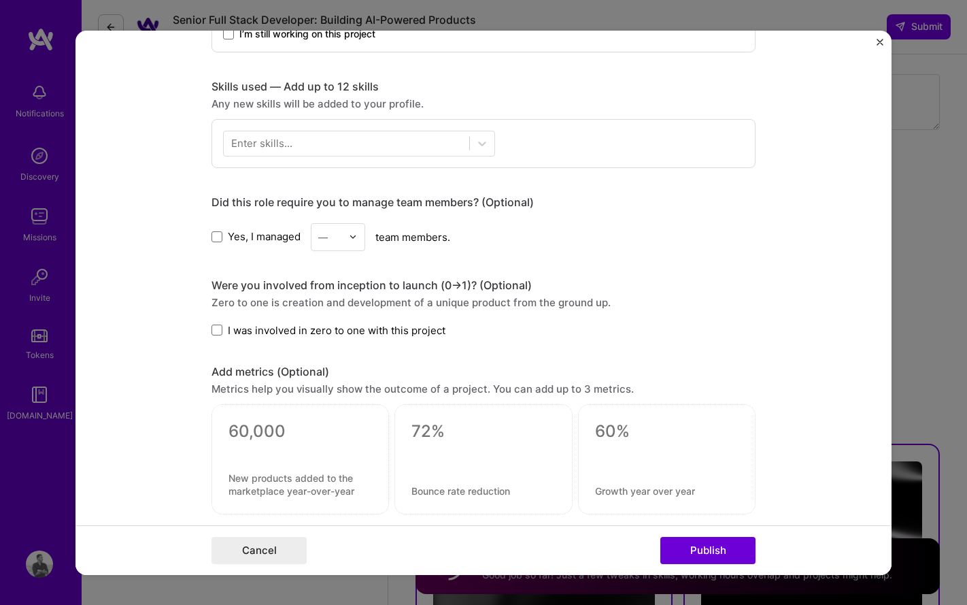
click at [881, 40] on img "Close" at bounding box center [880, 41] width 7 height 7
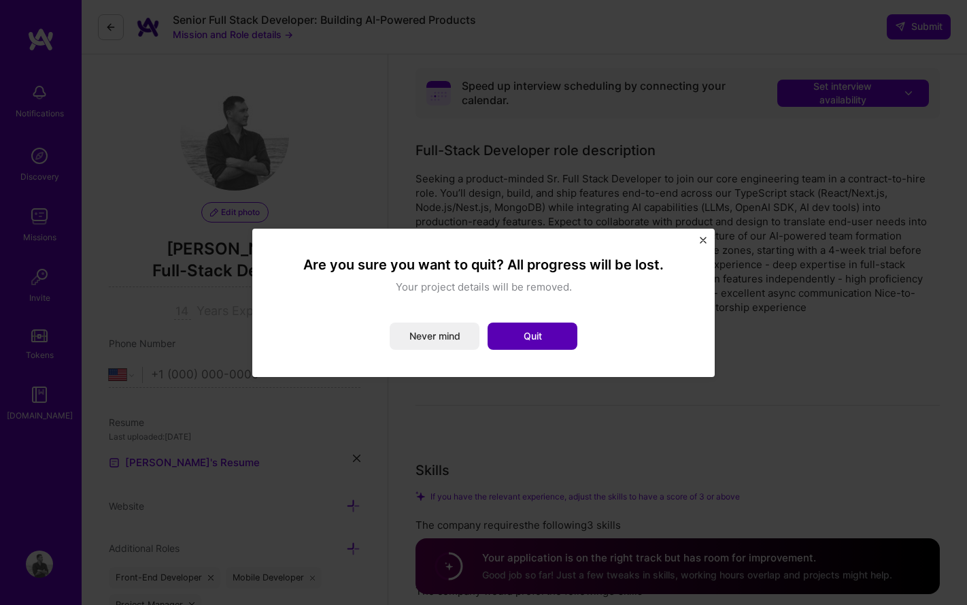
click at [537, 339] on button "Quit" at bounding box center [533, 335] width 90 height 27
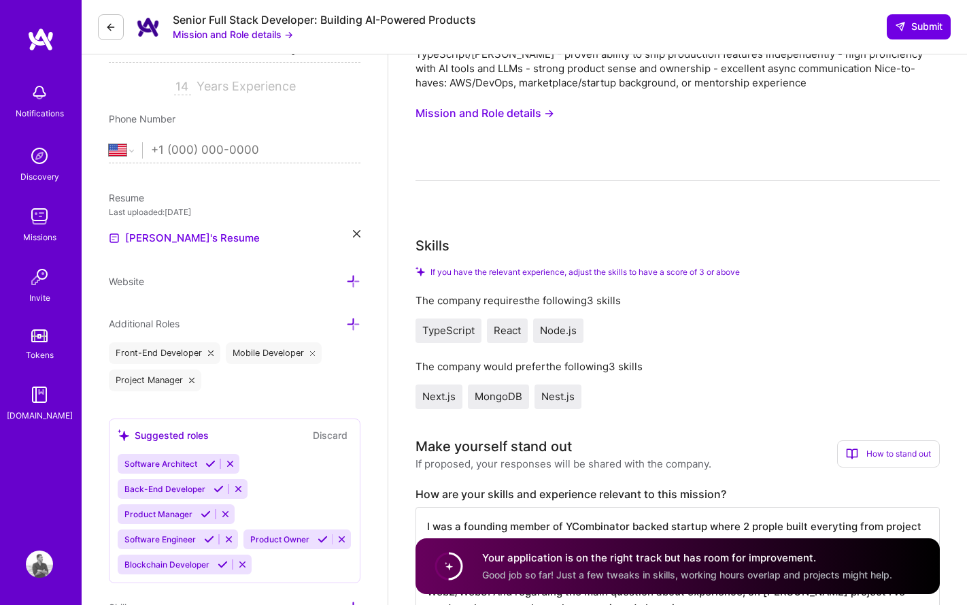
scroll to position [222, 0]
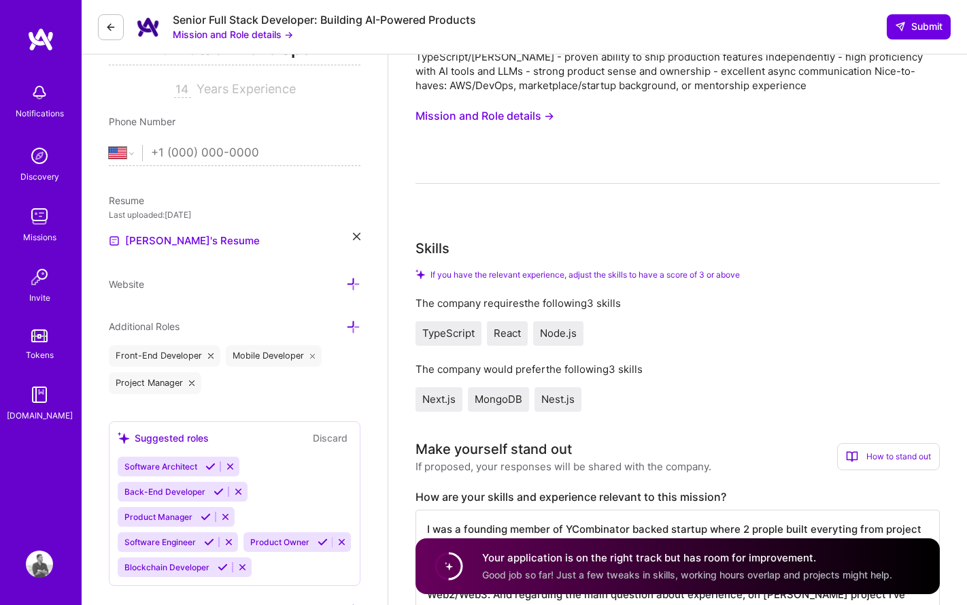
click at [622, 276] on span "If you have the relevant experience, adjust the skills to have a score of 3 or …" at bounding box center [585, 274] width 309 height 10
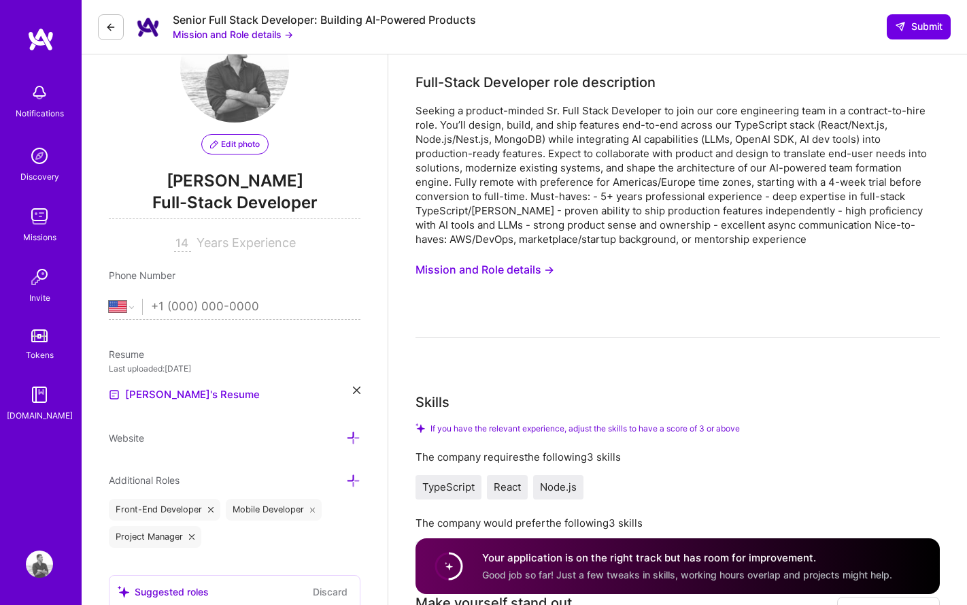
scroll to position [96, 0]
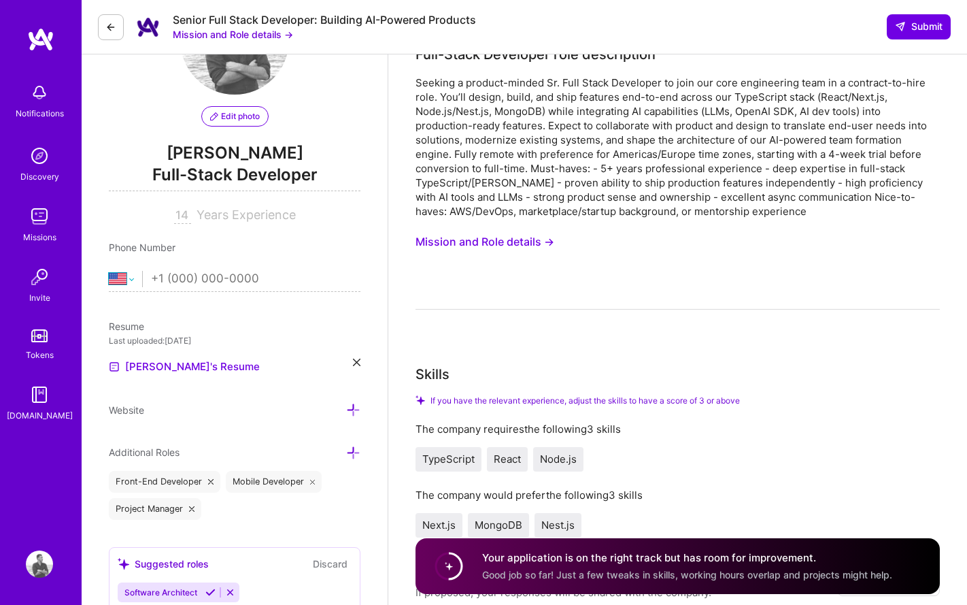
click at [131, 280] on select "Afghanistan Åland Islands Albania Algeria American Samoa Andorra Angola Anguill…" at bounding box center [125, 279] width 33 height 16
select select "UA"
click at [109, 271] on select "Afghanistan Åland Islands Albania Algeria American Samoa Andorra Angola Anguill…" at bounding box center [125, 279] width 33 height 16
click at [181, 280] on input "tel" at bounding box center [255, 278] width 209 height 39
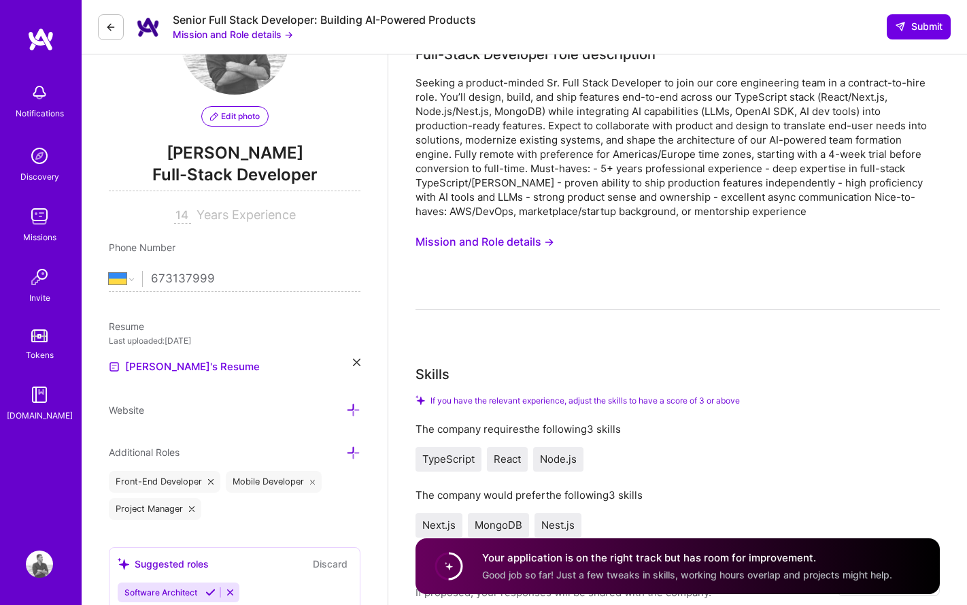
type input "673137999"
click at [352, 413] on icon at bounding box center [353, 410] width 14 height 14
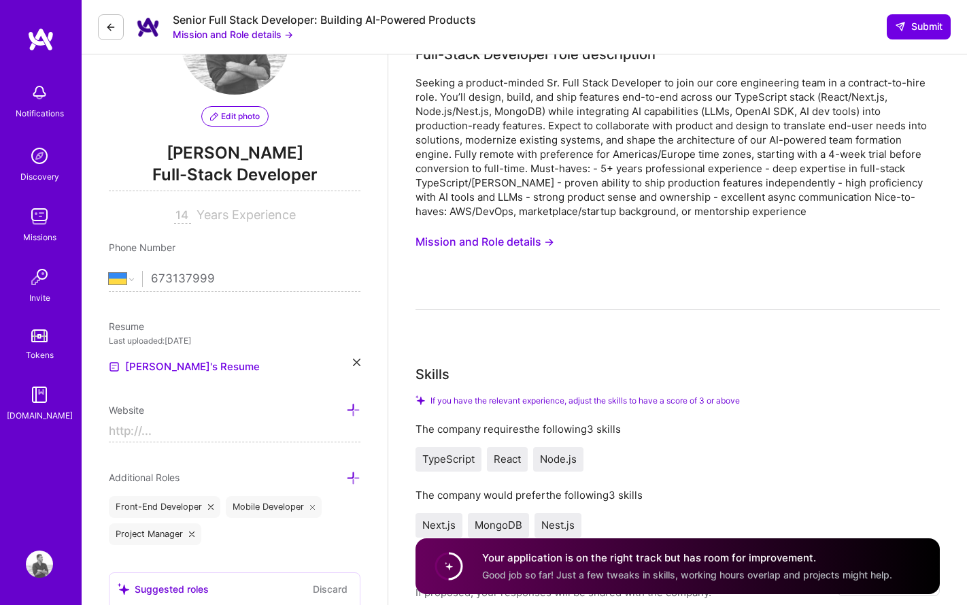
click at [188, 438] on input at bounding box center [235, 431] width 252 height 22
paste input "https://www.ychayka.com/"
type input "https://www.ychayka.com/"
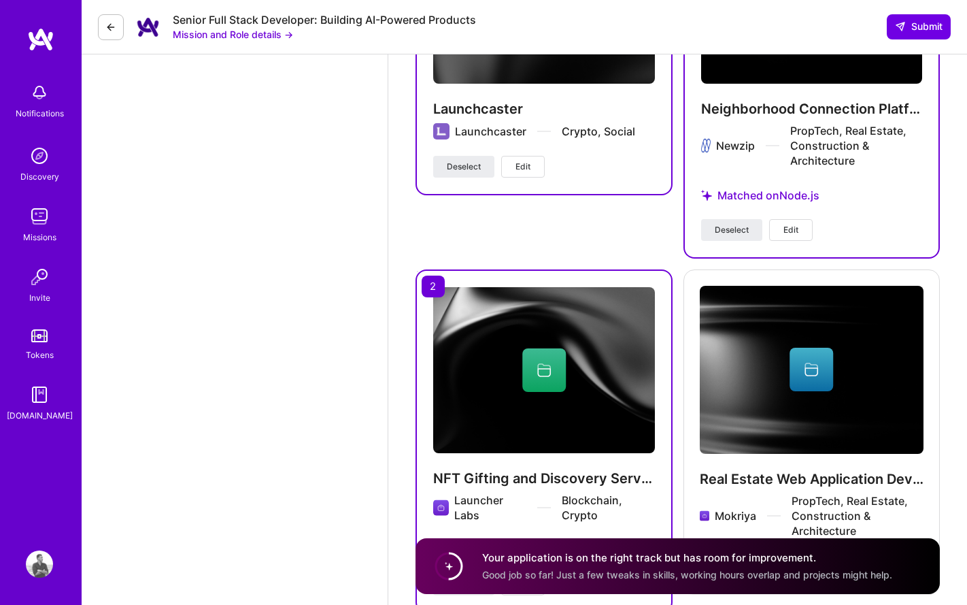
scroll to position [2002, 0]
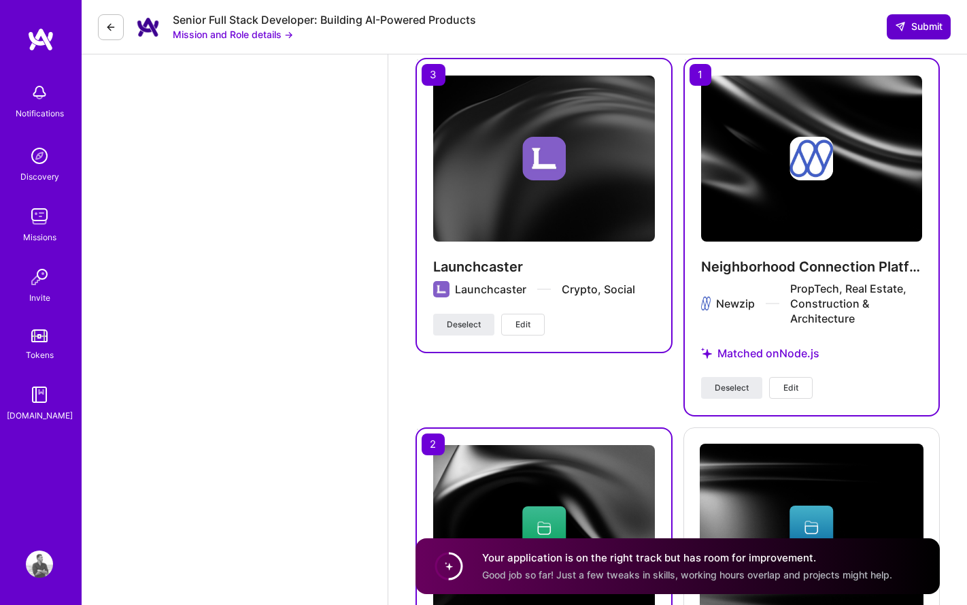
click at [923, 29] on span "Submit" at bounding box center [919, 27] width 48 height 14
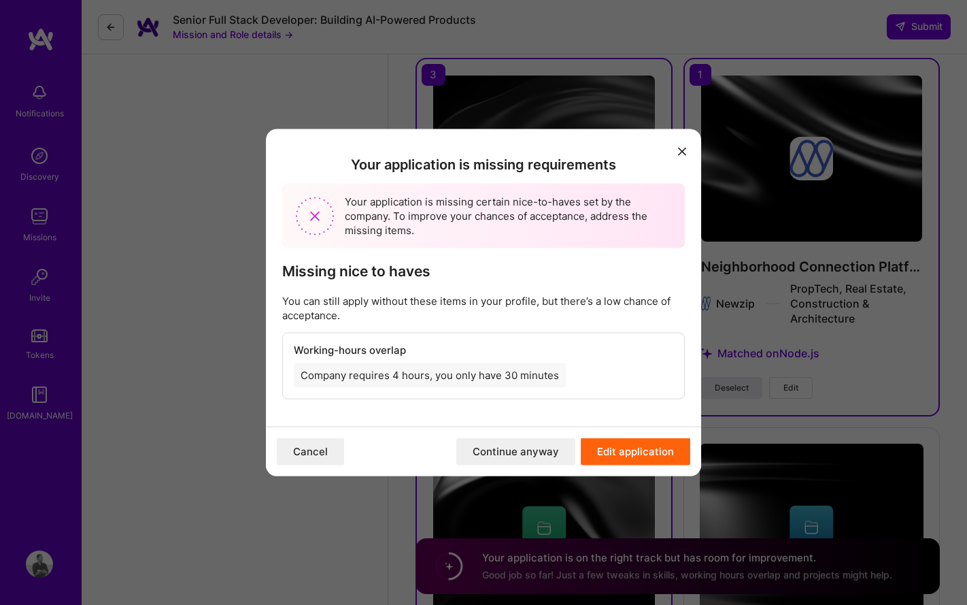
click at [624, 458] on button "Edit application" at bounding box center [635, 451] width 109 height 27
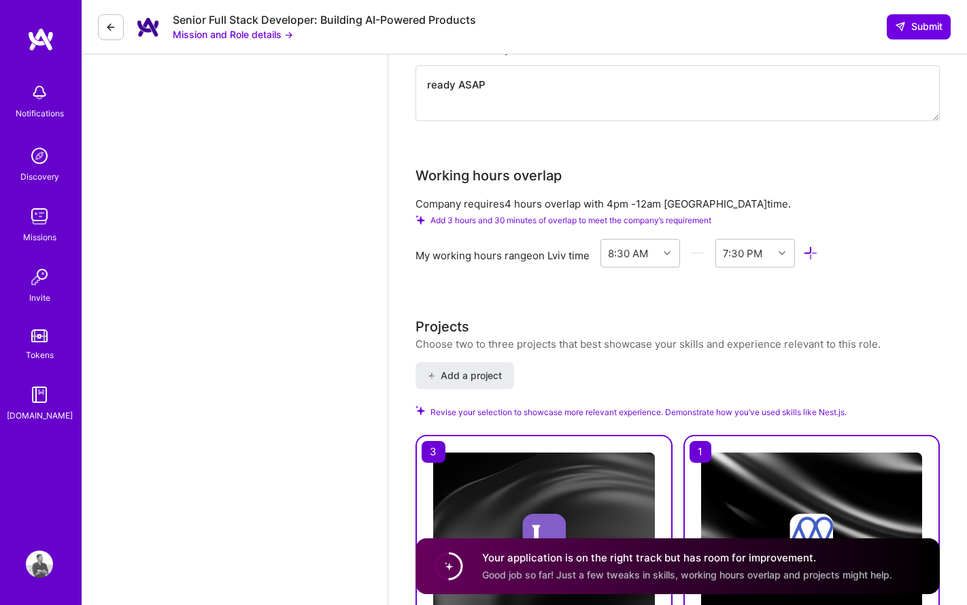
scroll to position [1567, 0]
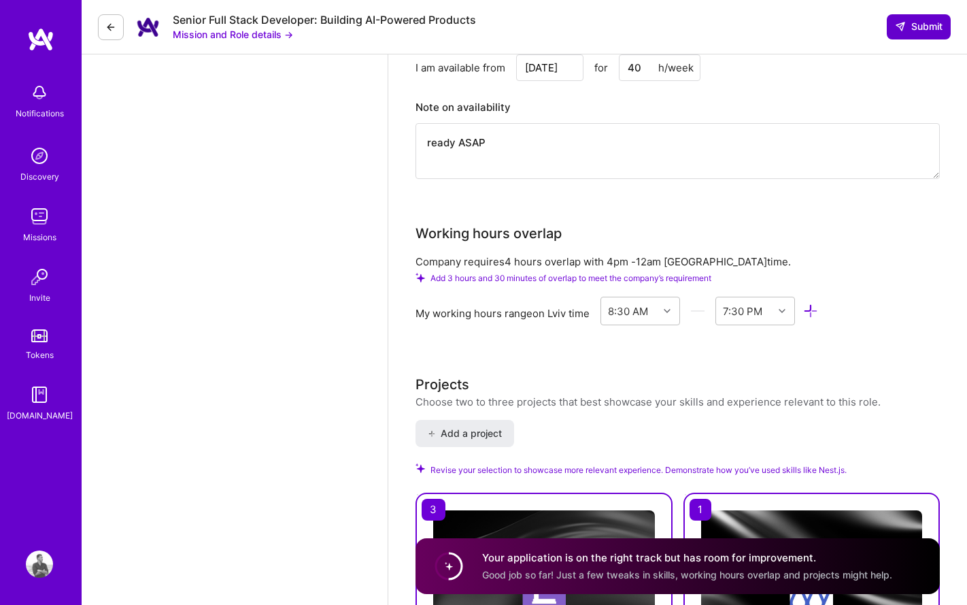
click at [923, 22] on span "Submit" at bounding box center [919, 27] width 48 height 14
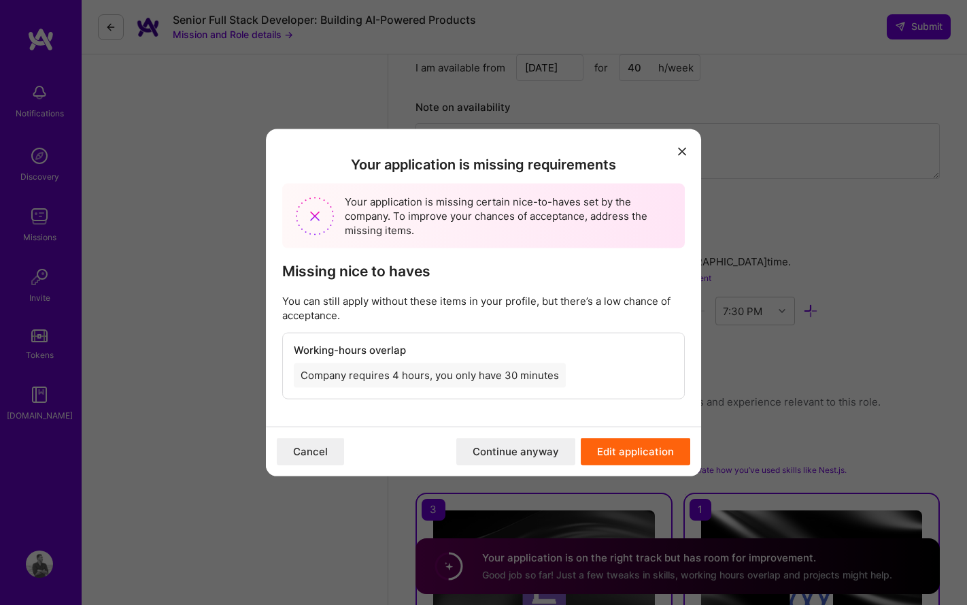
click at [526, 450] on button "Continue anyway" at bounding box center [515, 451] width 119 height 27
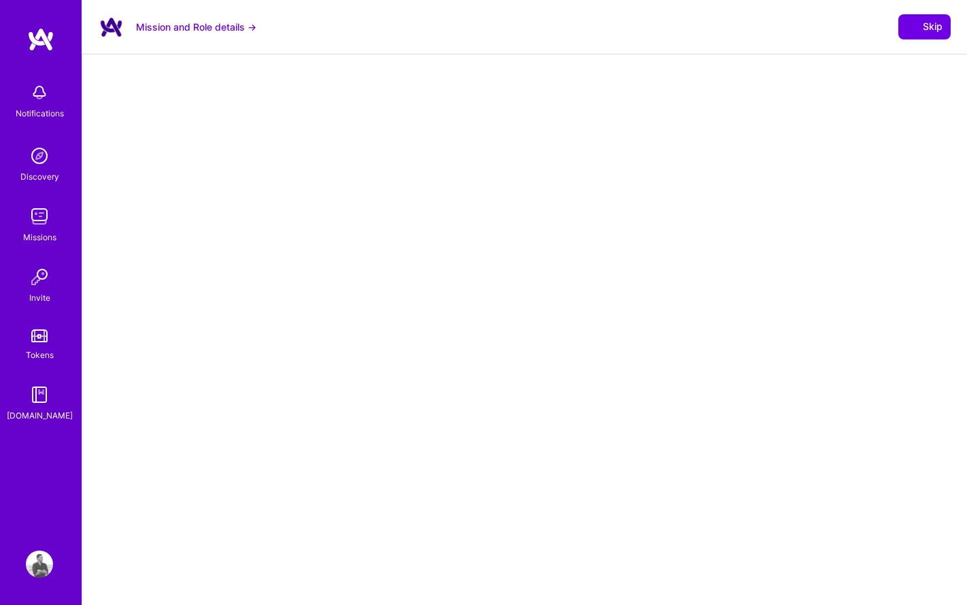
select select "UA"
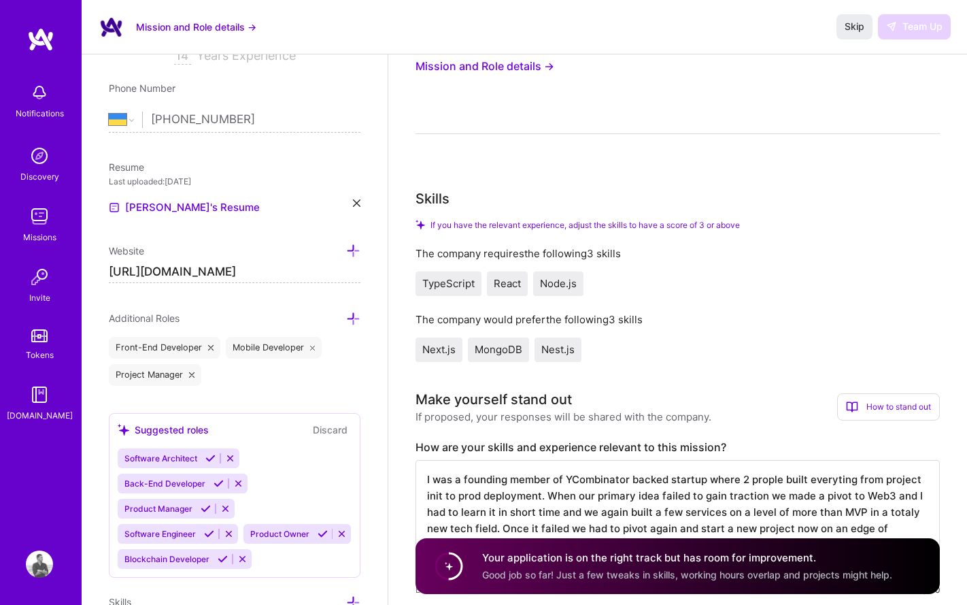
scroll to position [323, 0]
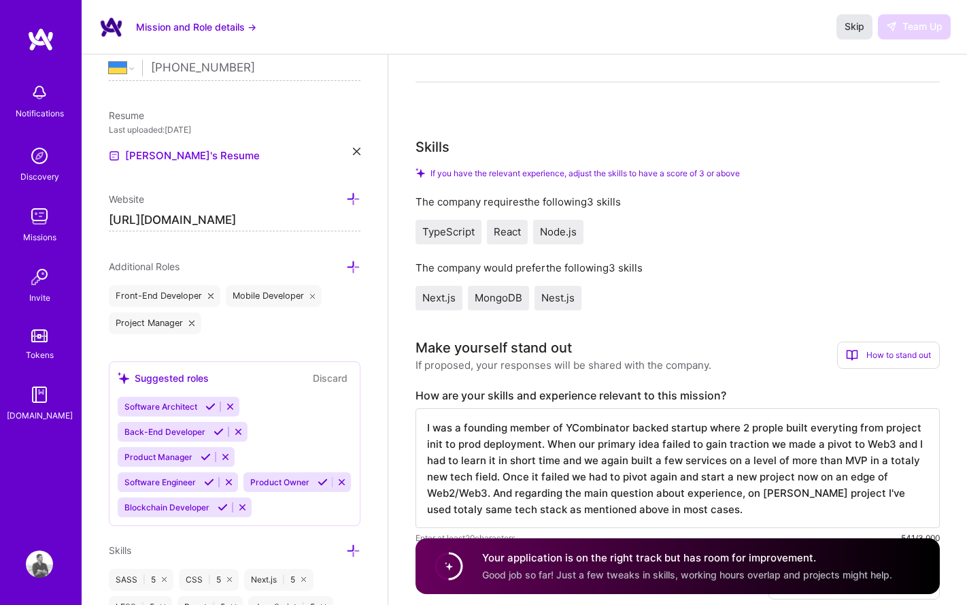
click at [856, 26] on span "Skip" at bounding box center [855, 27] width 20 height 14
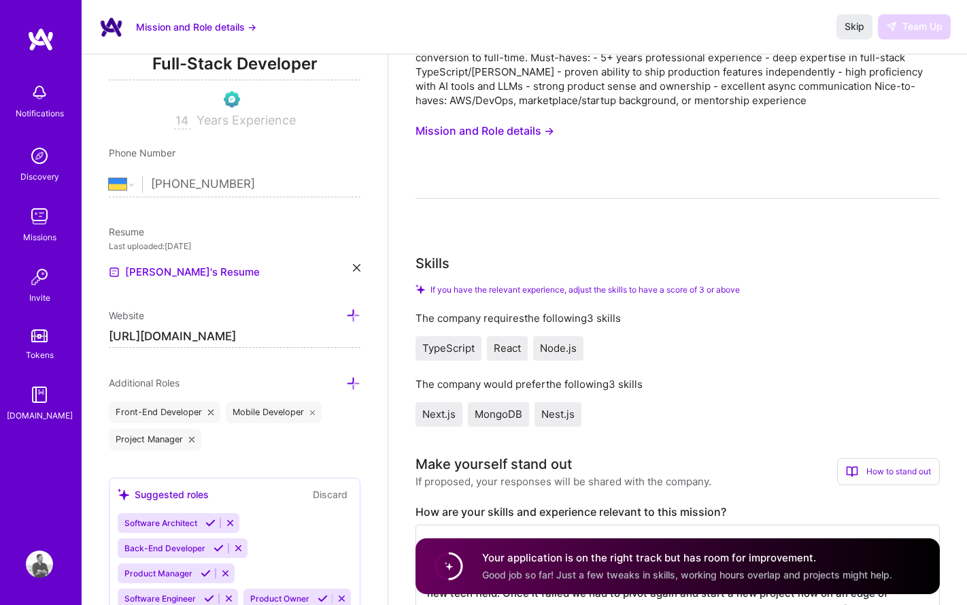
scroll to position [0, 0]
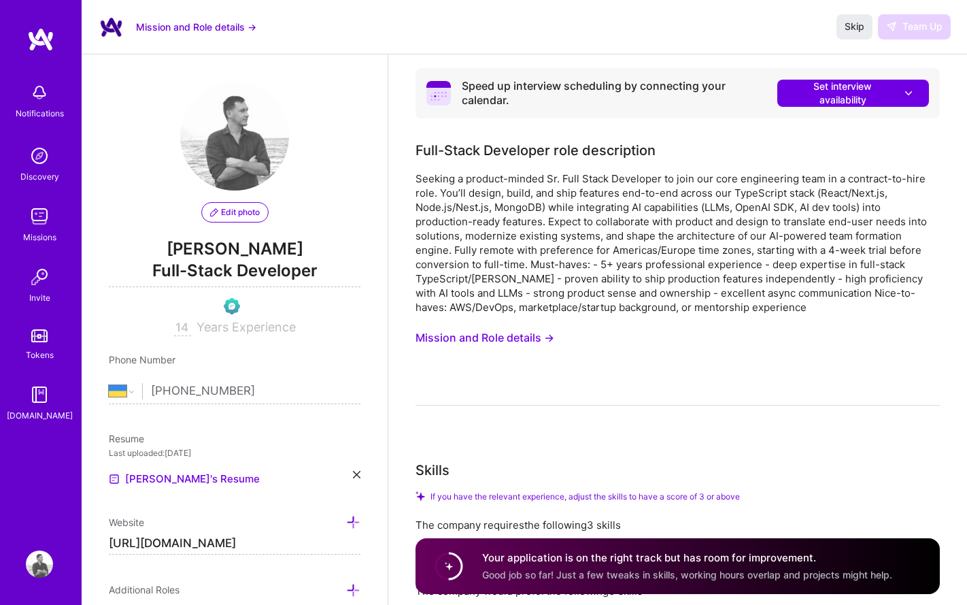
click at [916, 25] on div "Skip Team Up" at bounding box center [894, 26] width 114 height 24
click at [195, 27] on button "Mission and Role details →" at bounding box center [196, 27] width 120 height 14
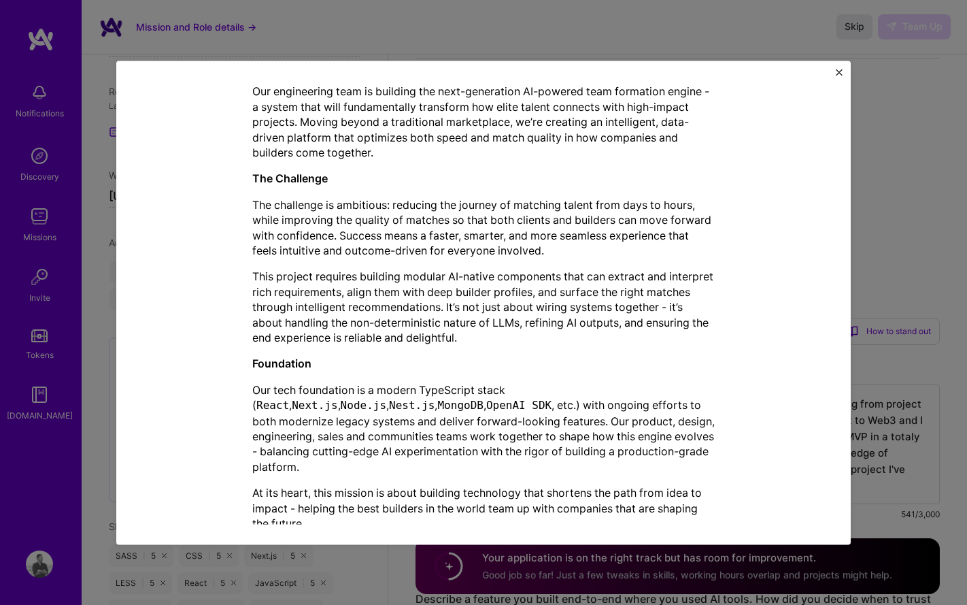
scroll to position [382, 0]
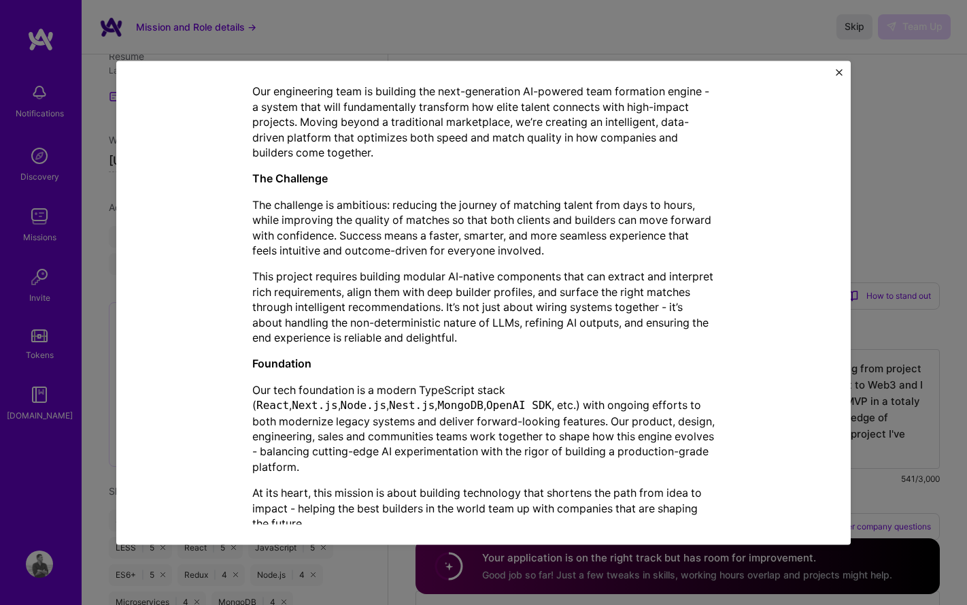
click at [880, 240] on div "Mission Description and Role Details Full-Stack Developer role description Comp…" at bounding box center [483, 302] width 967 height 605
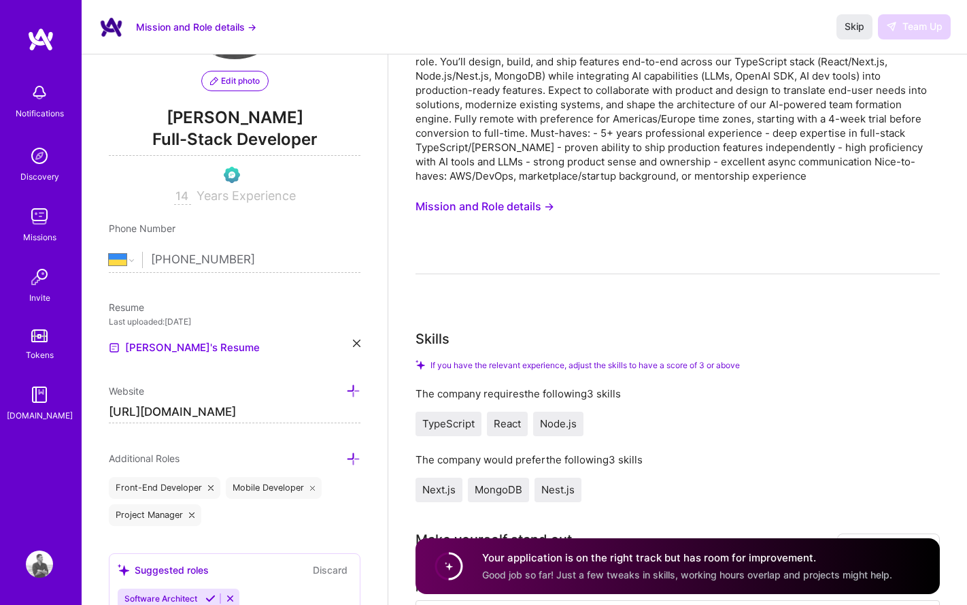
scroll to position [0, 0]
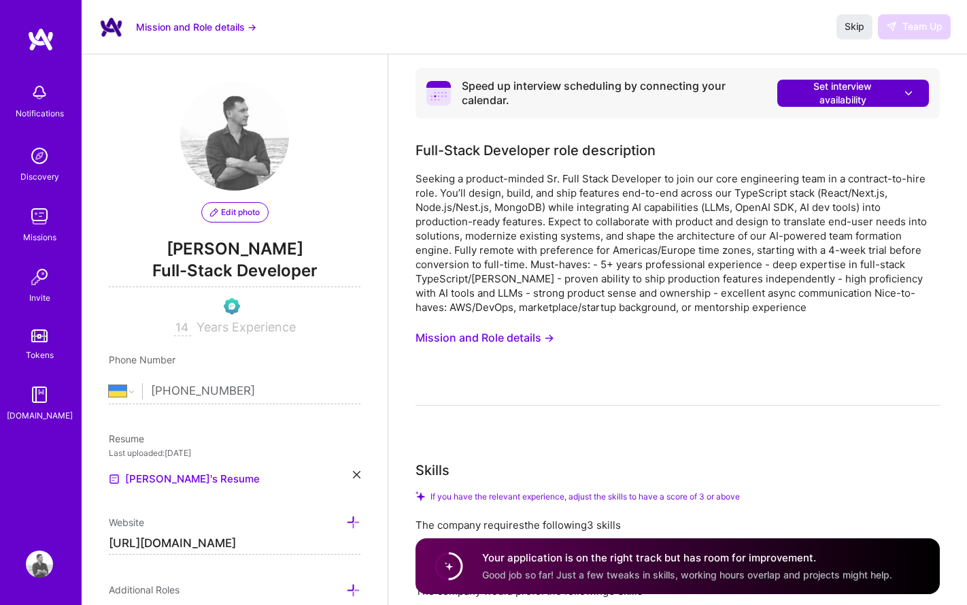
click at [865, 92] on span "Set interview availability" at bounding box center [853, 93] width 124 height 27
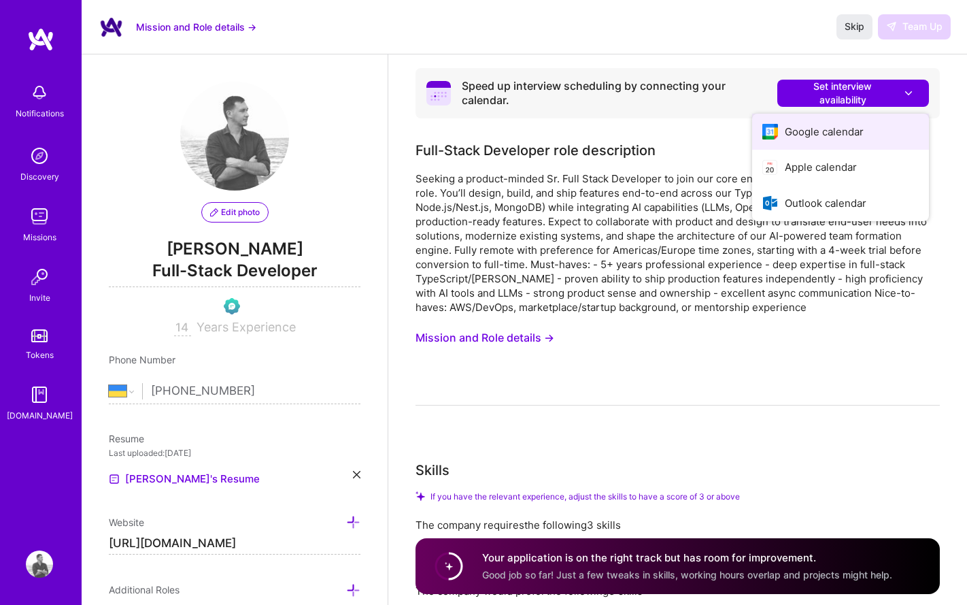
click at [825, 137] on button "Google calendar" at bounding box center [840, 132] width 177 height 36
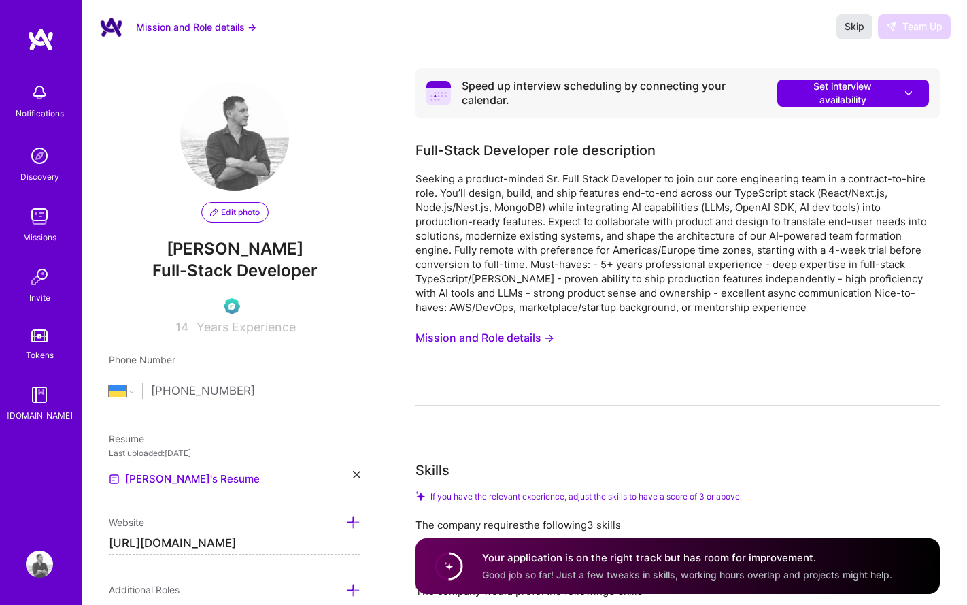
click at [852, 24] on span "Skip" at bounding box center [855, 27] width 20 height 14
click at [862, 94] on span "Set interview availability" at bounding box center [853, 93] width 124 height 27
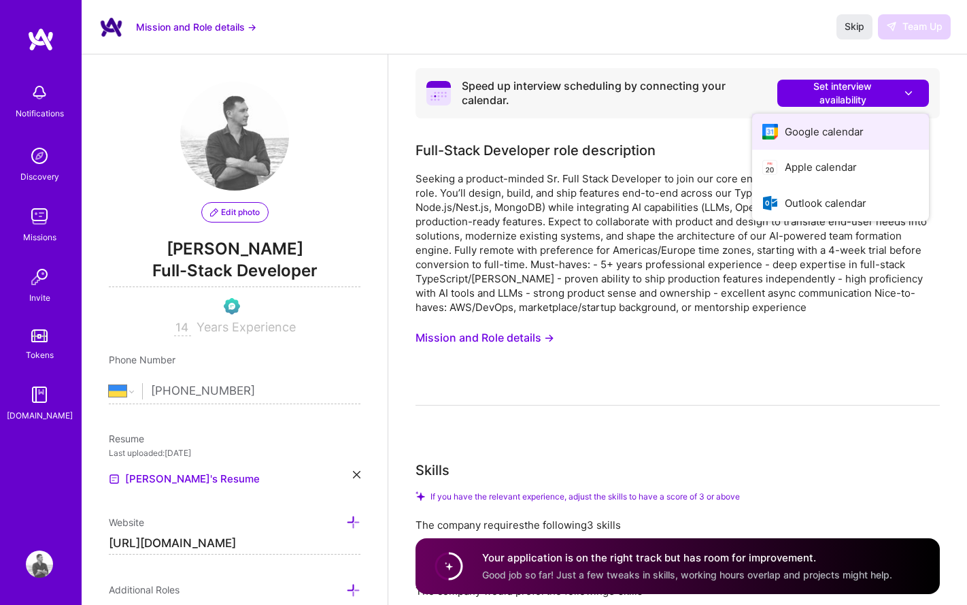
click at [827, 131] on button "Google calendar" at bounding box center [840, 132] width 177 height 36
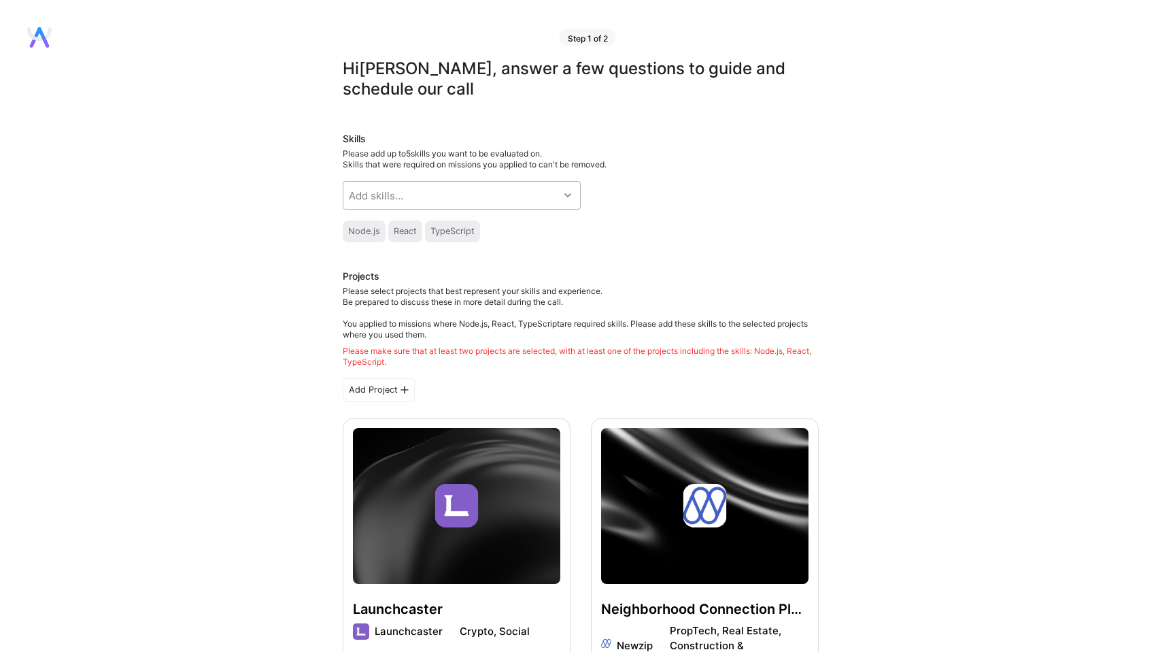
click at [454, 192] on div "Add skills..." at bounding box center [451, 195] width 216 height 27
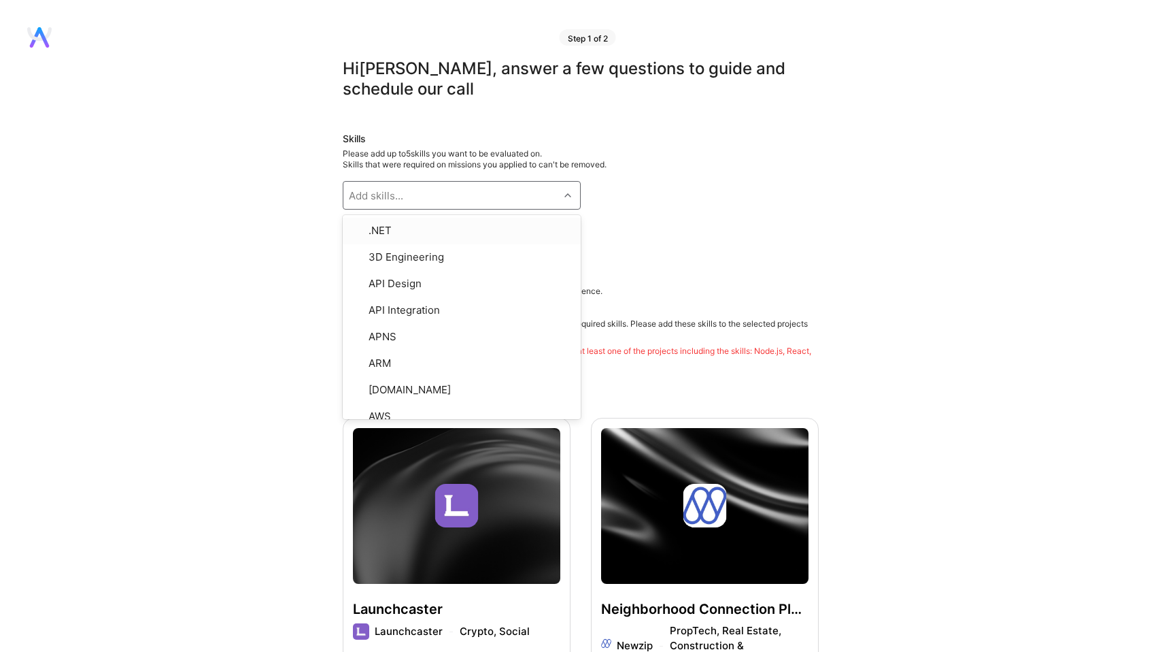
click at [445, 171] on div "Skills Please add up to 5 skills you want to be evaluated on. Skills that were …" at bounding box center [581, 187] width 476 height 110
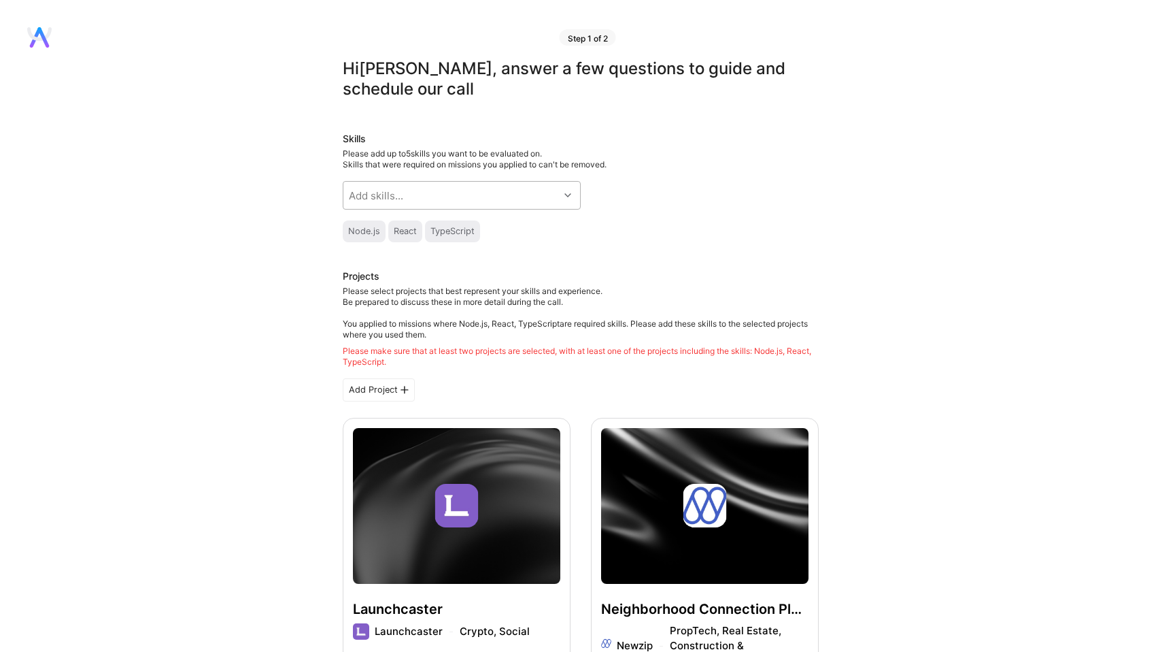
click at [438, 195] on div "Add skills..." at bounding box center [451, 195] width 216 height 27
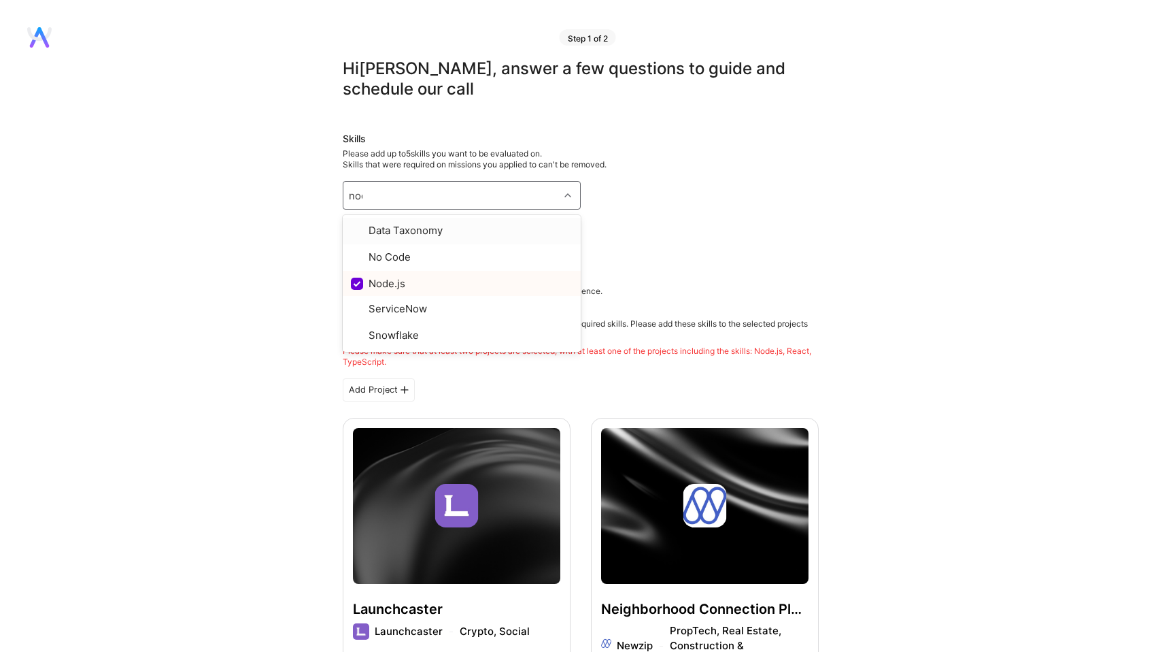
type input "node"
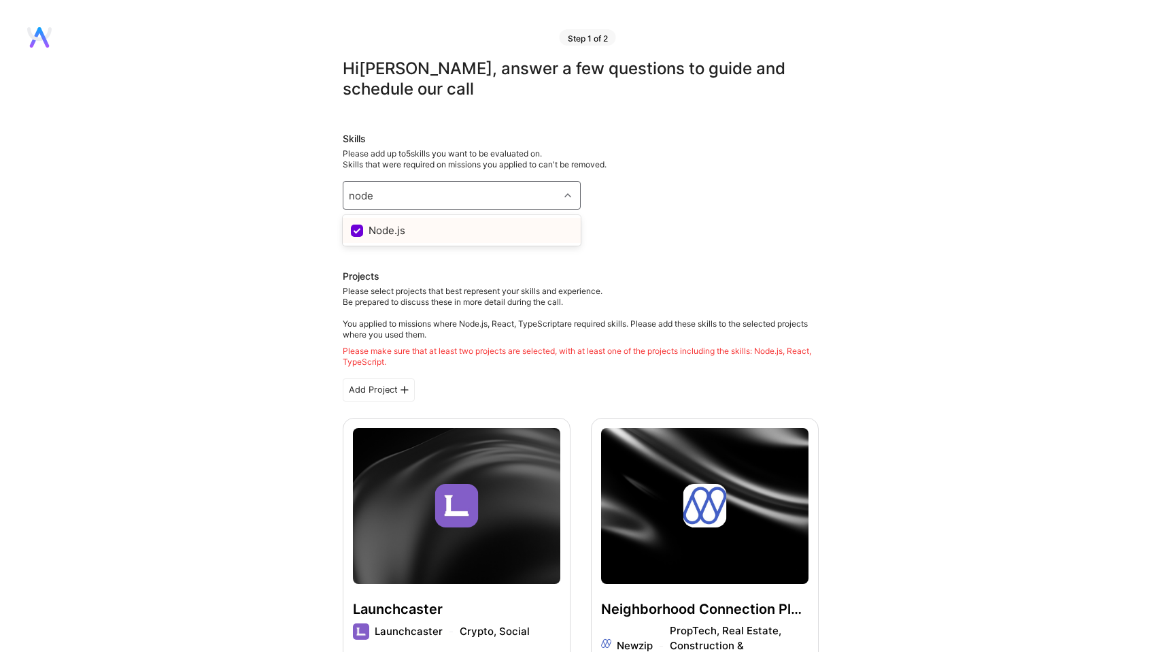
click at [414, 229] on div "Node.js" at bounding box center [462, 230] width 222 height 14
checkbox input "true"
click at [598, 136] on div "Skills" at bounding box center [581, 139] width 476 height 14
click at [440, 200] on div "Add skills..." at bounding box center [451, 195] width 216 height 27
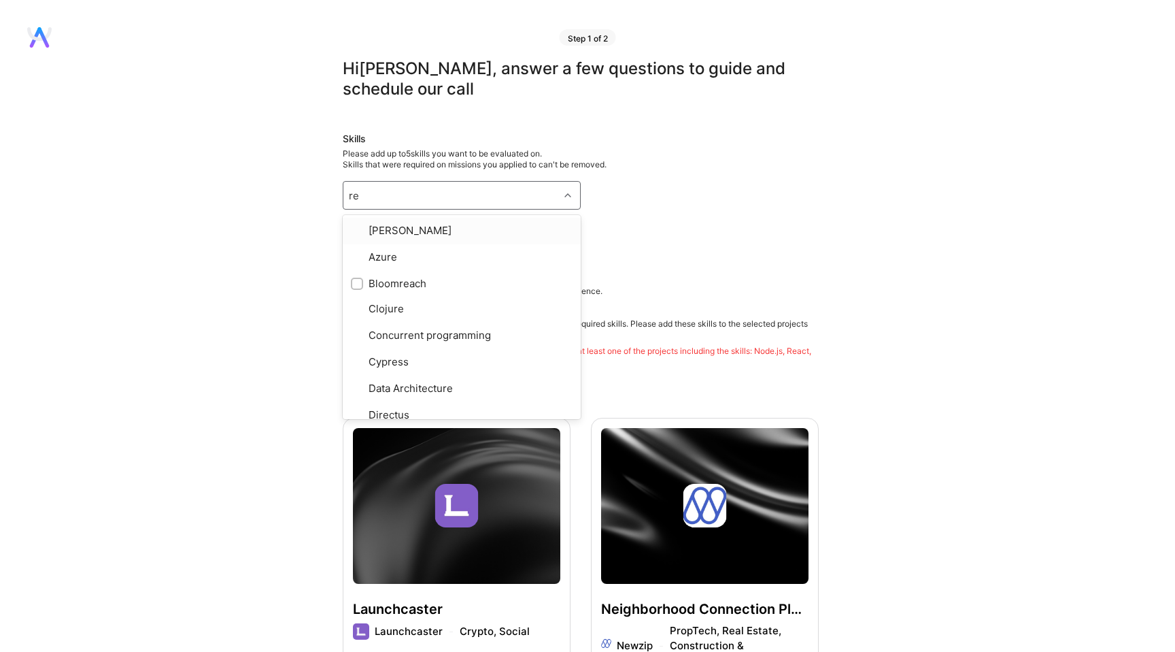
type input "rea"
click at [401, 354] on div "React Native" at bounding box center [462, 356] width 222 height 14
checkbox input "true"
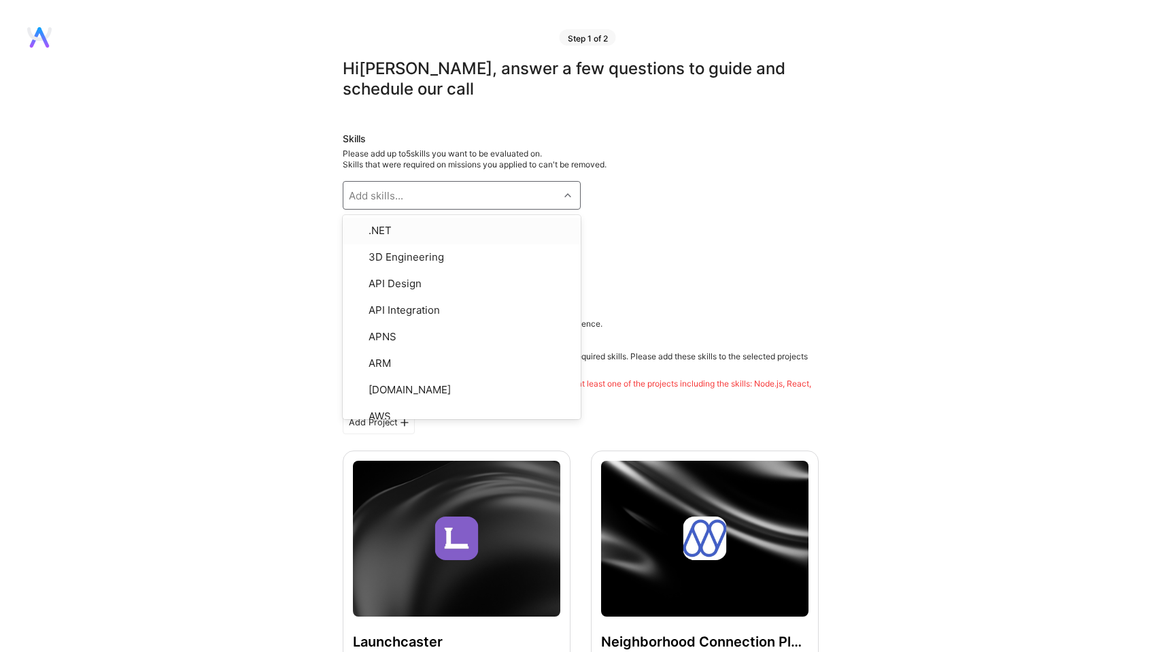
click at [384, 190] on div "Add skills..." at bounding box center [376, 195] width 54 height 14
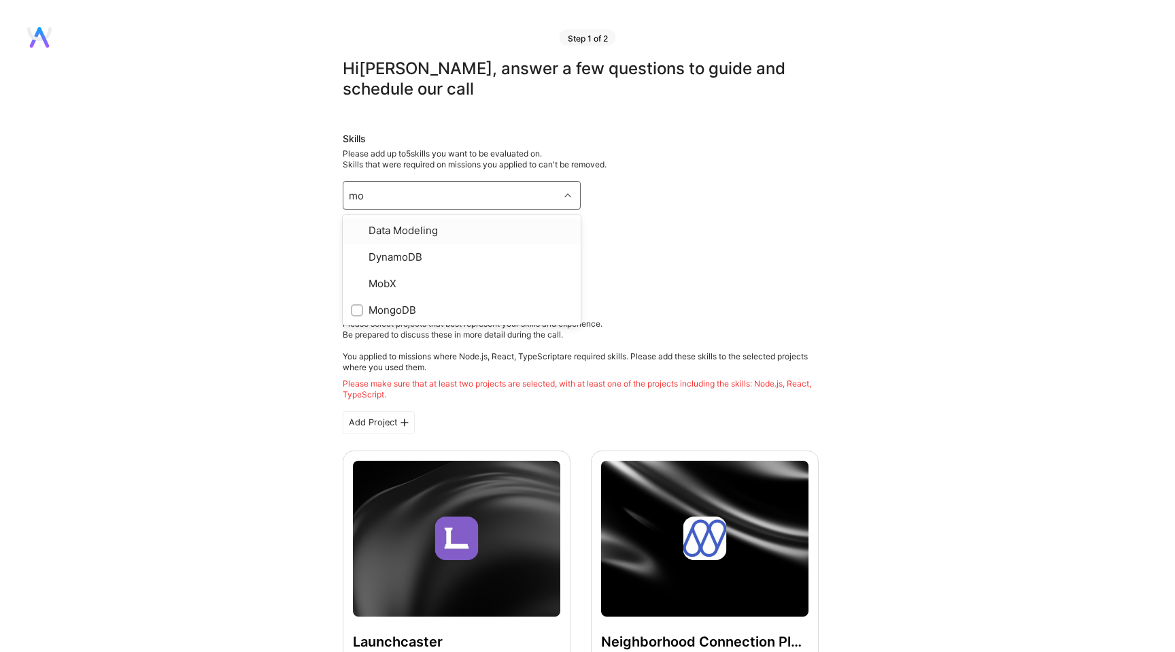
type input "mon"
click at [390, 234] on div "MongoDB" at bounding box center [462, 230] width 222 height 14
checkbox input "true"
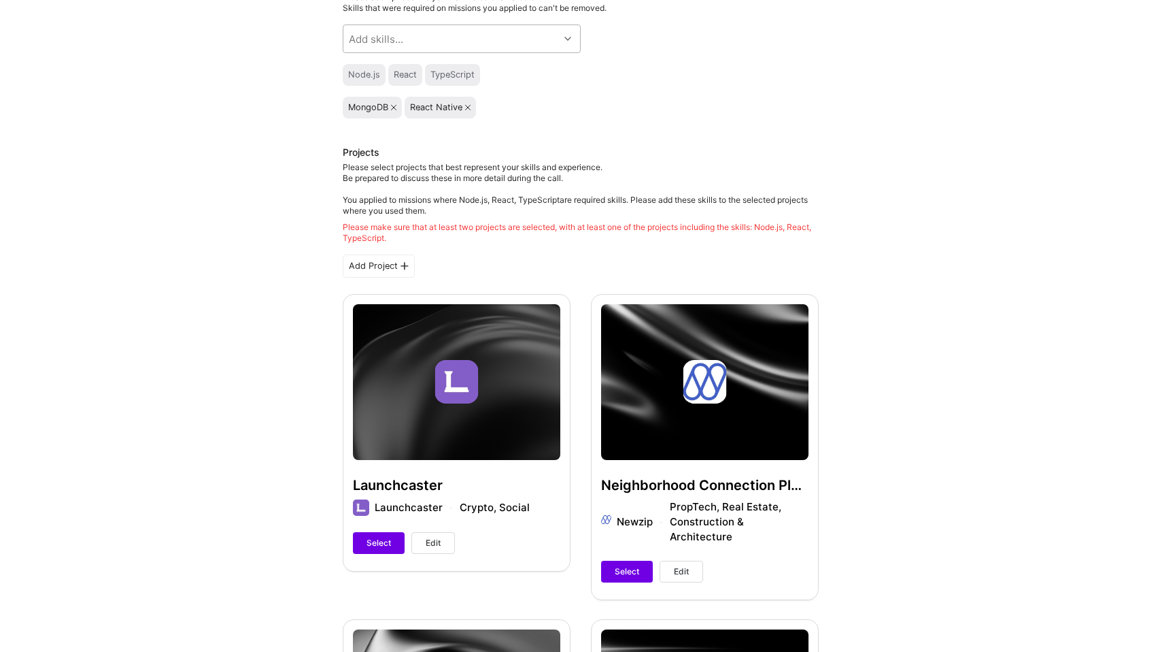
scroll to position [231, 0]
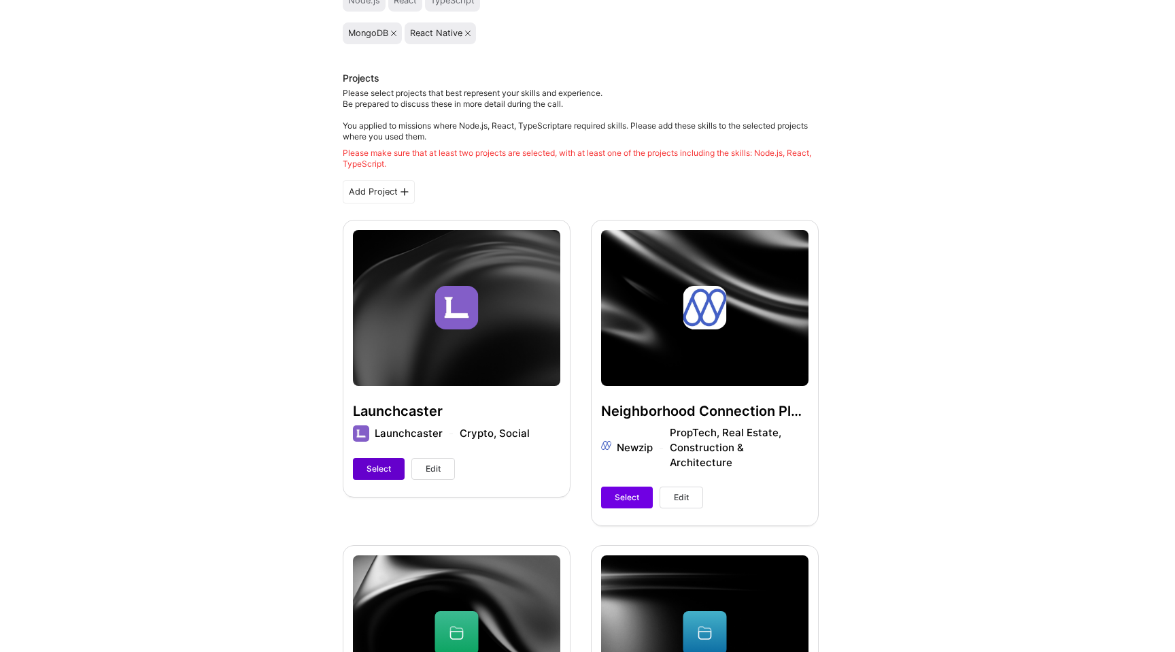
click at [384, 467] on span "Select" at bounding box center [379, 468] width 24 height 12
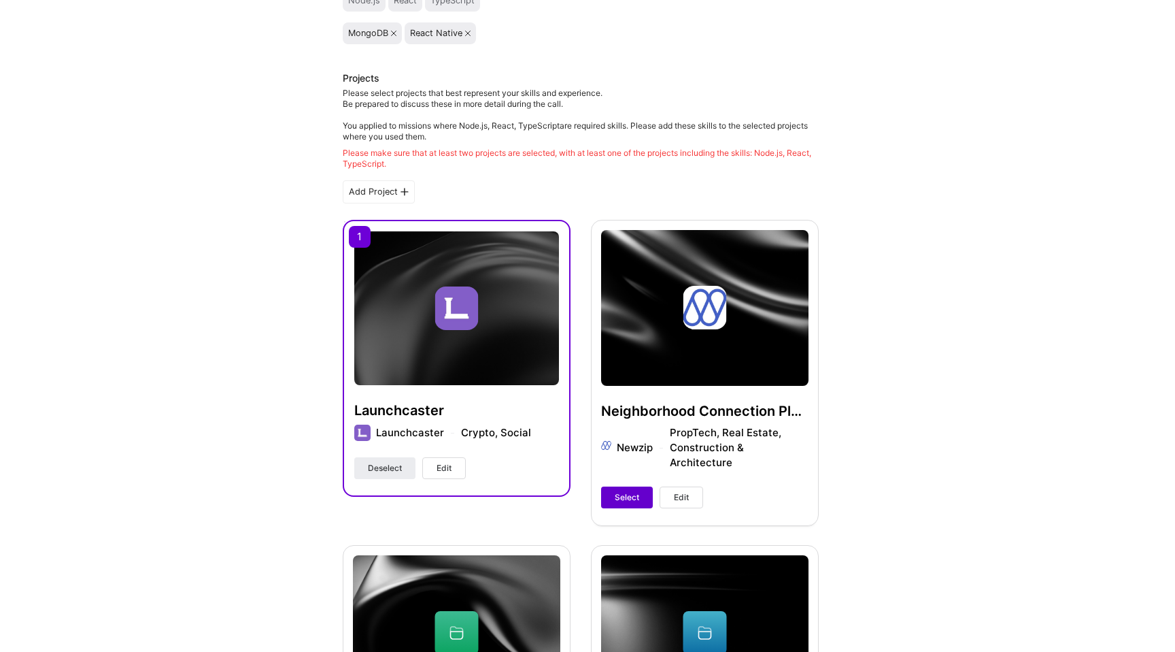
click at [618, 491] on span "Select" at bounding box center [627, 497] width 24 height 12
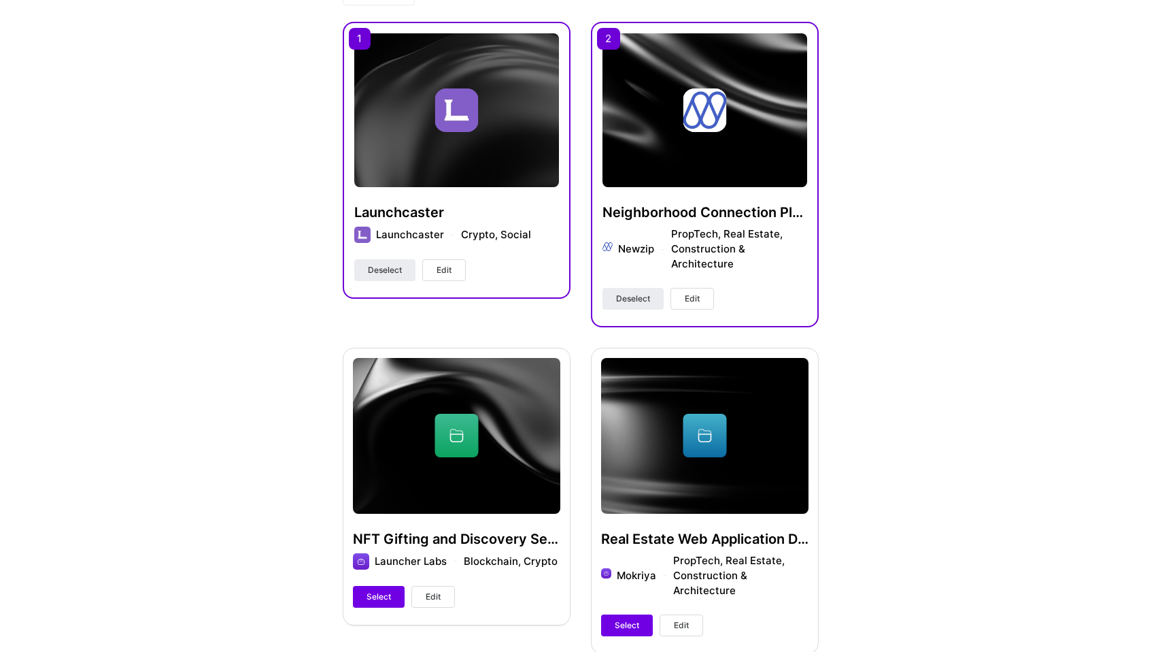
scroll to position [528, 0]
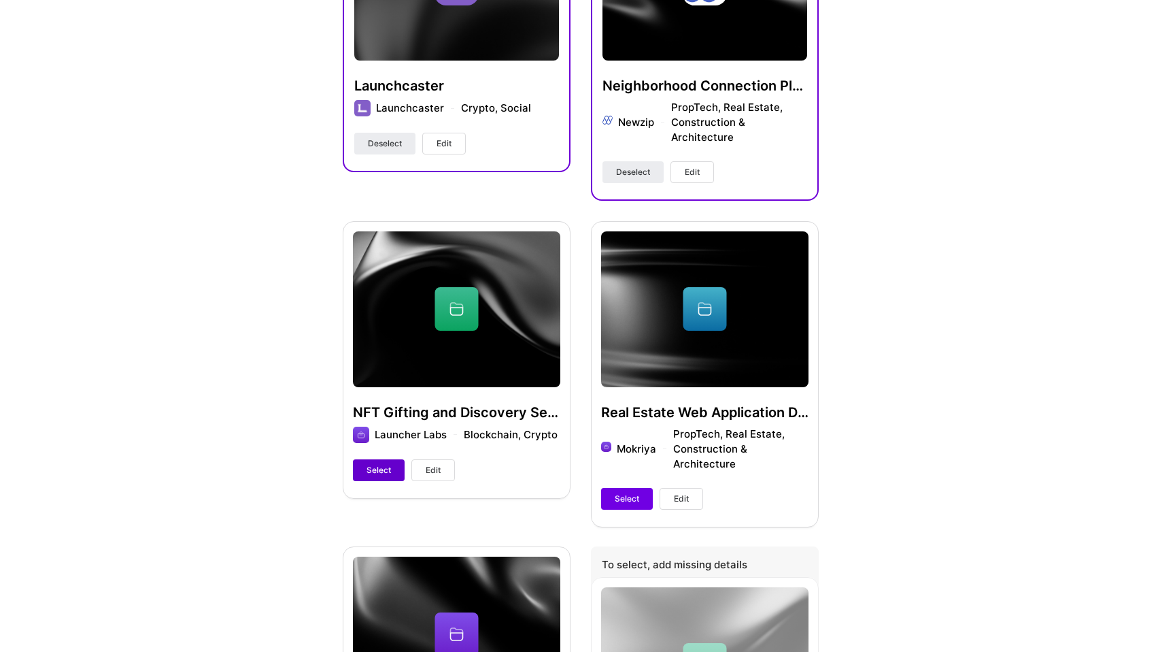
click at [384, 471] on span "Select" at bounding box center [379, 470] width 24 height 12
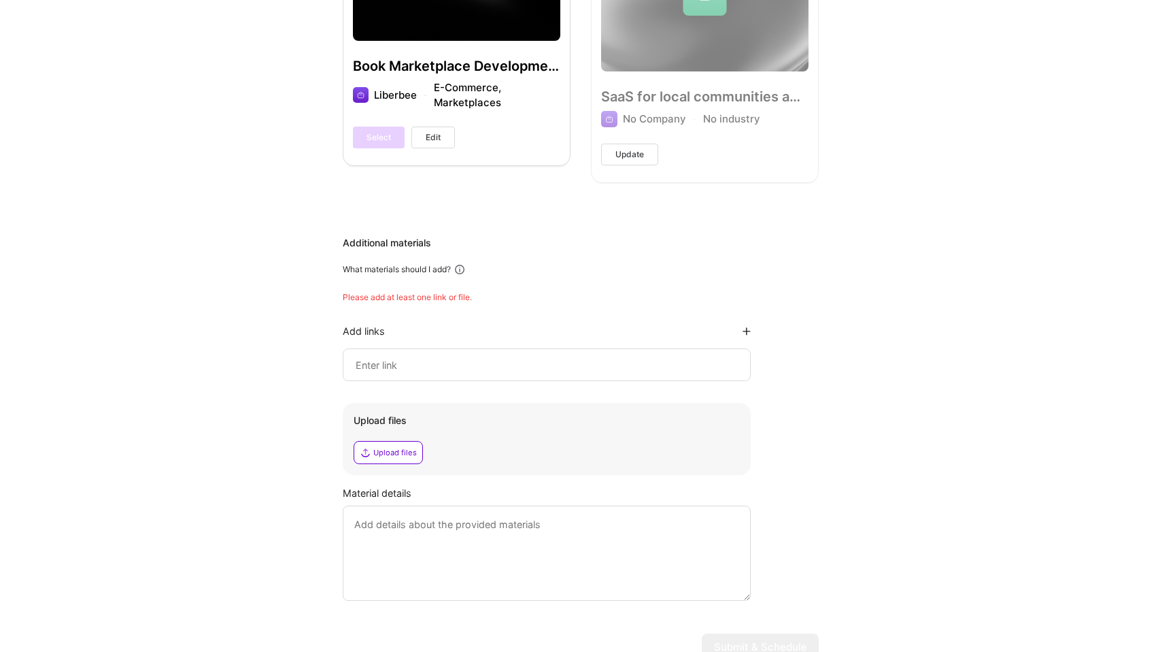
scroll to position [1216, 0]
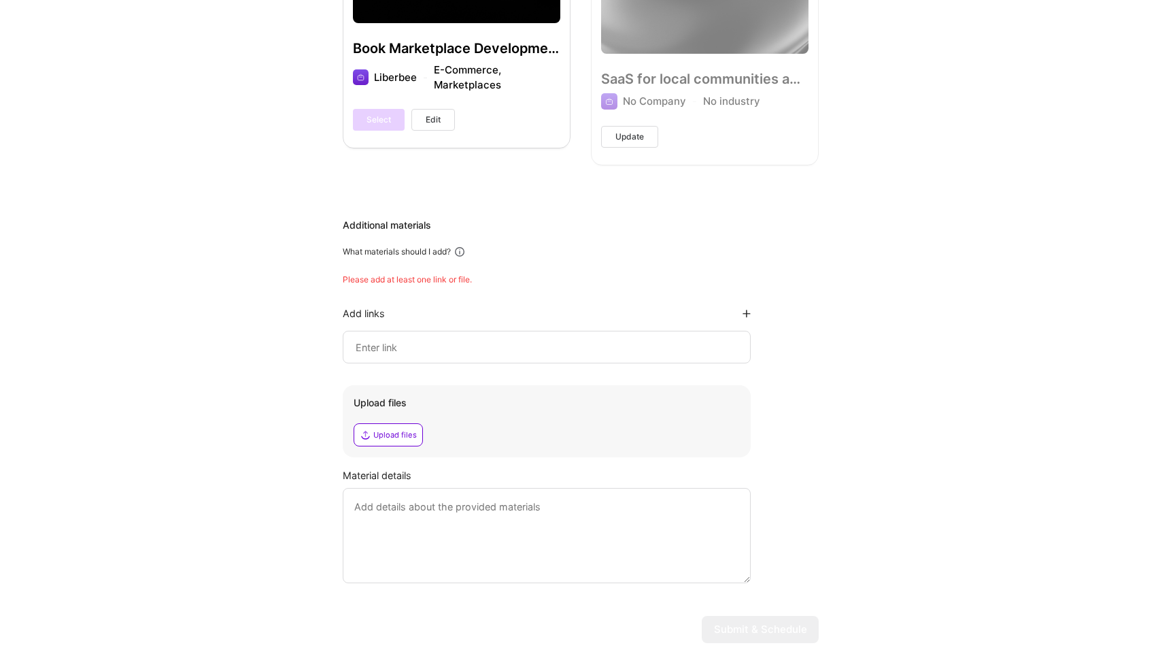
click at [483, 339] on input at bounding box center [546, 347] width 385 height 16
paste input "https://www.ychayka.com/"
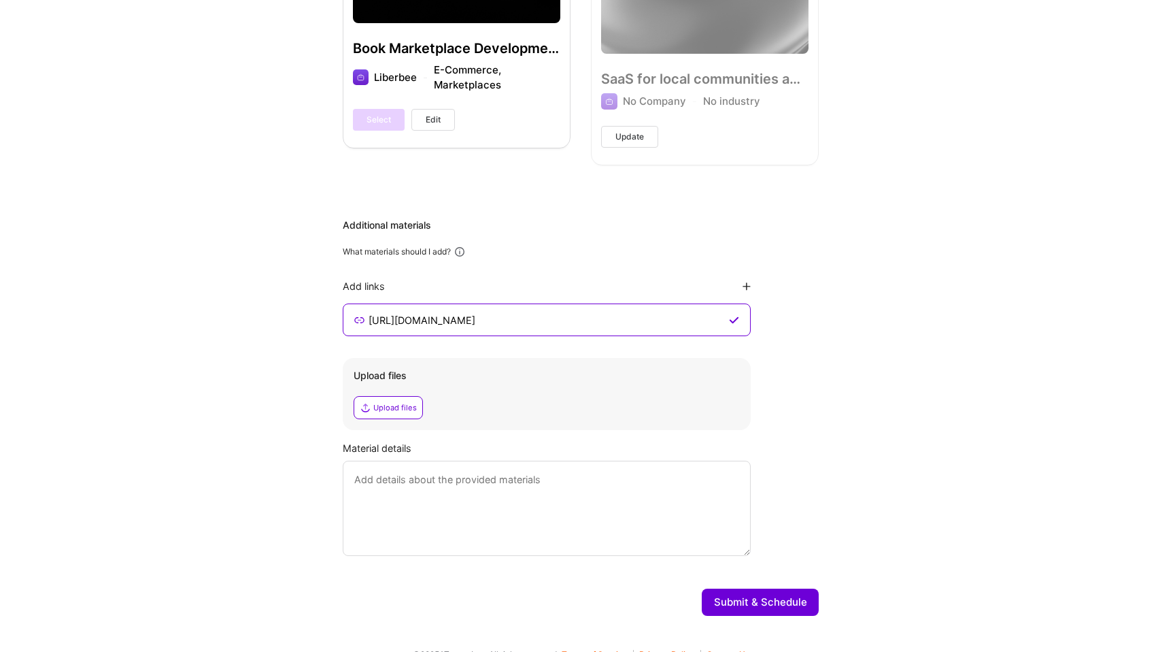
scroll to position [1221, 0]
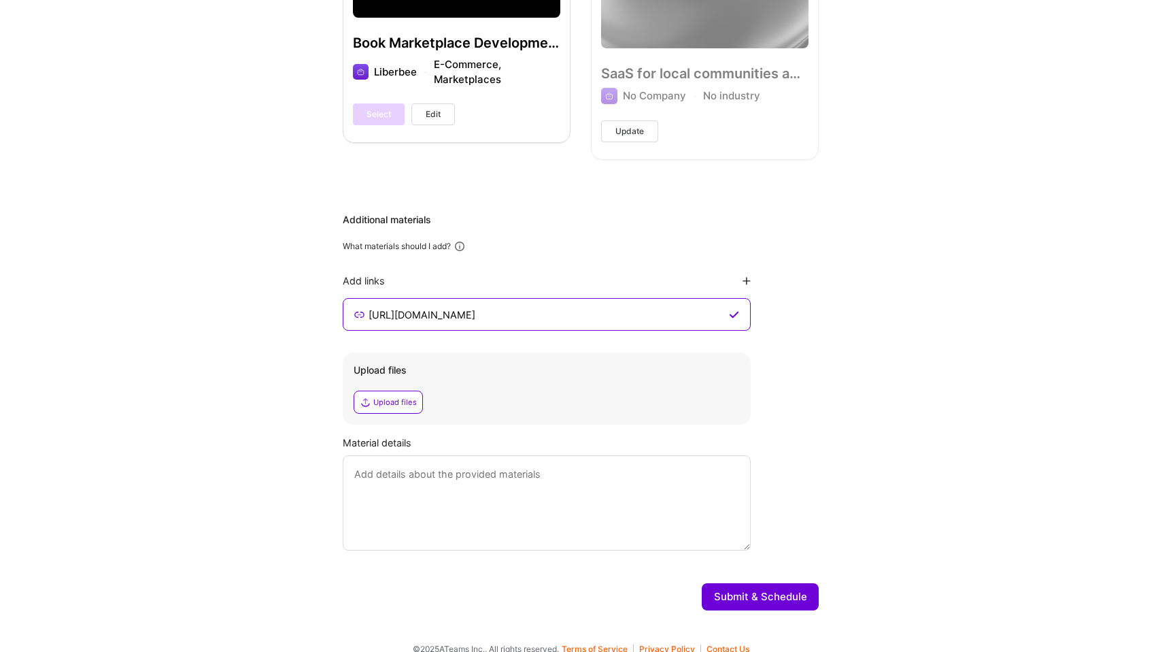
type input "https://www.ychayka.com/"
click at [752, 583] on button "Submit & Schedule" at bounding box center [760, 596] width 117 height 27
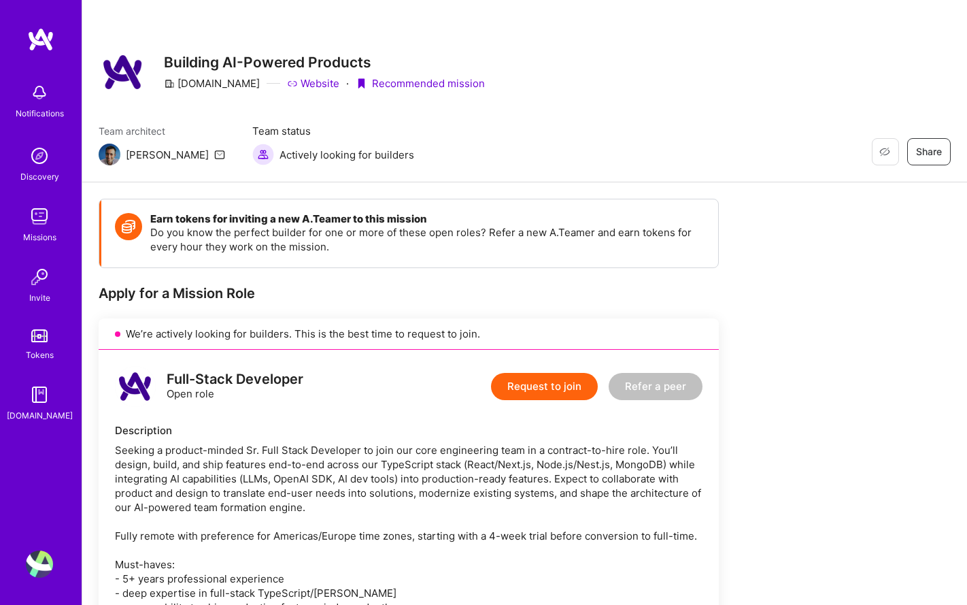
scroll to position [143, 0]
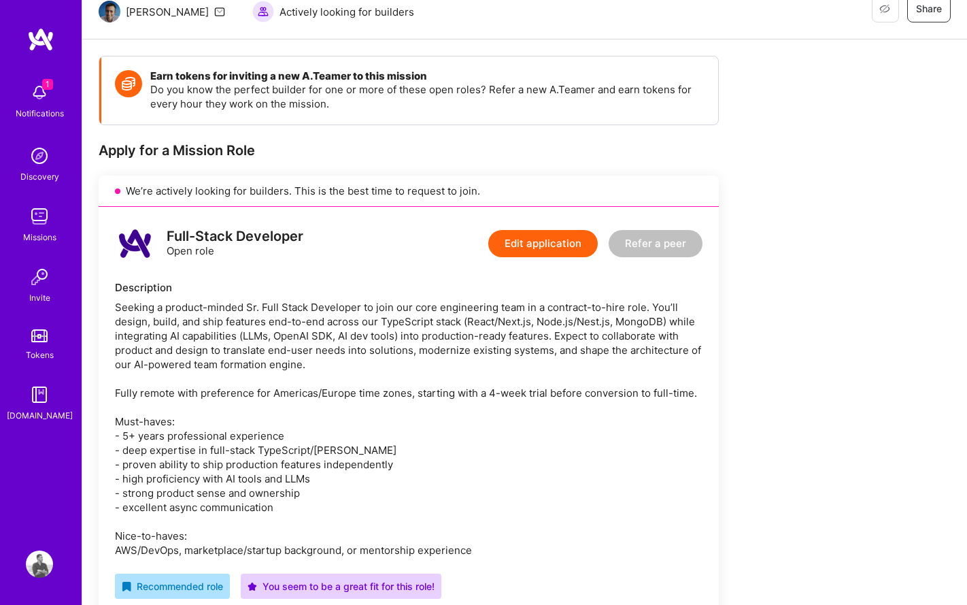
click at [56, 86] on div "1 Notifications" at bounding box center [39, 99] width 84 height 47
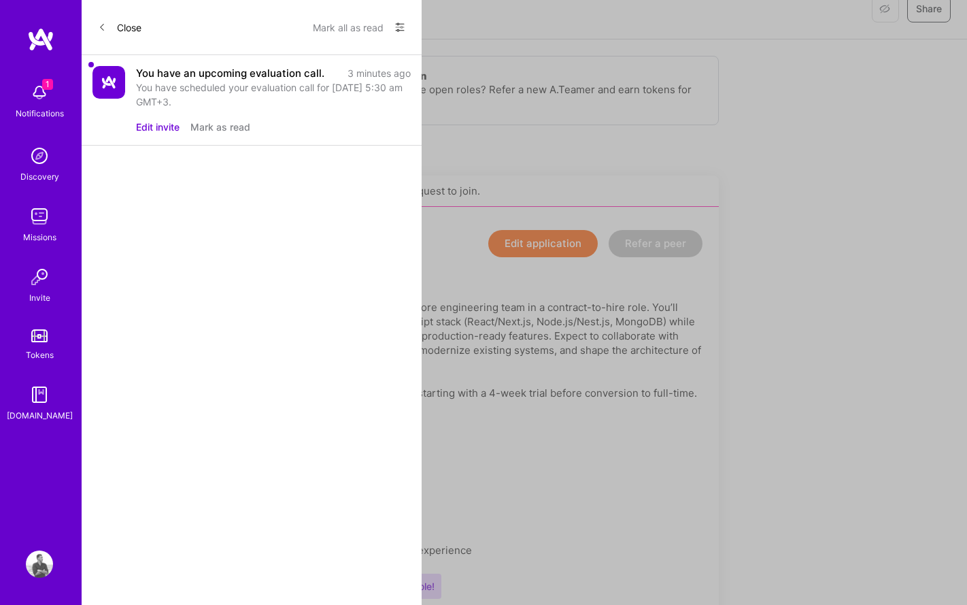
click at [222, 129] on button "Mark as read" at bounding box center [220, 127] width 60 height 14
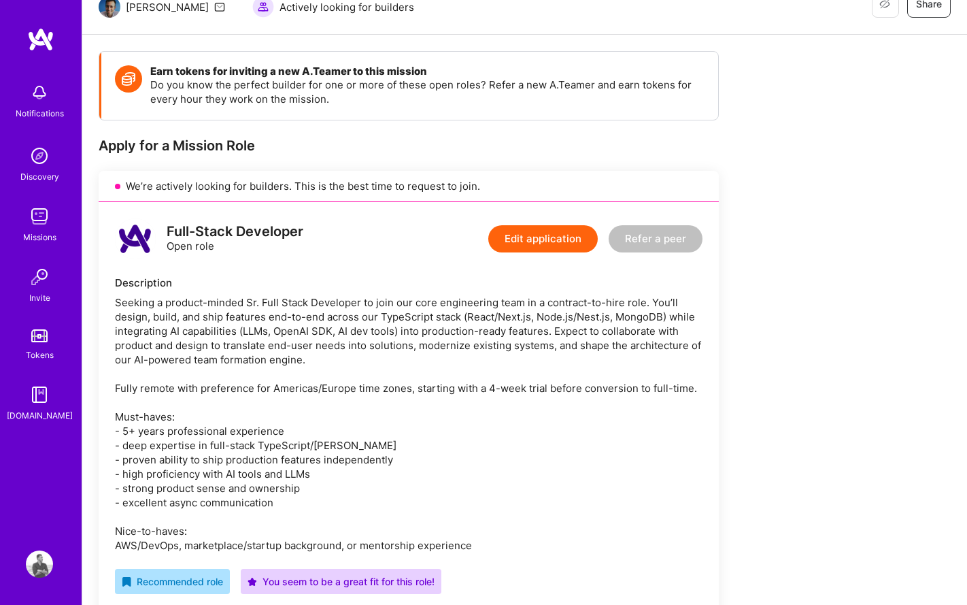
scroll to position [0, 0]
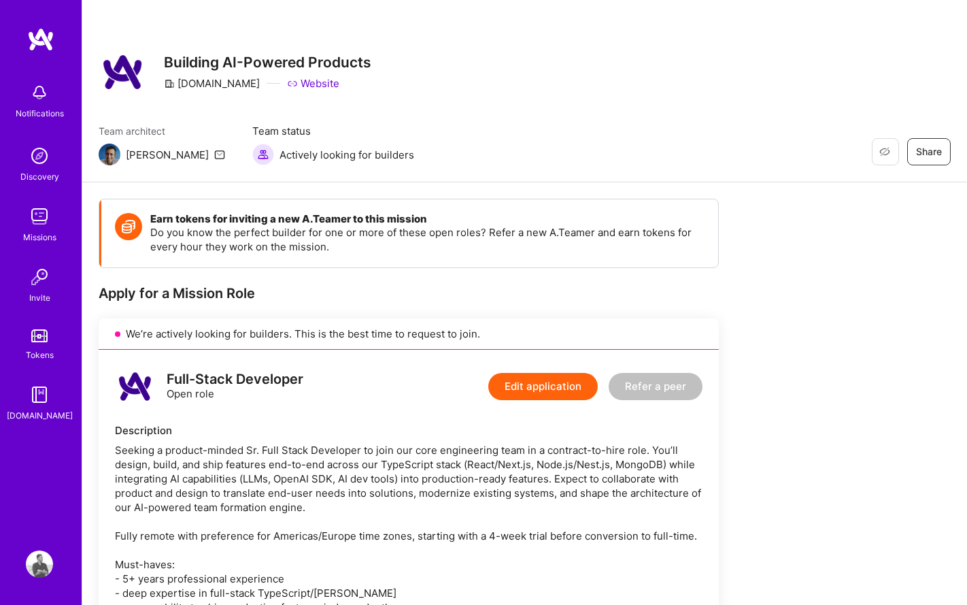
click at [42, 158] on img at bounding box center [39, 155] width 27 height 27
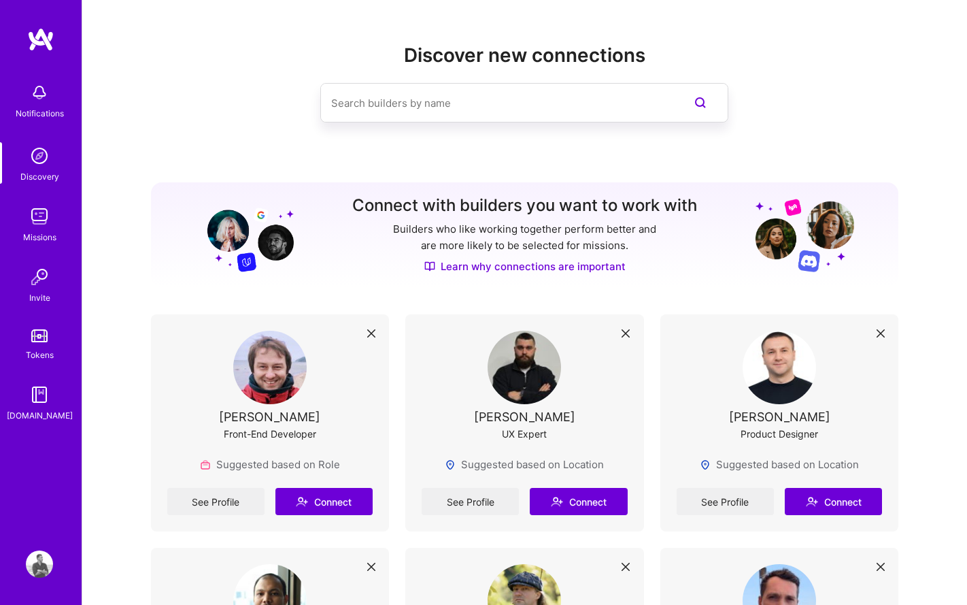
click at [41, 396] on img at bounding box center [39, 394] width 27 height 27
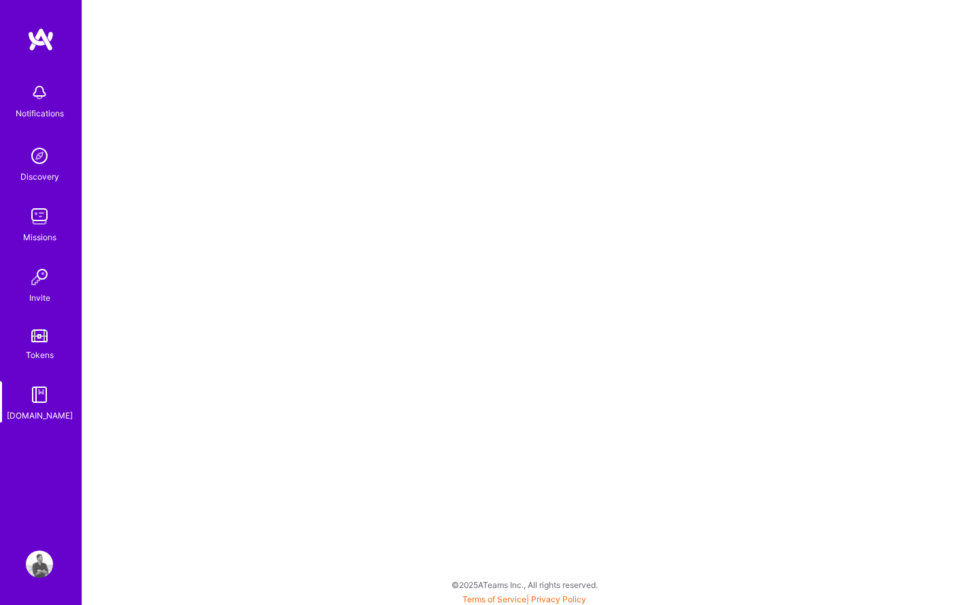
click at [38, 95] on img at bounding box center [39, 92] width 27 height 27
click at [39, 277] on img at bounding box center [39, 276] width 27 height 27
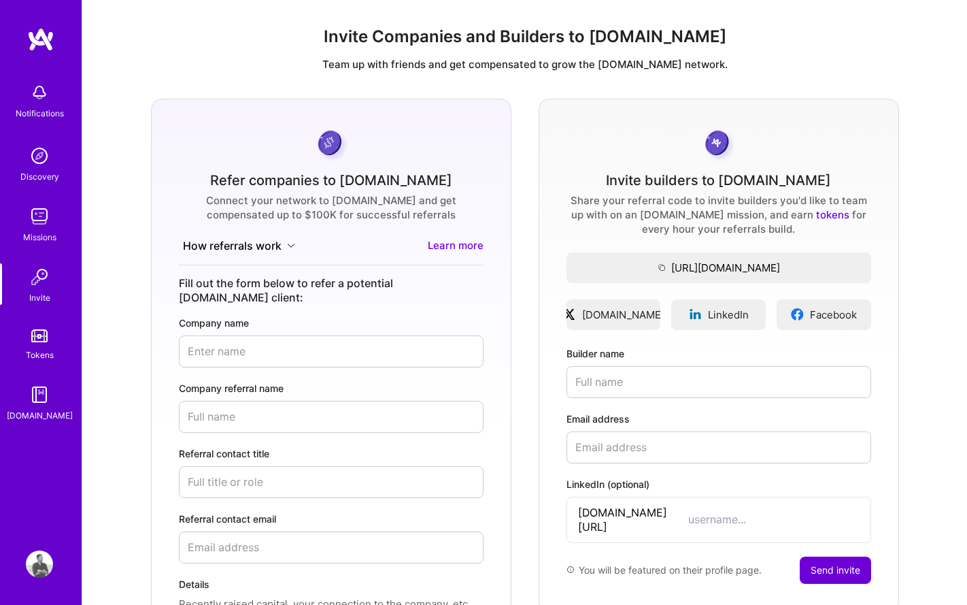
click at [39, 164] on img at bounding box center [39, 155] width 27 height 27
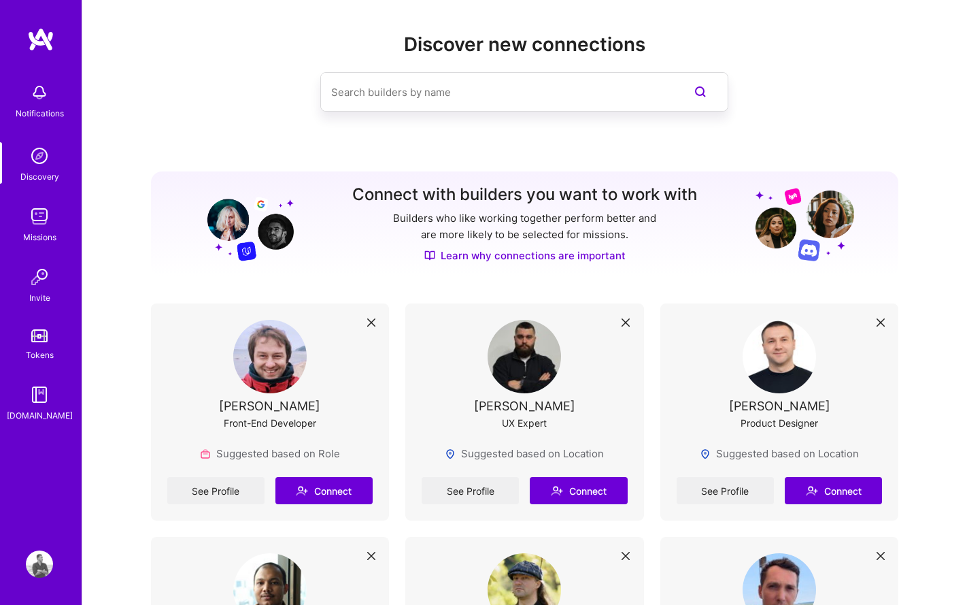
scroll to position [12, 0]
